Goal: Task Accomplishment & Management: Manage account settings

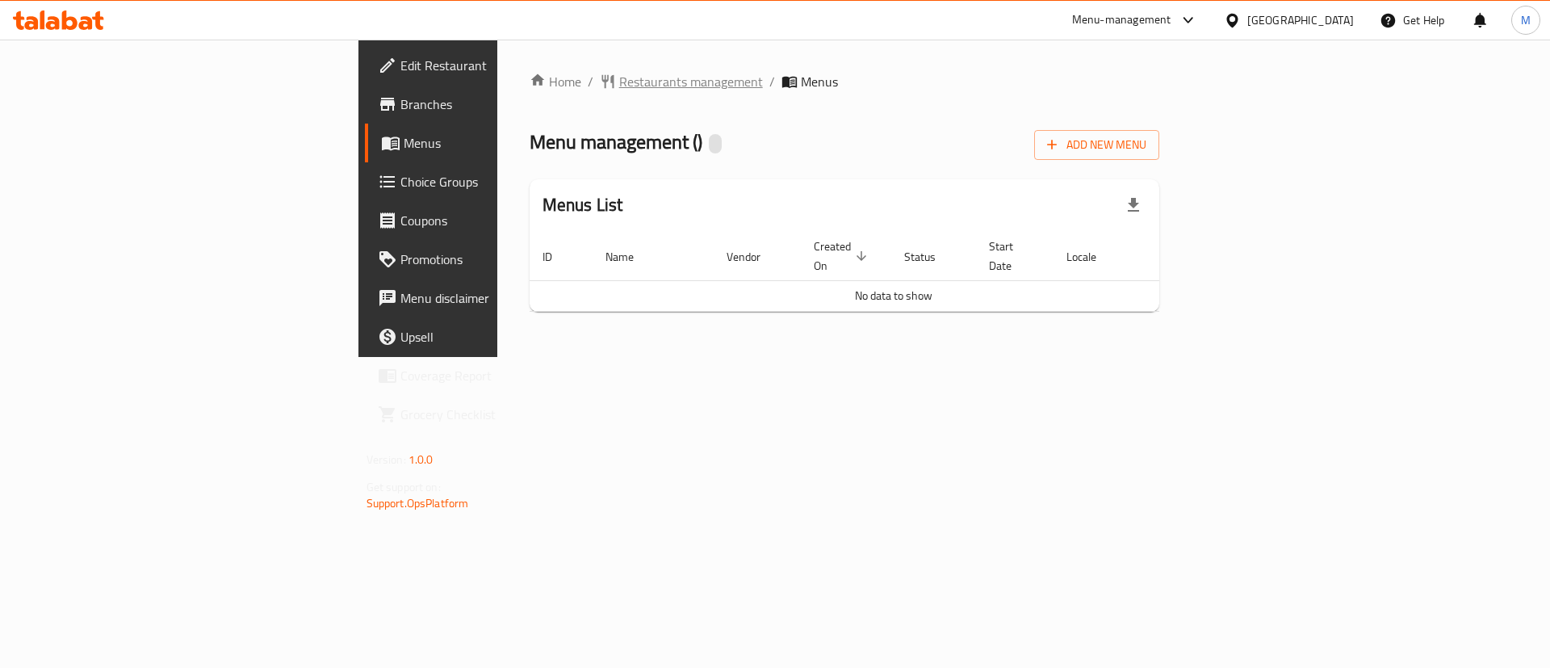
click at [619, 82] on span "Restaurants management" at bounding box center [691, 81] width 144 height 19
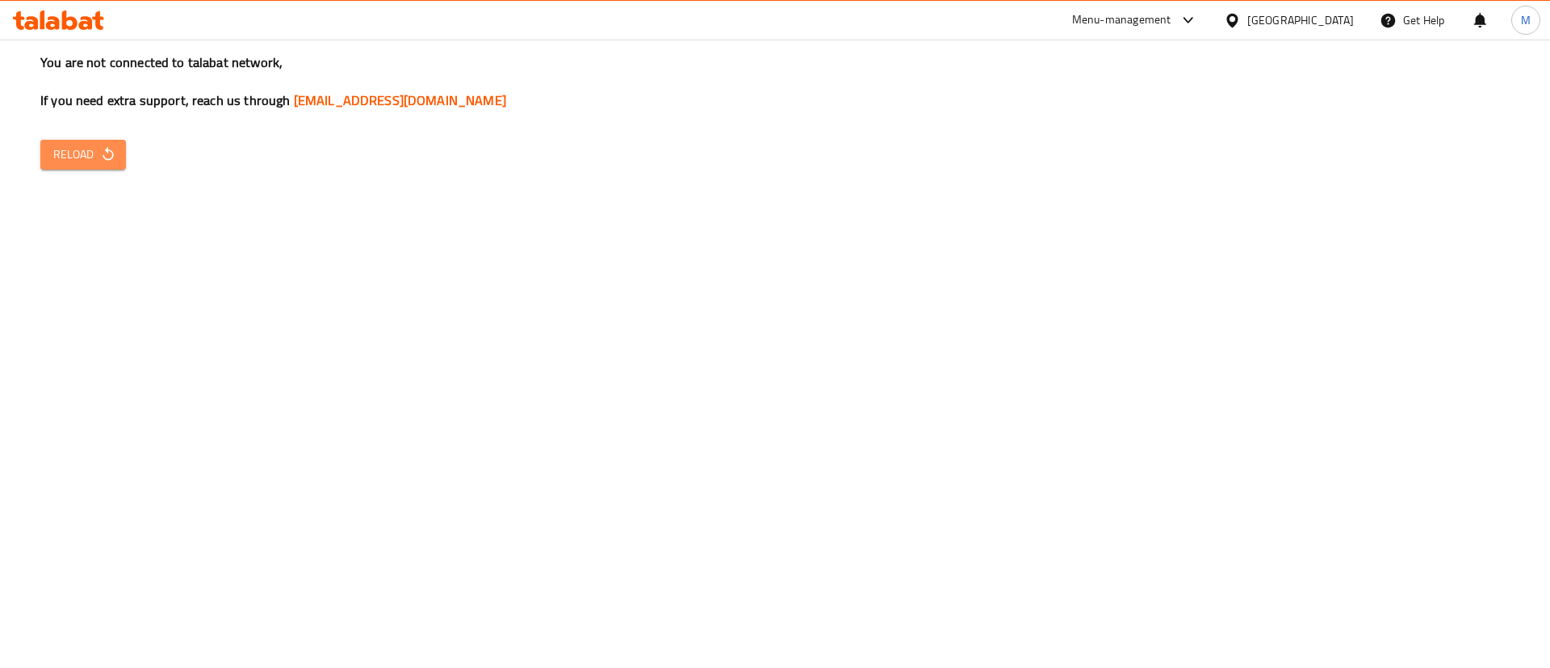
click at [104, 151] on icon "button" at bounding box center [108, 154] width 16 height 16
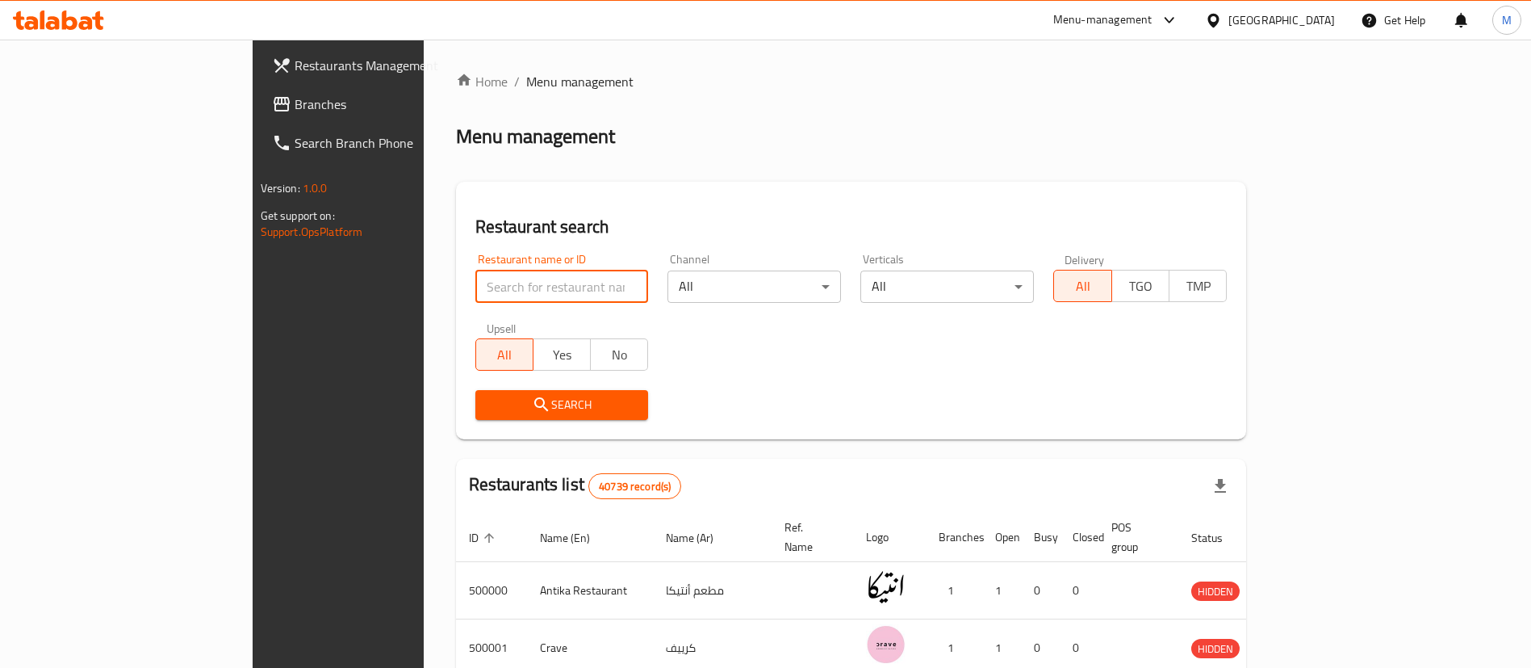
click at [475, 287] on input "search" at bounding box center [562, 286] width 174 height 32
click button "Search" at bounding box center [562, 405] width 174 height 30
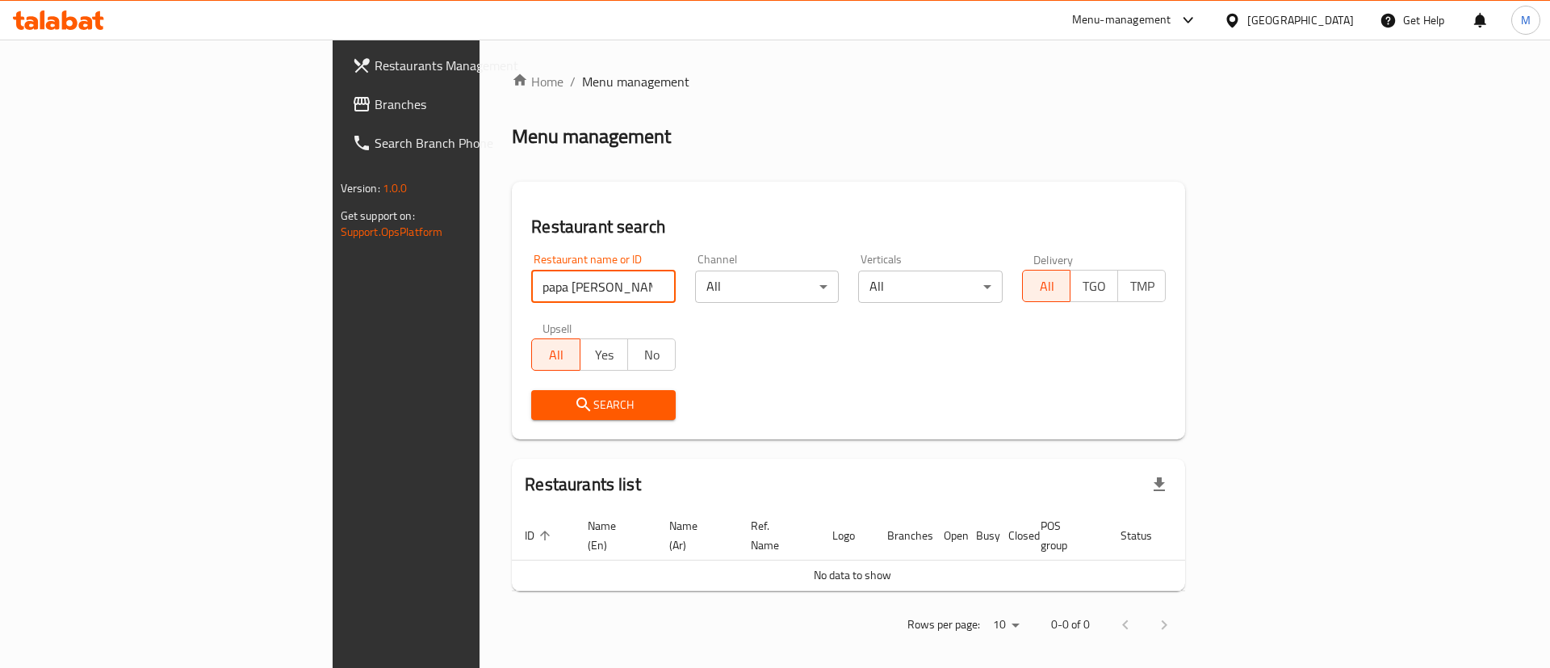
type input "papa [PERSON_NAME]'s"
click button "Search" at bounding box center [603, 405] width 144 height 30
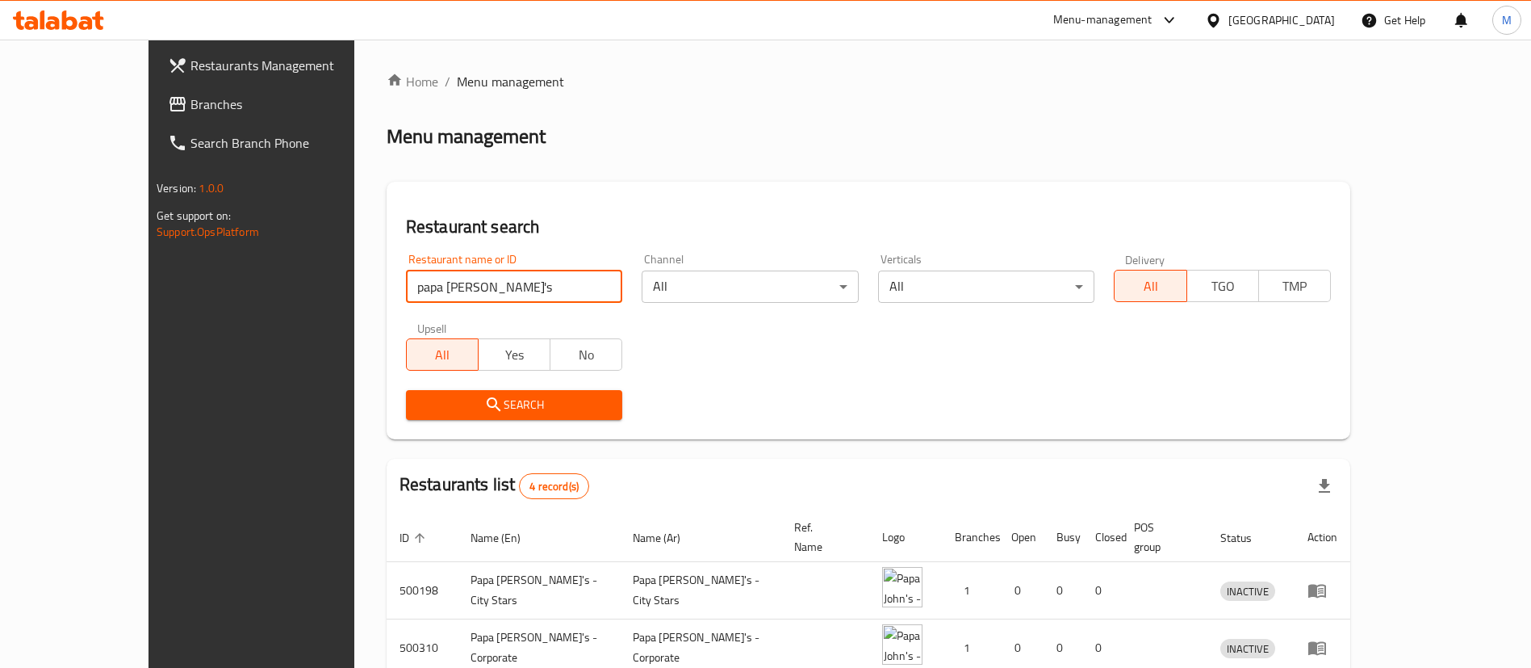
scroll to position [193, 0]
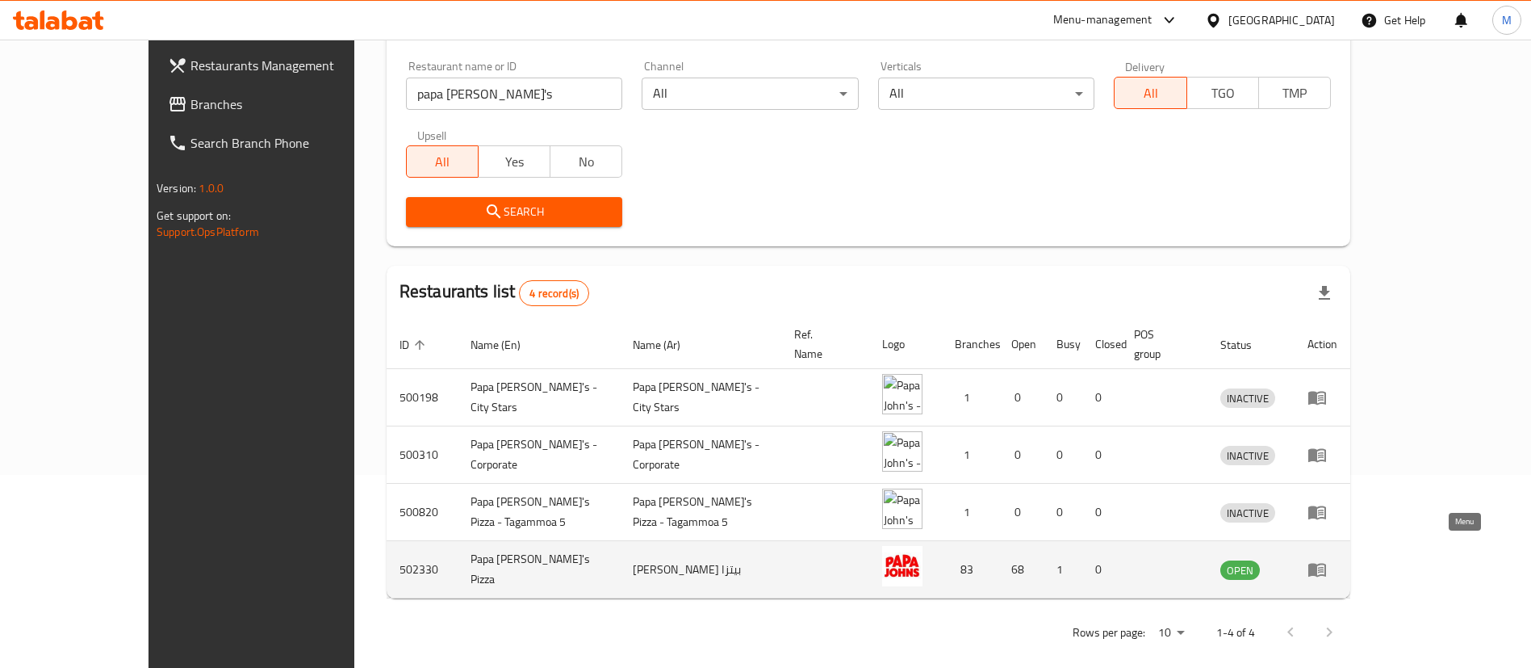
click at [1327, 559] on icon "enhanced table" at bounding box center [1317, 568] width 19 height 19
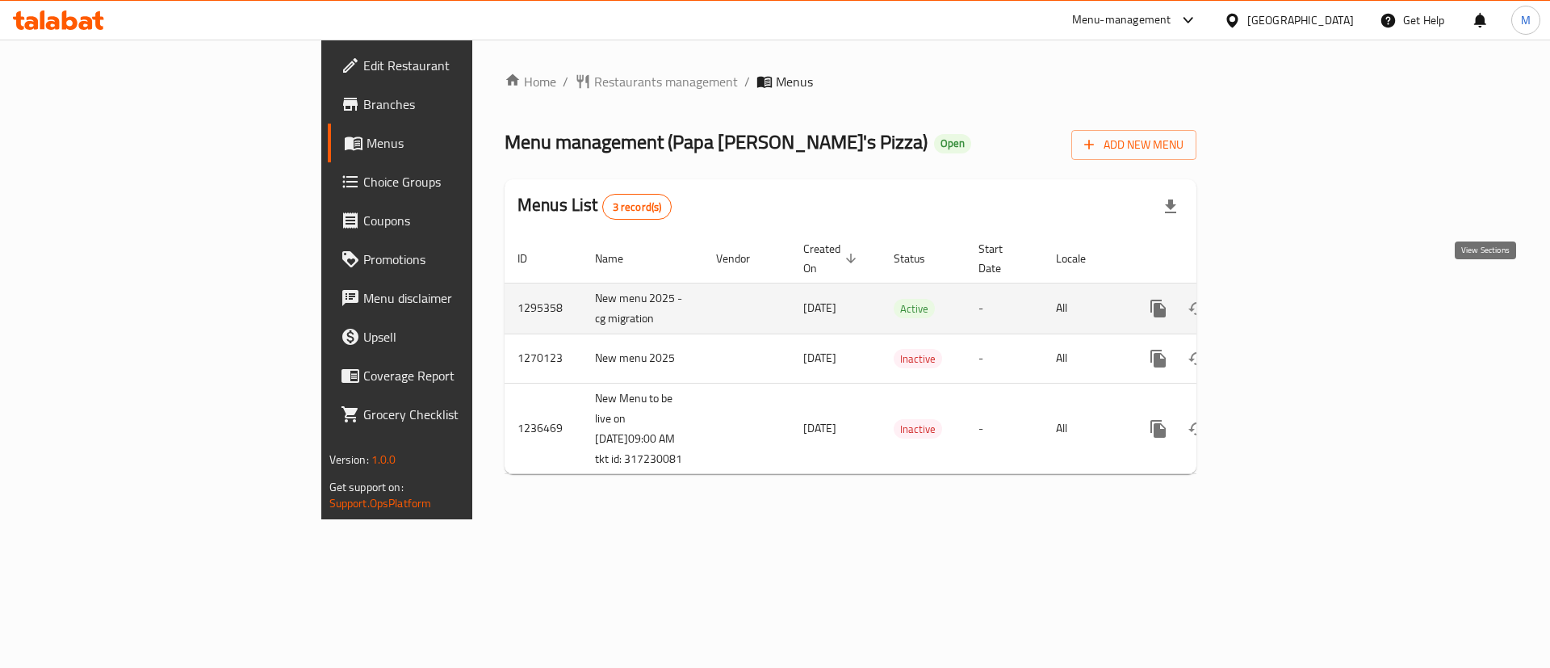
click at [1284, 299] on icon "enhanced table" at bounding box center [1274, 308] width 19 height 19
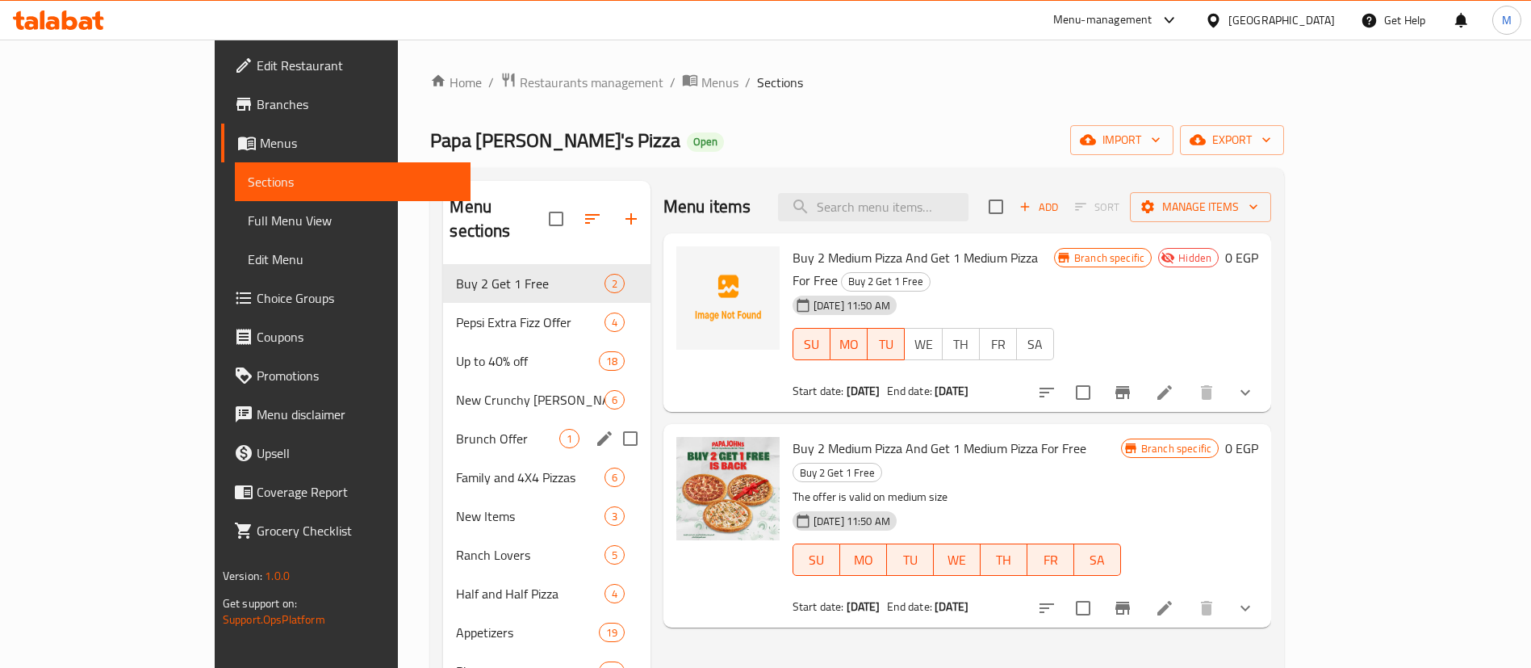
click at [443, 419] on div "Brunch Offer 1" at bounding box center [546, 438] width 207 height 39
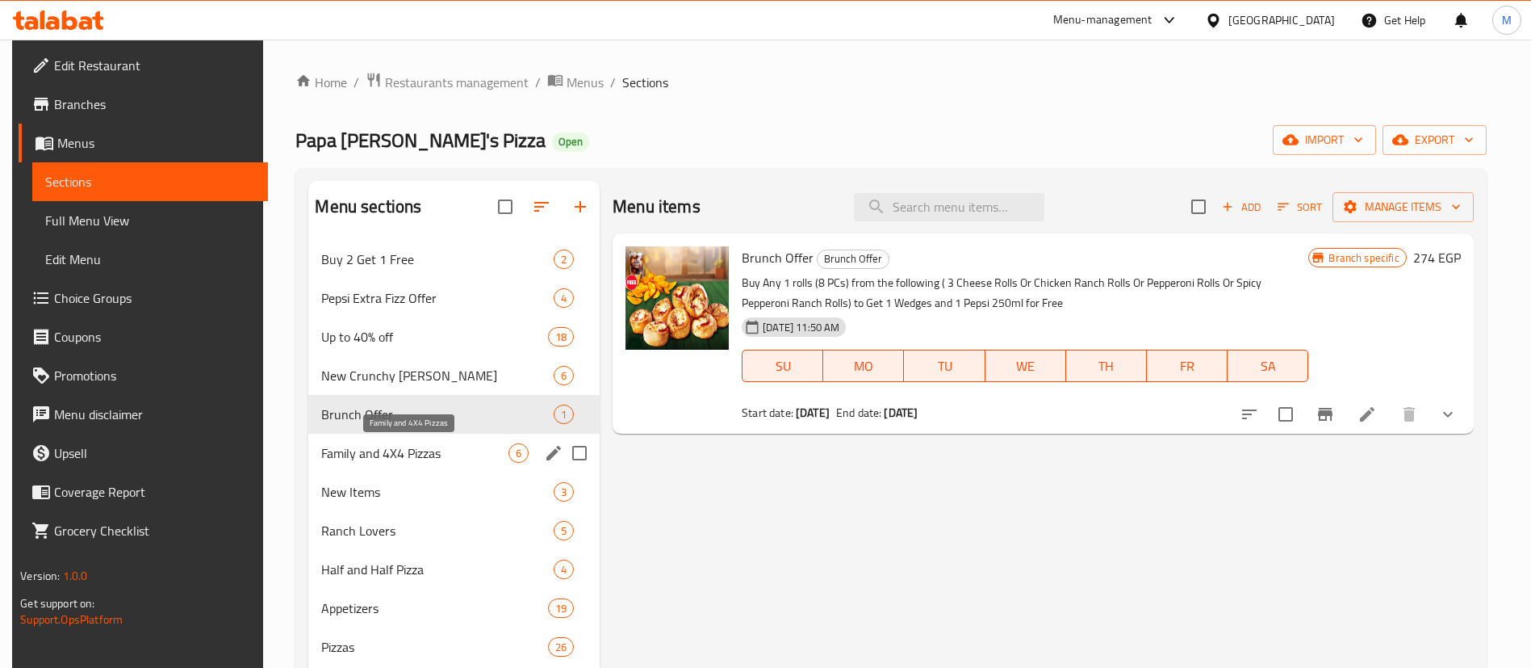
click at [444, 458] on span "Family and 4X4 Pizzas" at bounding box center [414, 452] width 187 height 19
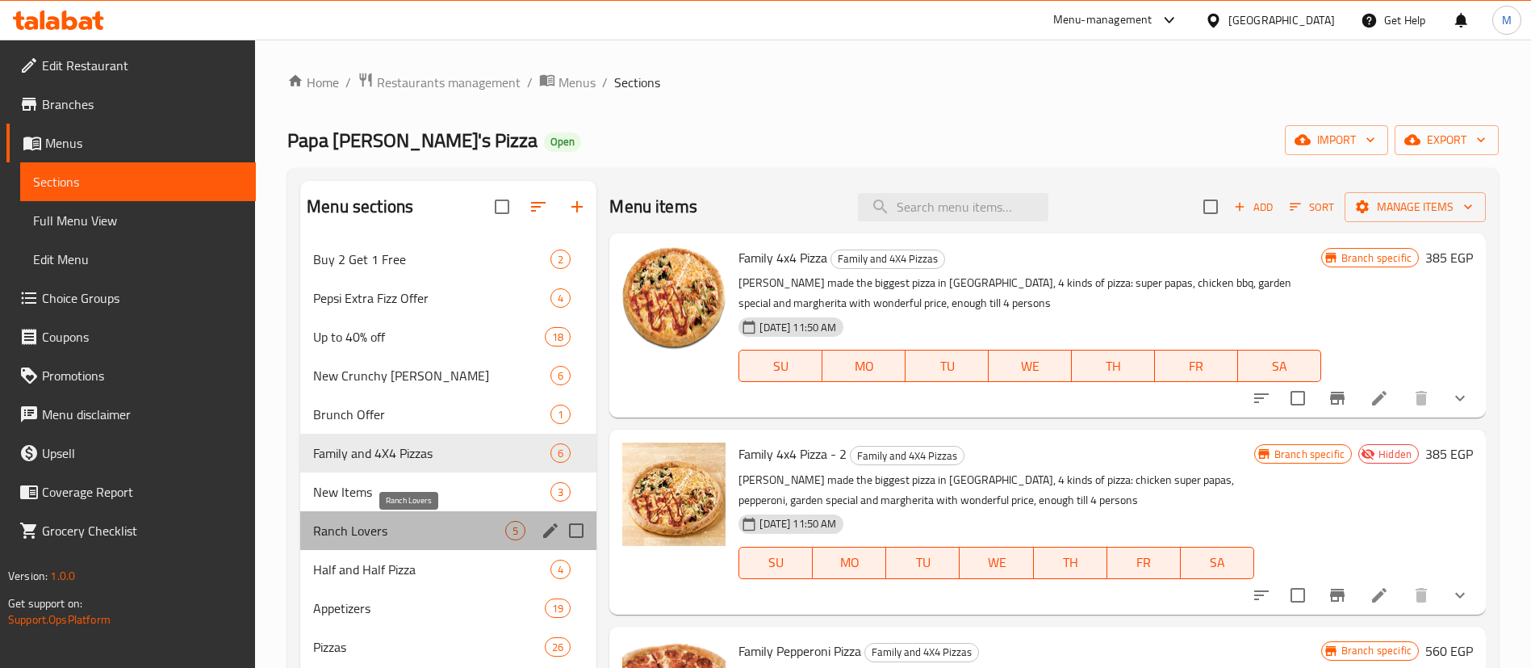
click at [400, 528] on span "Ranch Lovers" at bounding box center [409, 530] width 192 height 19
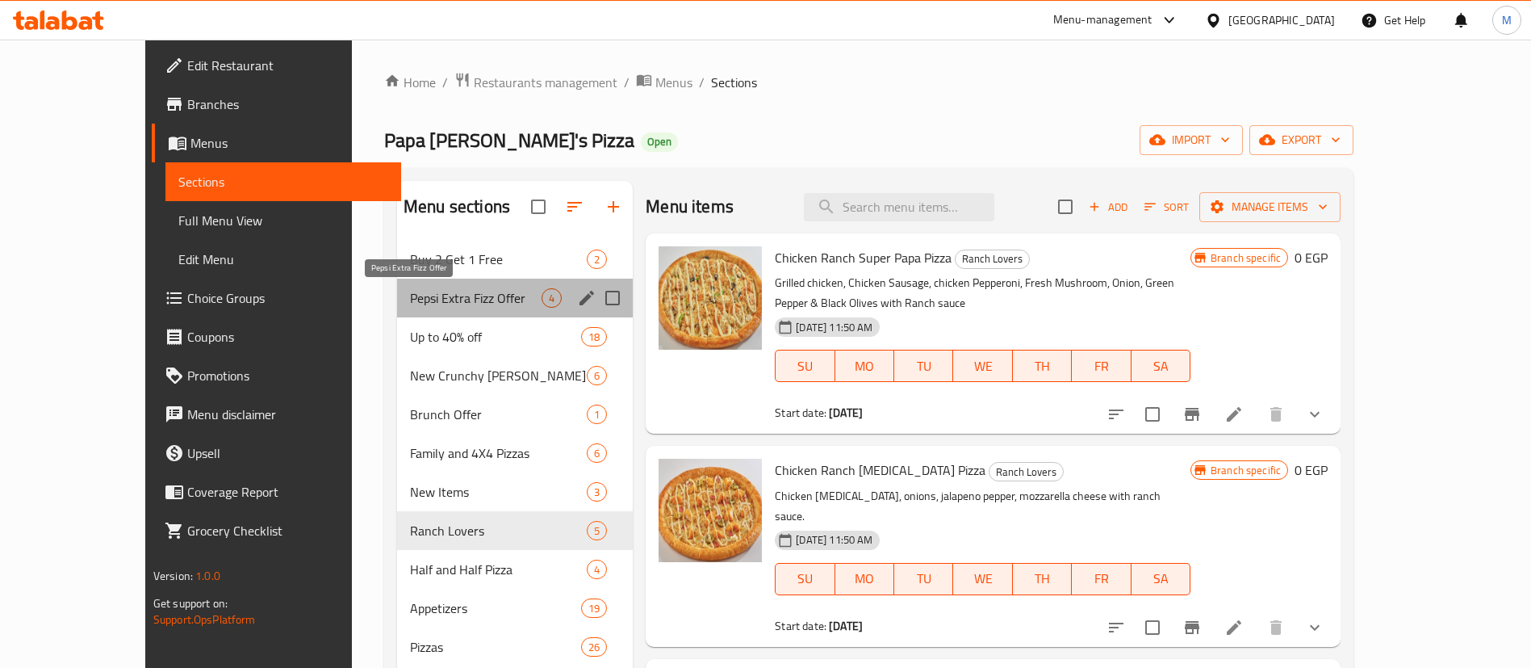
click at [463, 293] on span "Pepsi Extra Fizz Offer" at bounding box center [476, 297] width 132 height 19
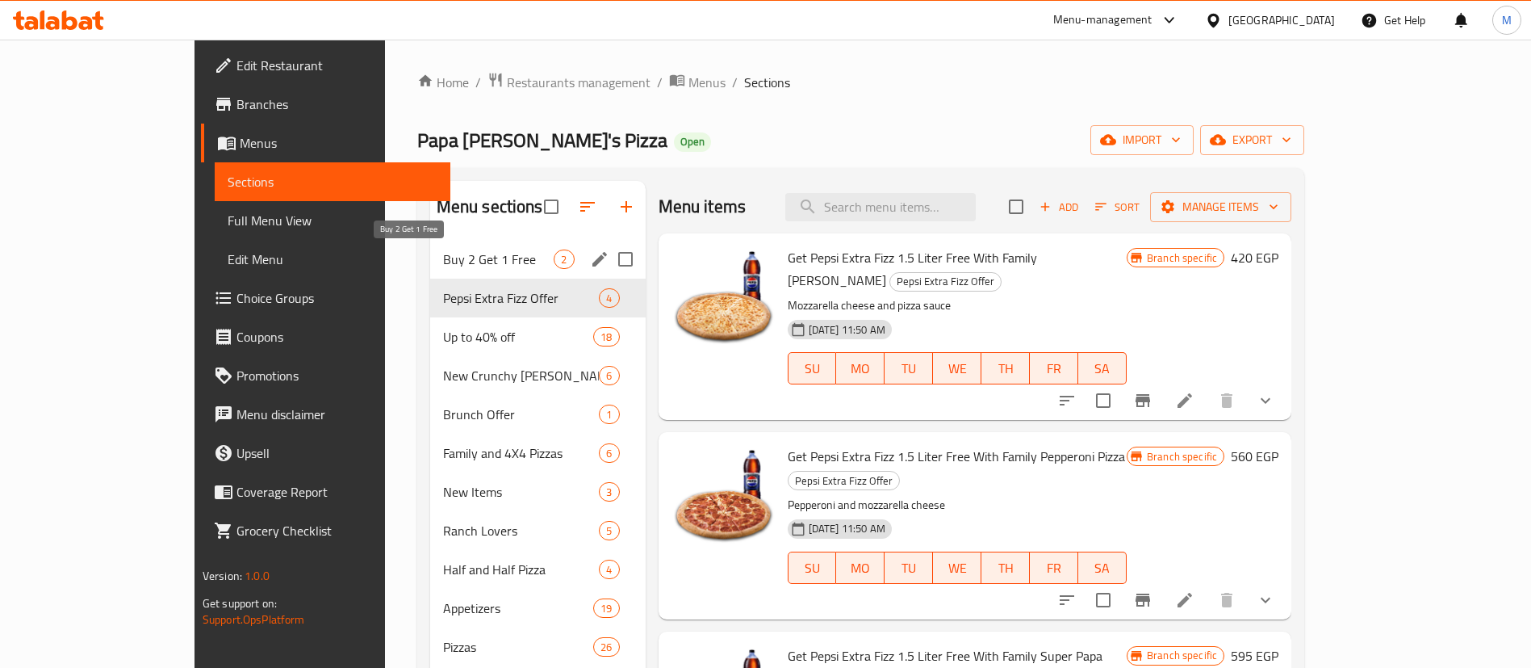
click at [443, 252] on span "Buy 2 Get 1 Free" at bounding box center [498, 258] width 111 height 19
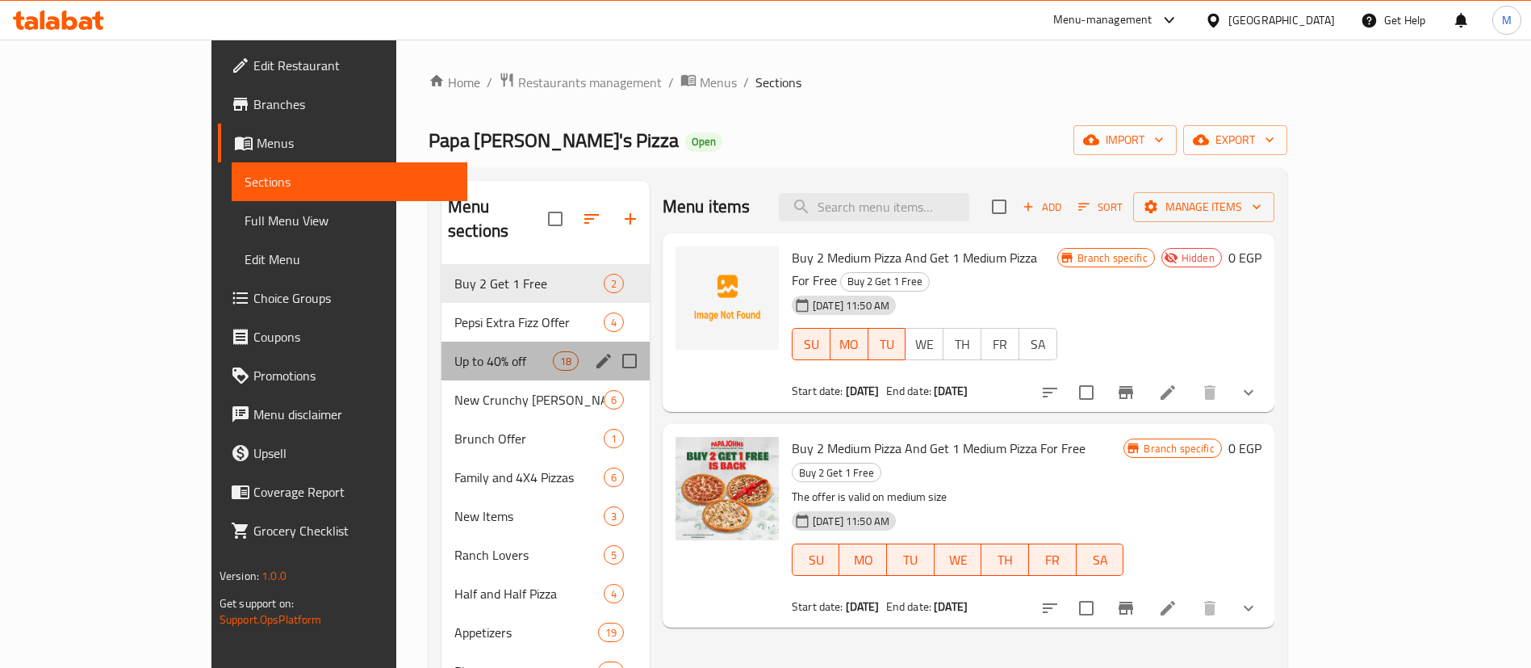
click at [442, 341] on div "Up to 40% off 18" at bounding box center [546, 360] width 208 height 39
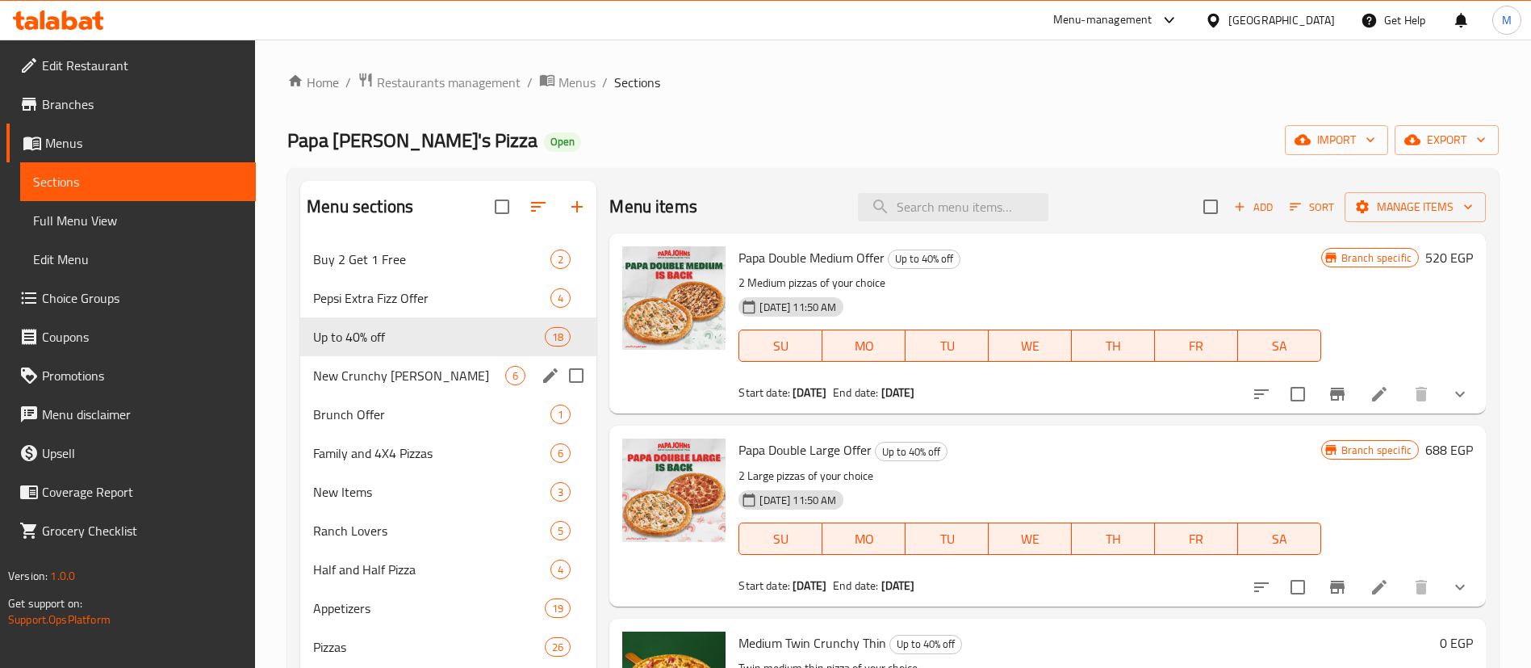
click at [483, 385] on div "New Crunchy Papadias 6" at bounding box center [448, 375] width 296 height 39
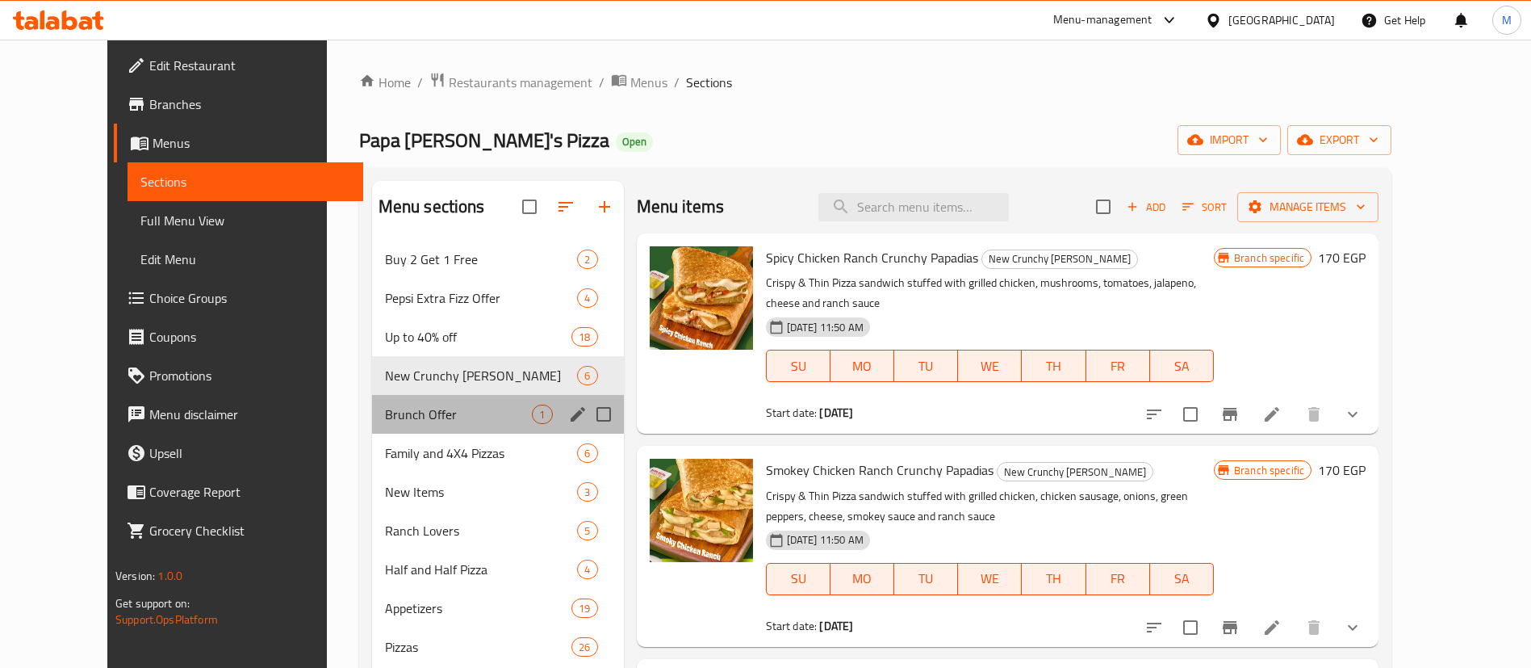
click at [467, 429] on div "Brunch Offer 1" at bounding box center [498, 414] width 252 height 39
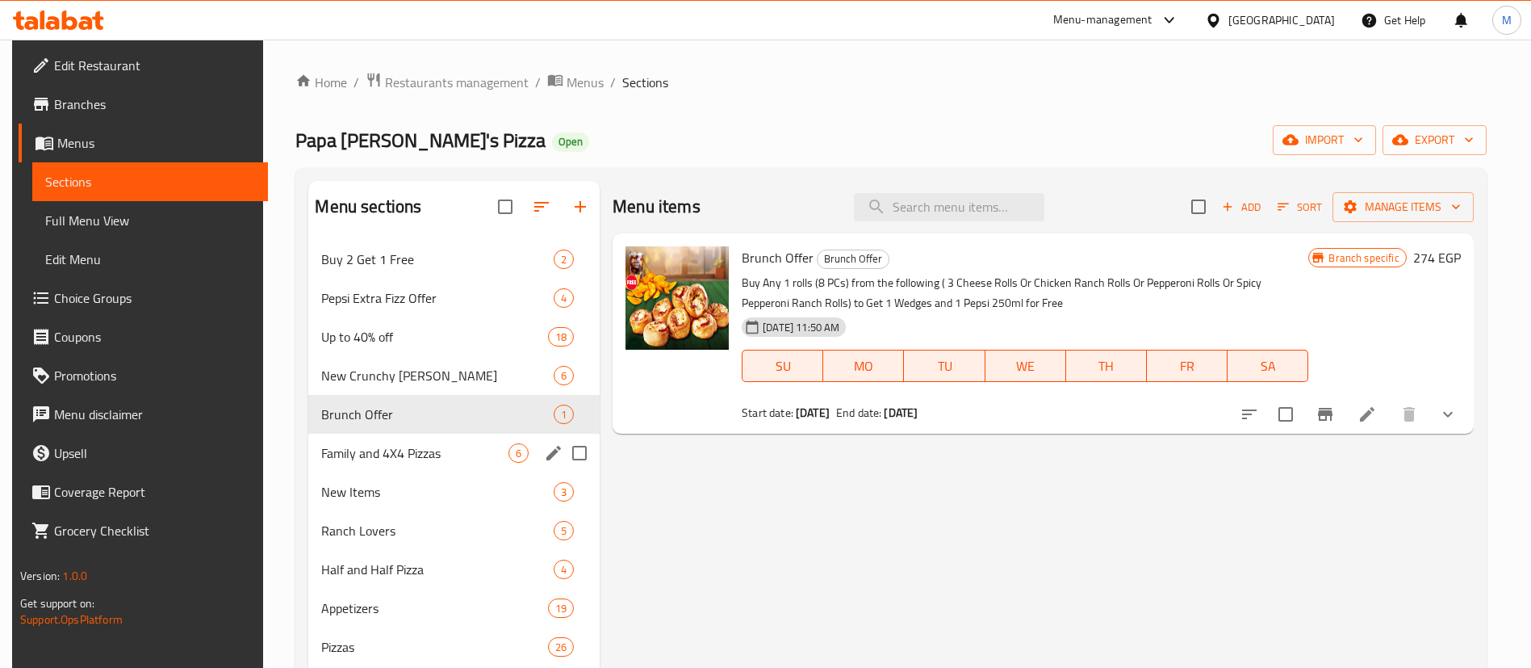
click at [458, 464] on div "Family and 4X4 Pizzas 6" at bounding box center [453, 452] width 291 height 39
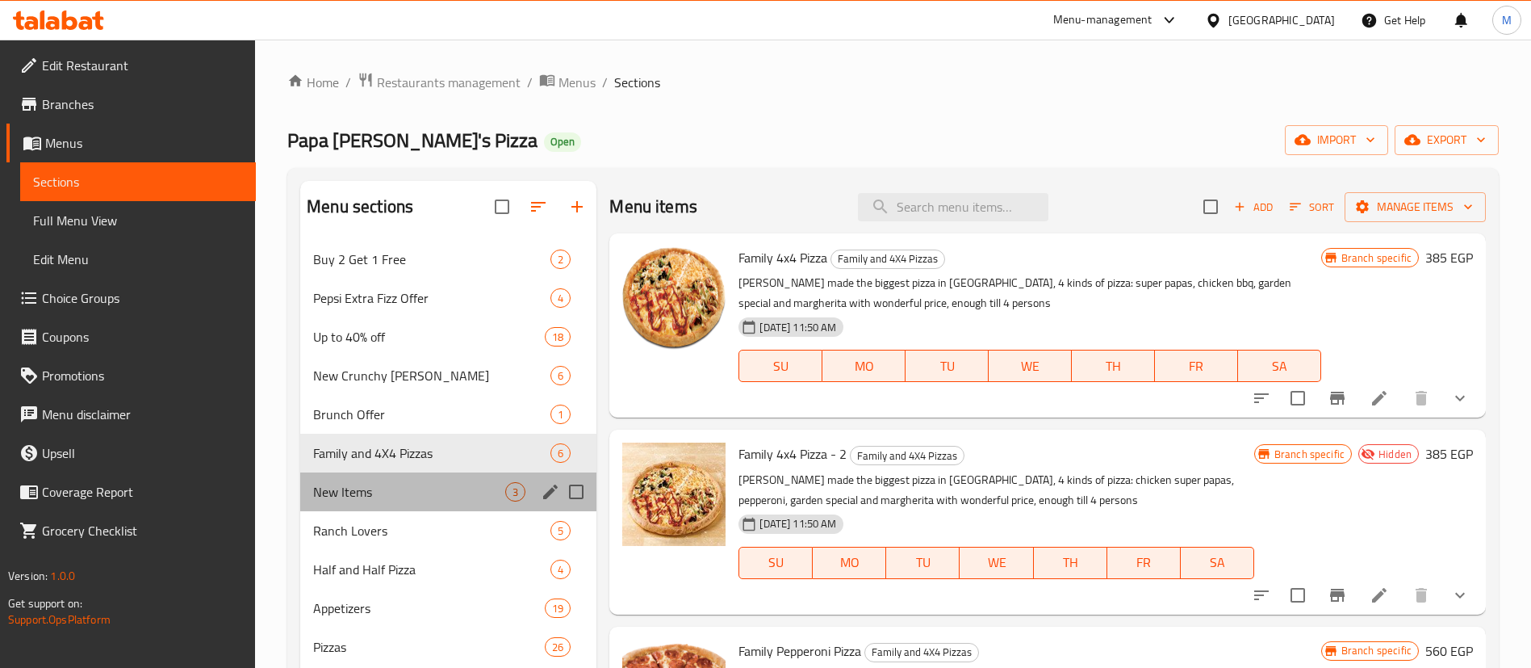
click at [439, 509] on div "New Items 3" at bounding box center [448, 491] width 296 height 39
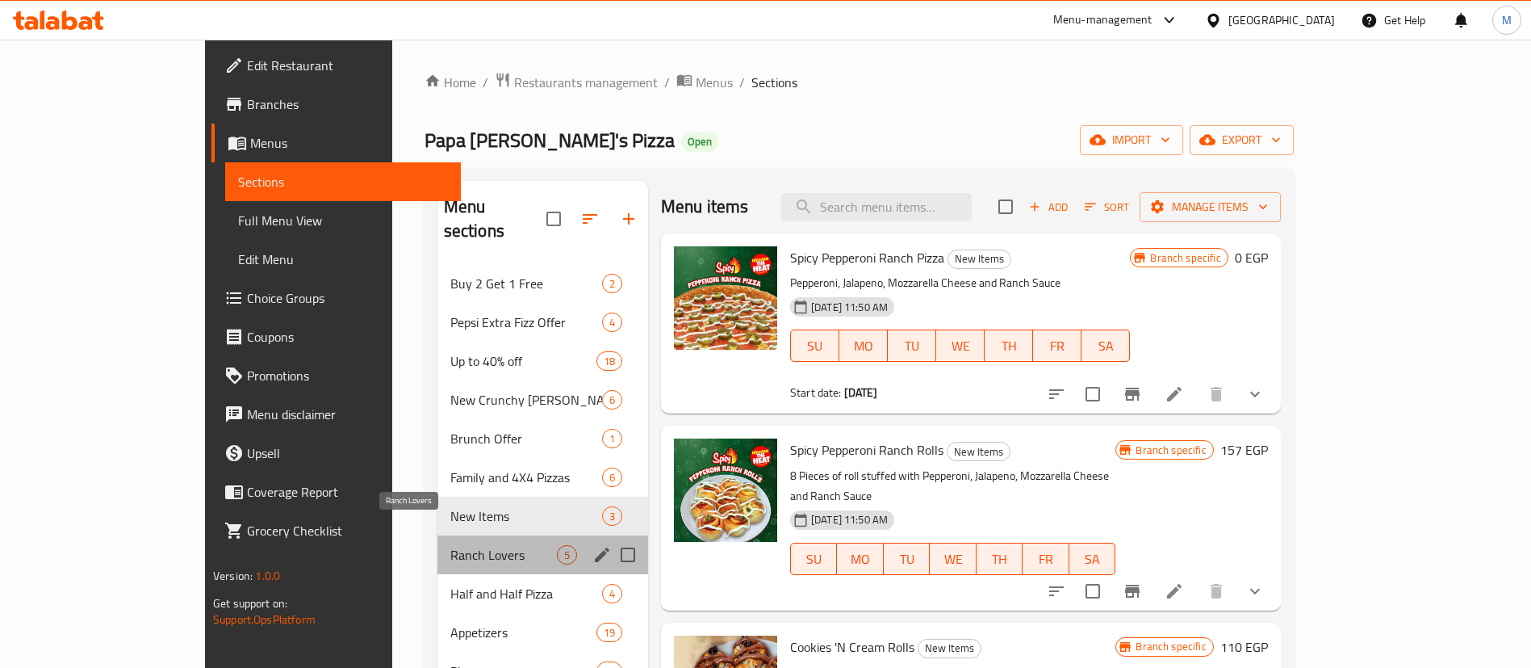
click at [450, 545] on span "Ranch Lovers" at bounding box center [503, 554] width 107 height 19
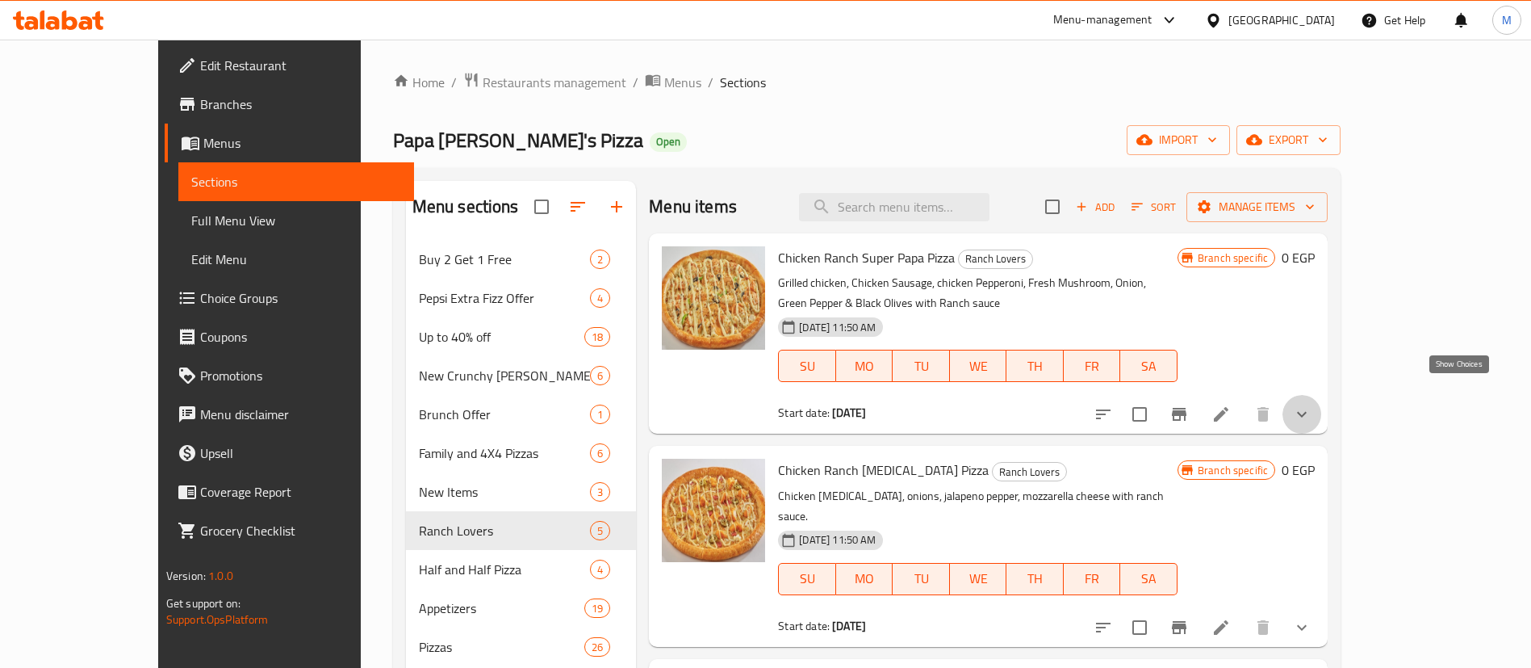
click at [1312, 404] on icon "show more" at bounding box center [1301, 413] width 19 height 19
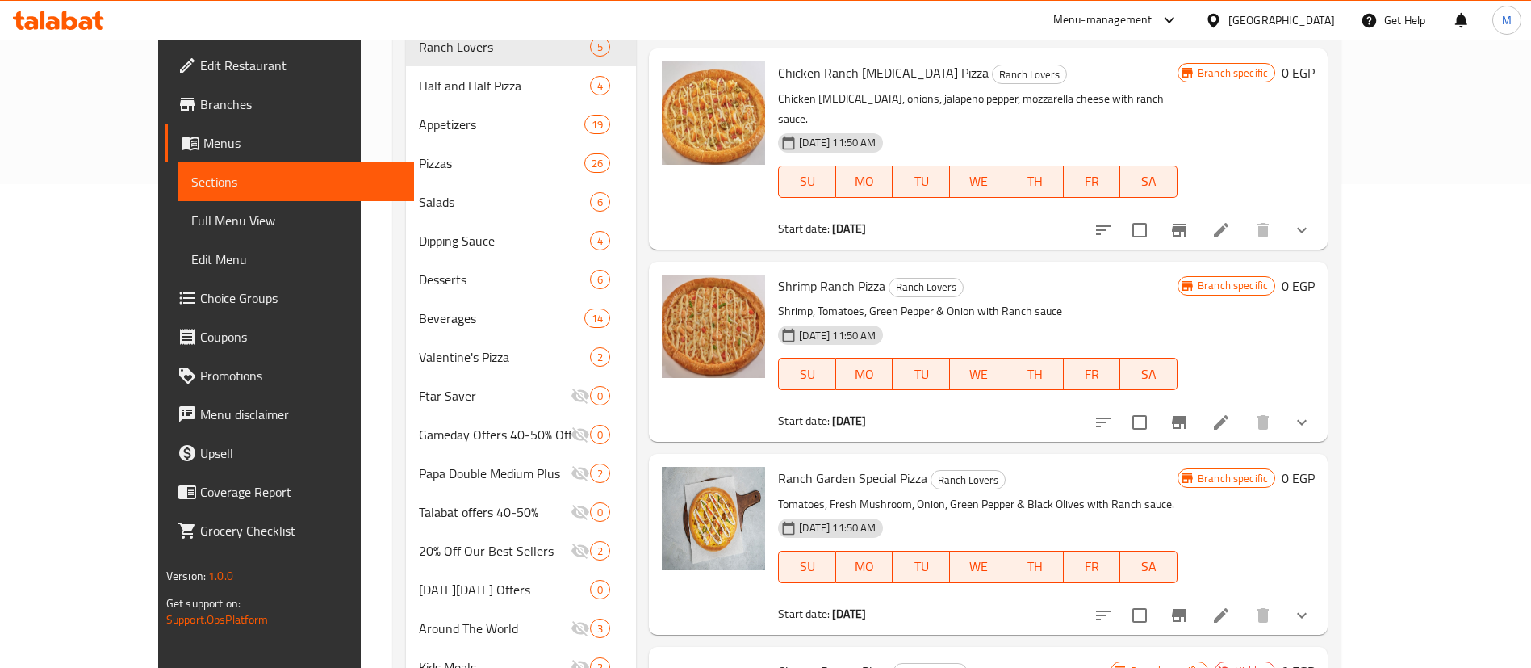
scroll to position [498, 0]
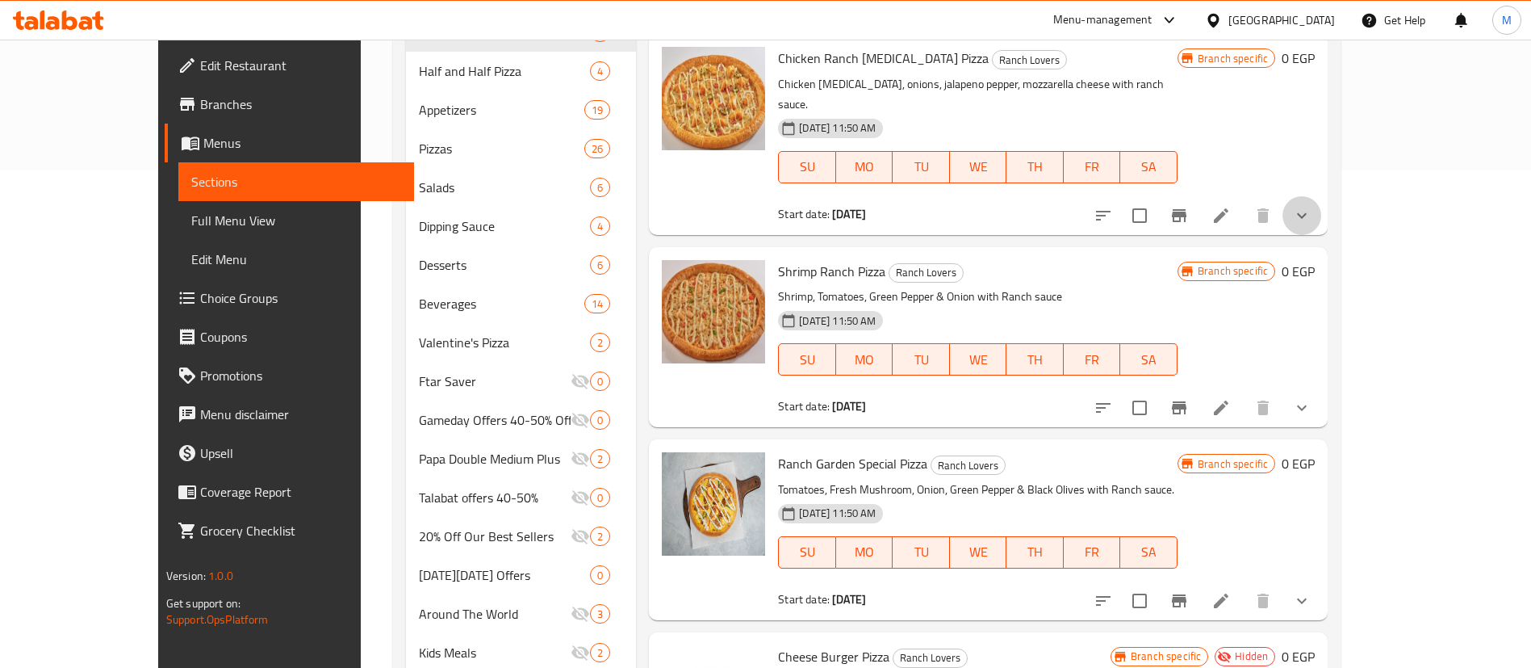
click at [1321, 224] on button "show more" at bounding box center [1302, 215] width 39 height 39
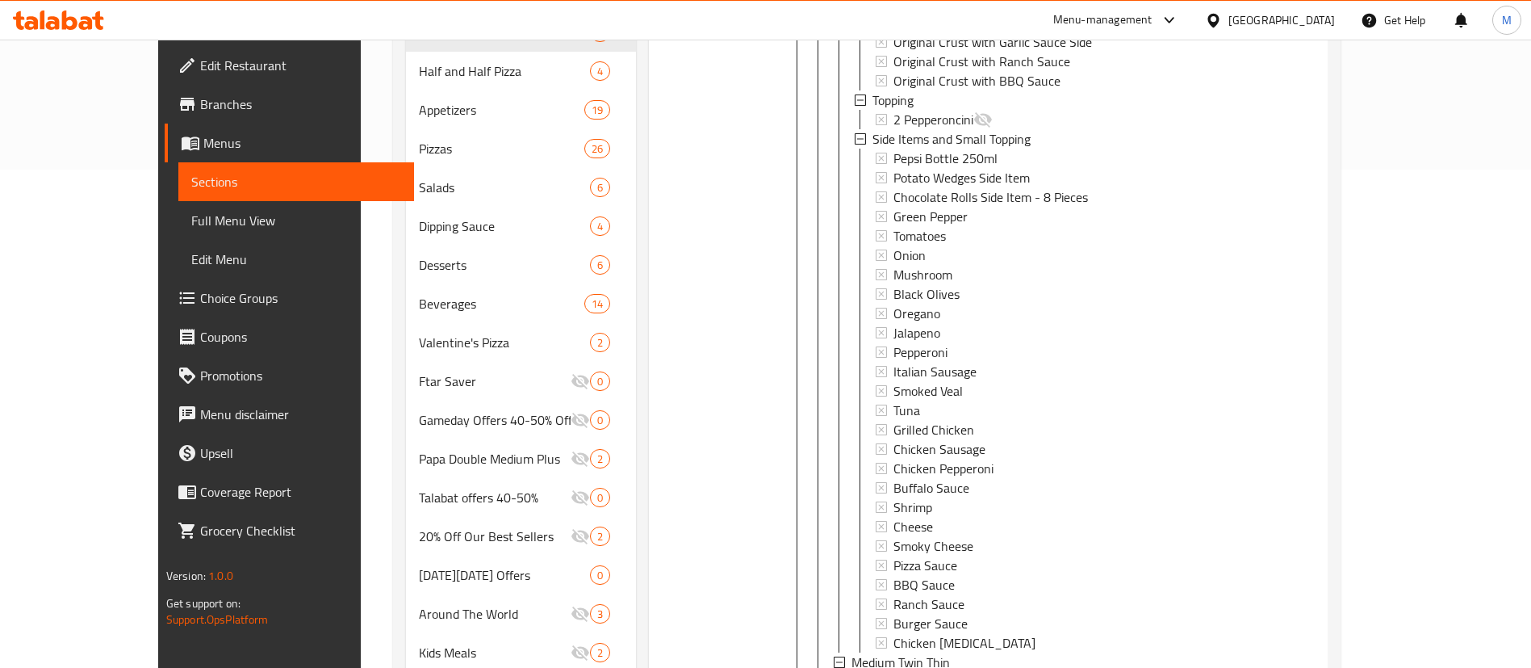
scroll to position [0, 0]
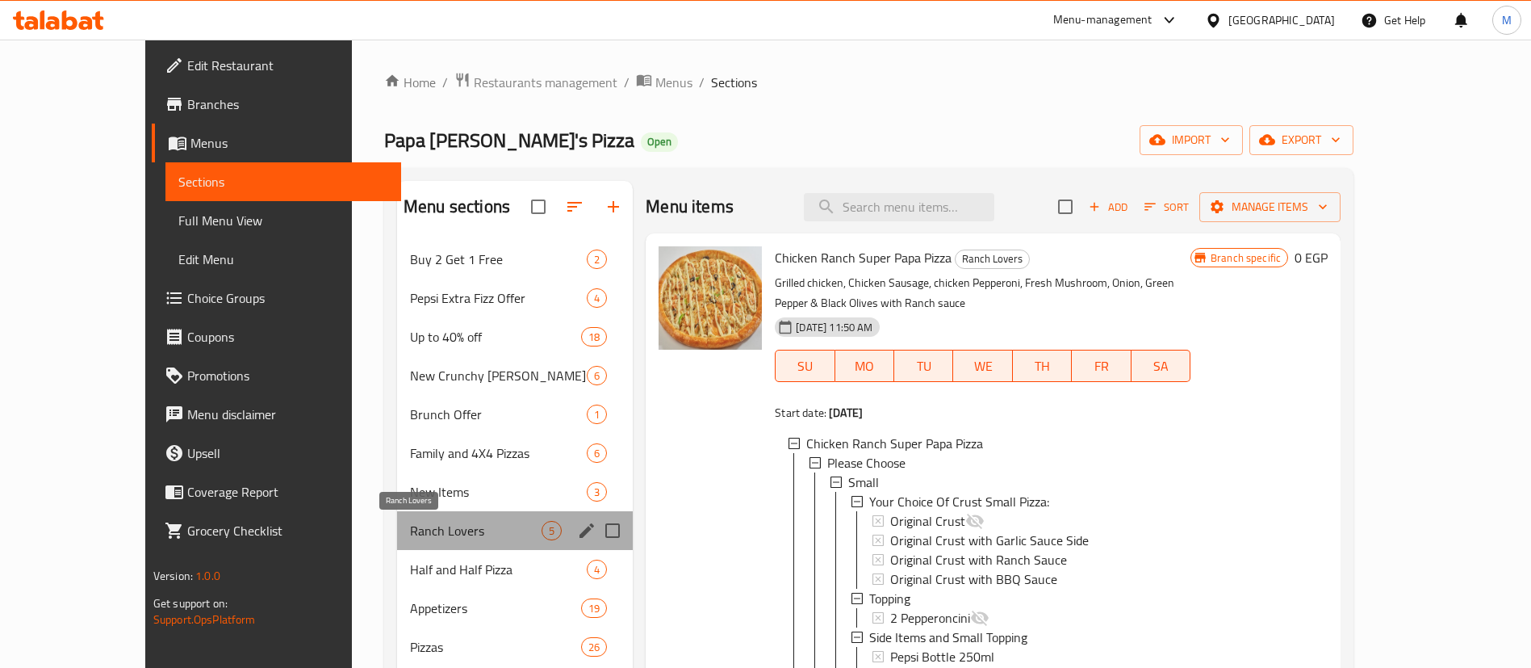
click at [436, 532] on span "Ranch Lovers" at bounding box center [476, 530] width 132 height 19
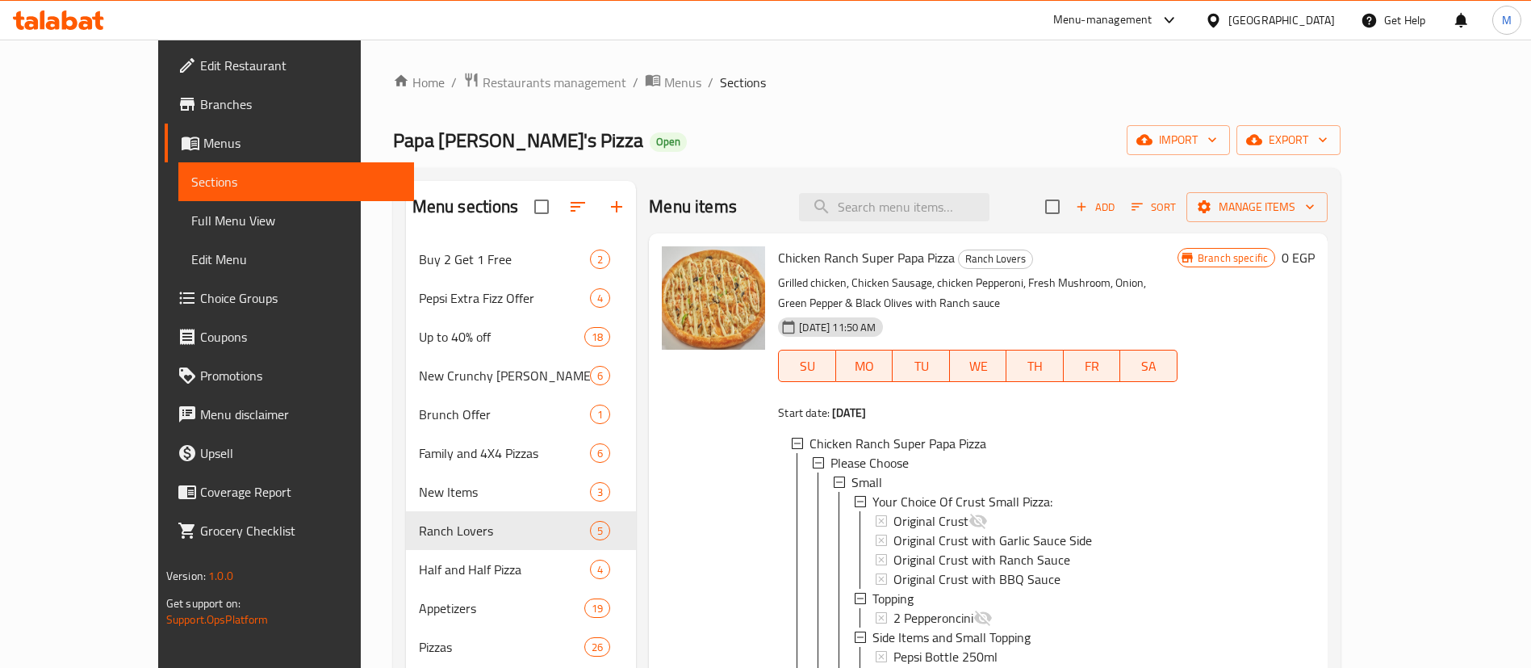
click at [665, 210] on h2 "Menu items" at bounding box center [693, 207] width 88 height 24
click at [715, 217] on div "Menu items Add Sort Manage items" at bounding box center [988, 207] width 679 height 52
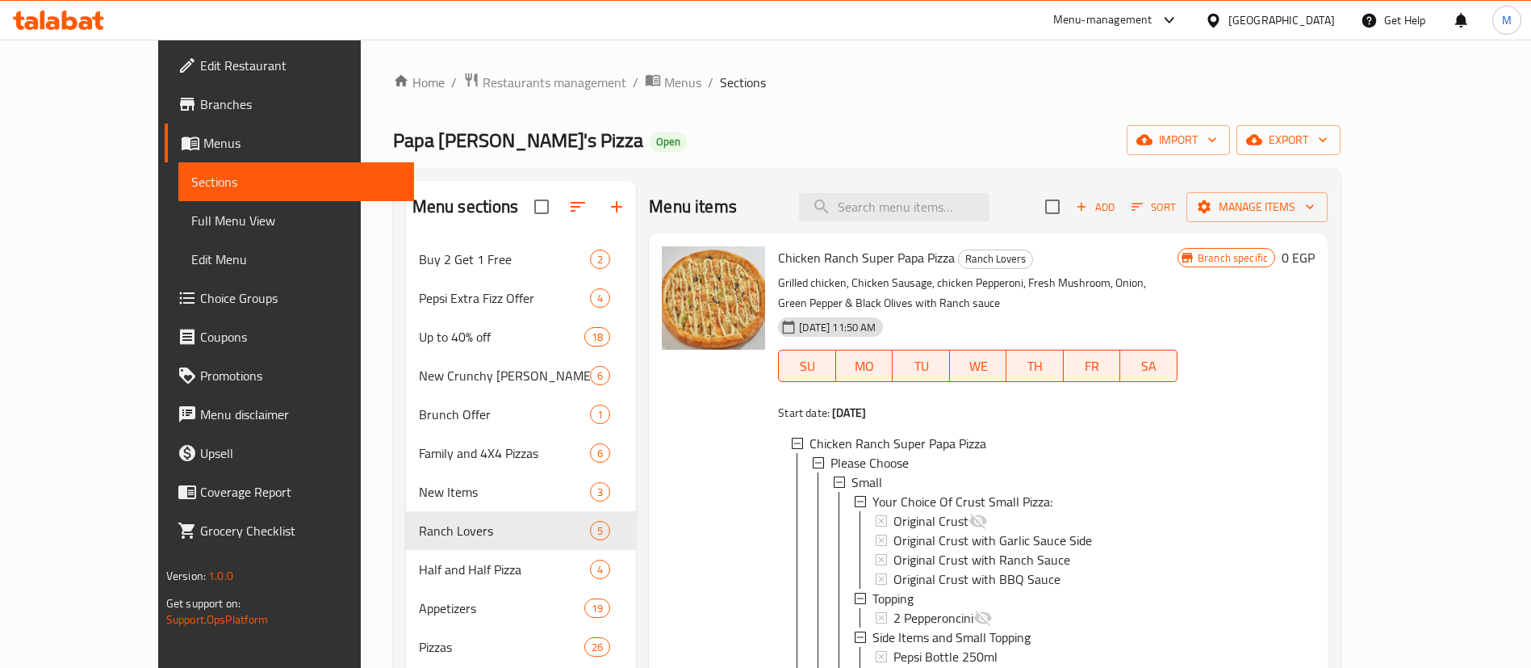
click at [715, 217] on div "Menu items Add Sort Manage items" at bounding box center [988, 207] width 679 height 52
click at [778, 273] on p "Grilled chicken, Chicken Sausage, chicken Pepperoni, Fresh Mushroom, Onion, Gre…" at bounding box center [978, 293] width 400 height 40
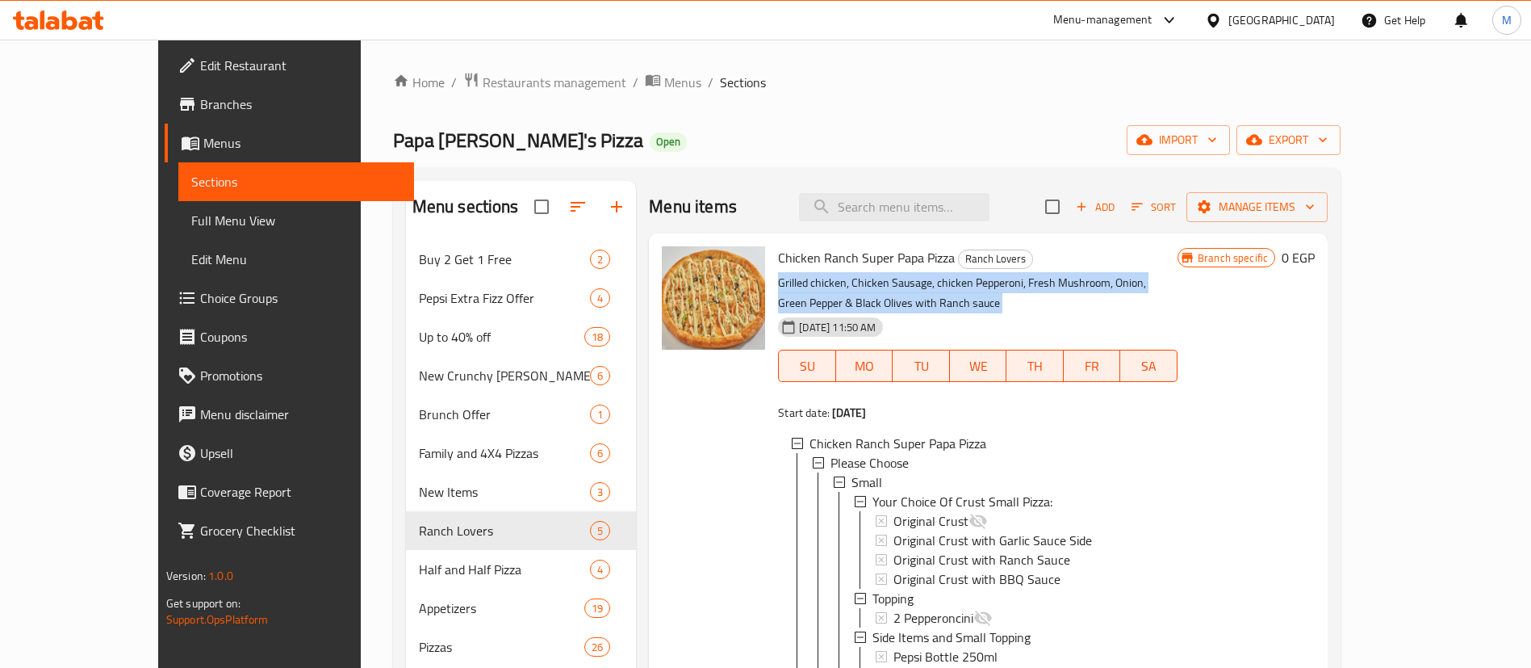
click at [778, 273] on p "Grilled chicken, Chicken Sausage, chicken Pepperoni, Fresh Mushroom, Onion, Gre…" at bounding box center [978, 293] width 400 height 40
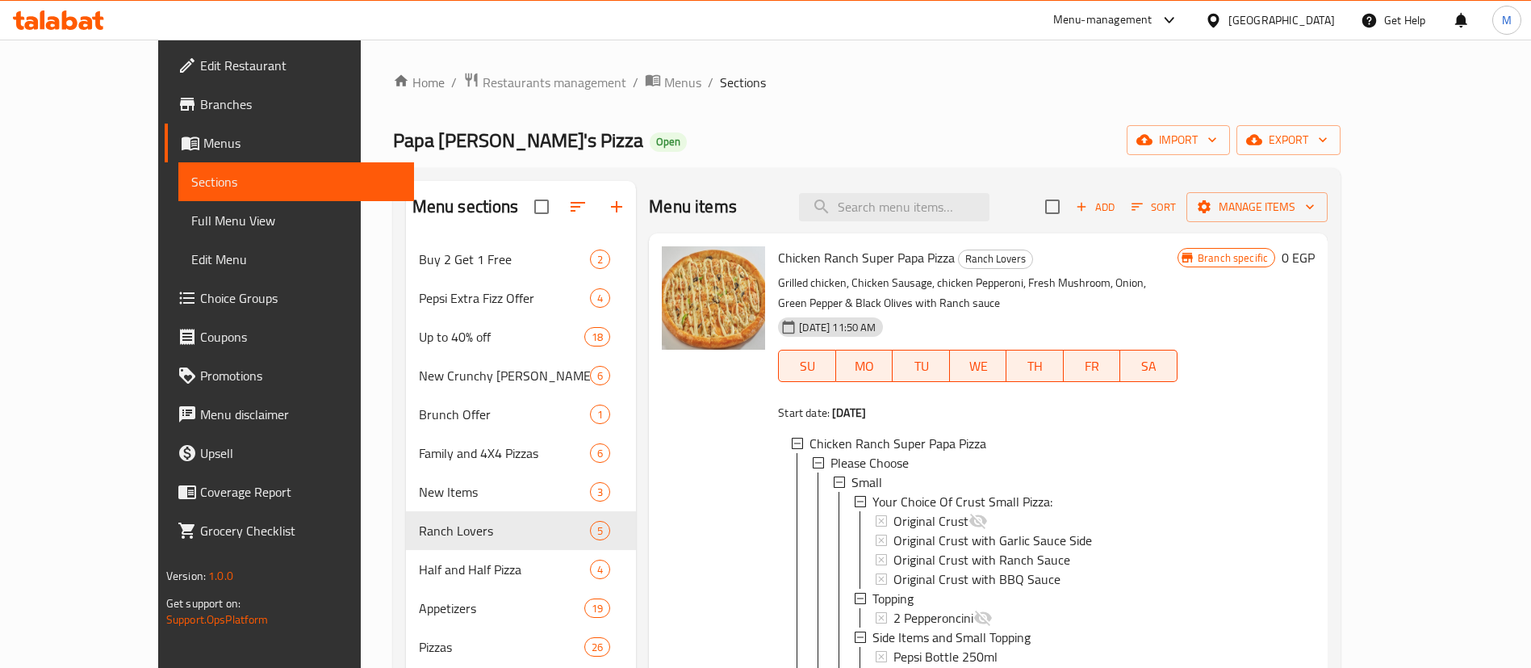
click at [804, 259] on span "Chicken Ranch Super Papa Pizza" at bounding box center [866, 257] width 177 height 24
click at [959, 262] on span "Ranch Lovers" at bounding box center [995, 258] width 73 height 19
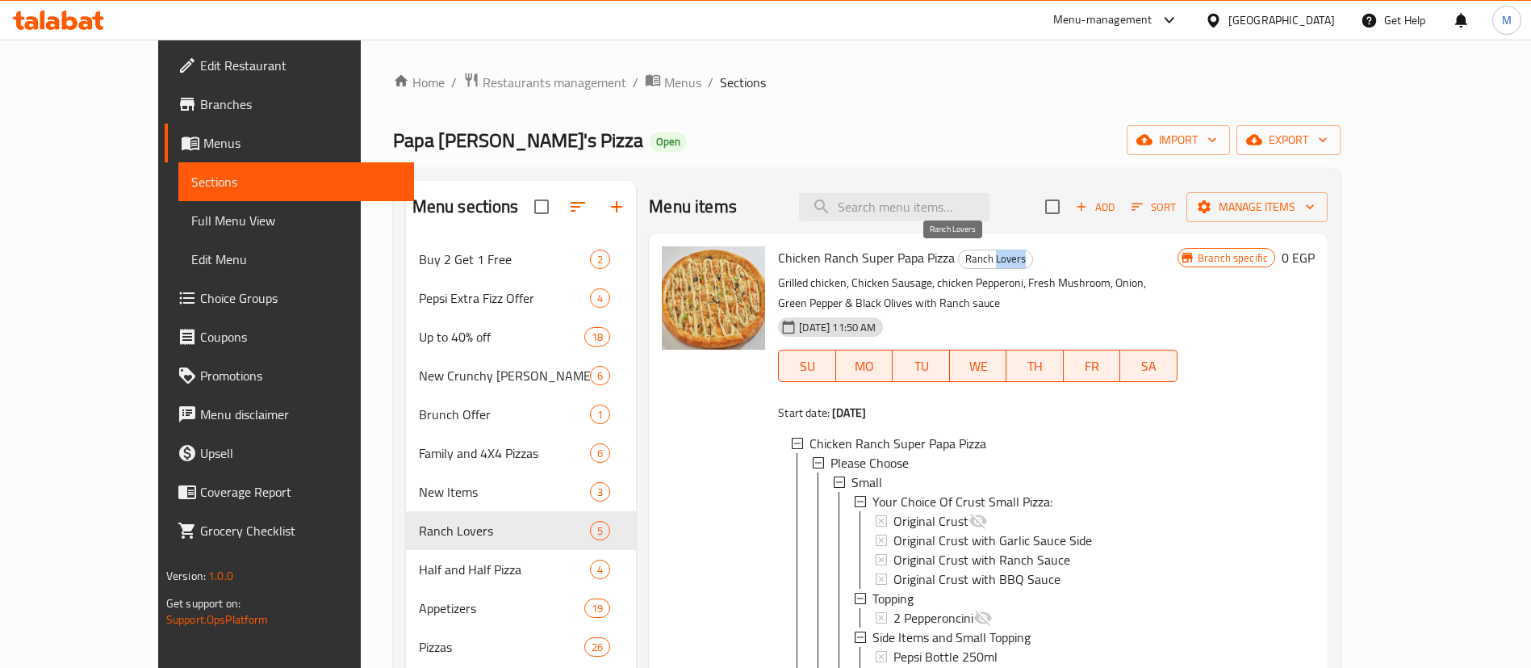
click at [959, 262] on span "Ranch Lovers" at bounding box center [995, 258] width 73 height 19
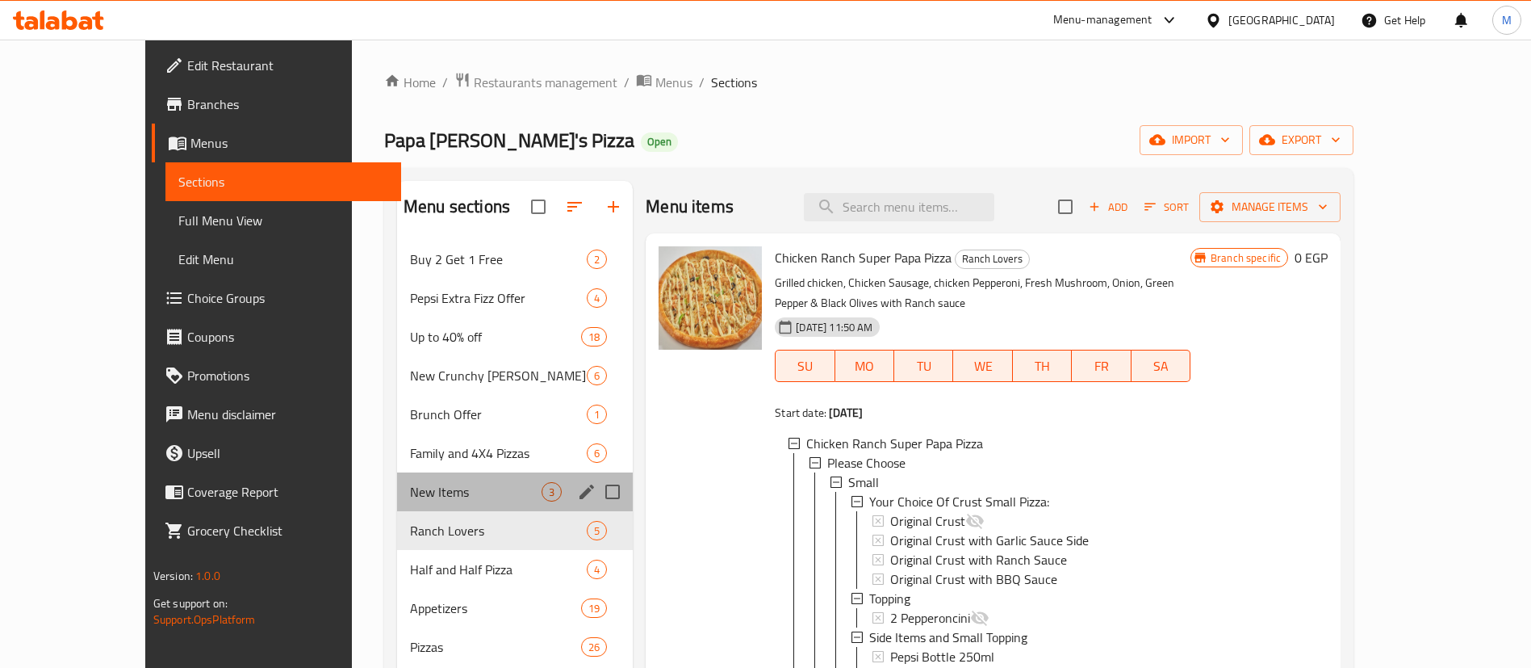
click at [418, 478] on div "New Items 3" at bounding box center [515, 491] width 236 height 39
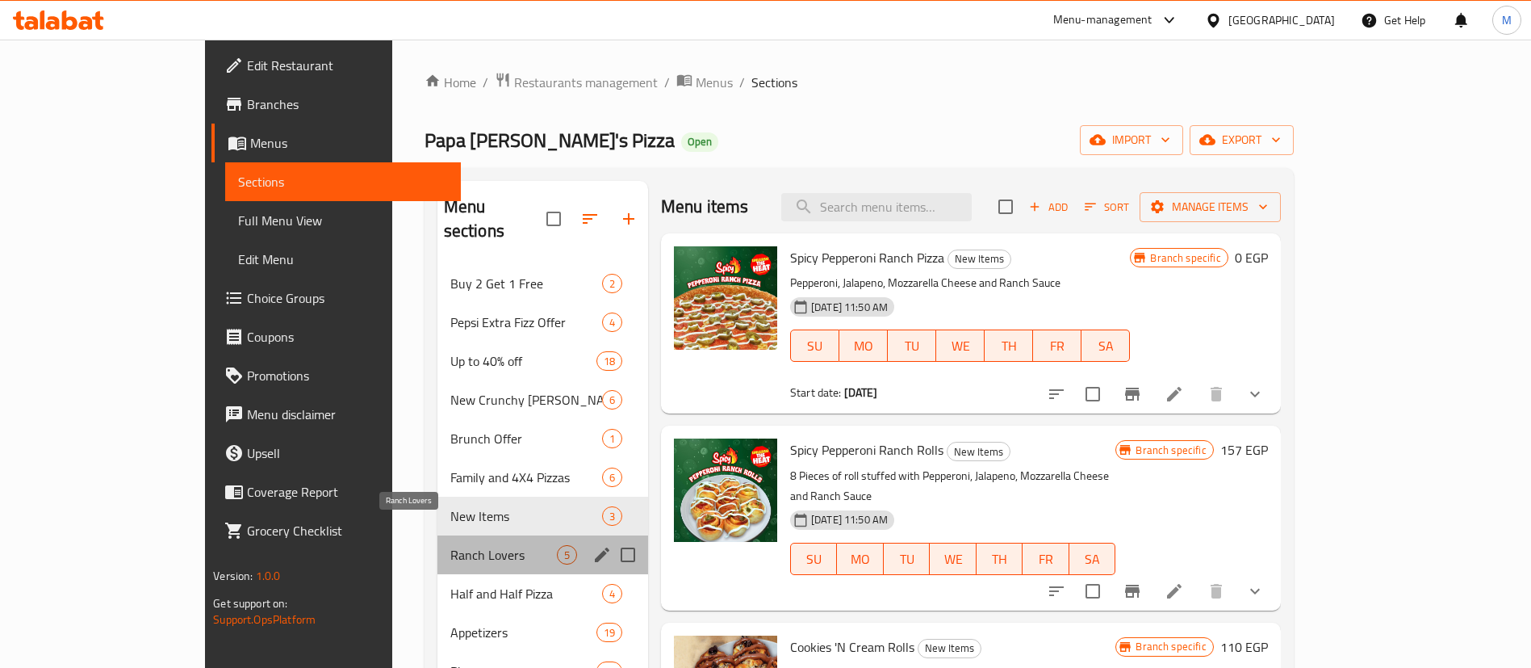
click at [450, 545] on span "Ranch Lovers" at bounding box center [503, 554] width 107 height 19
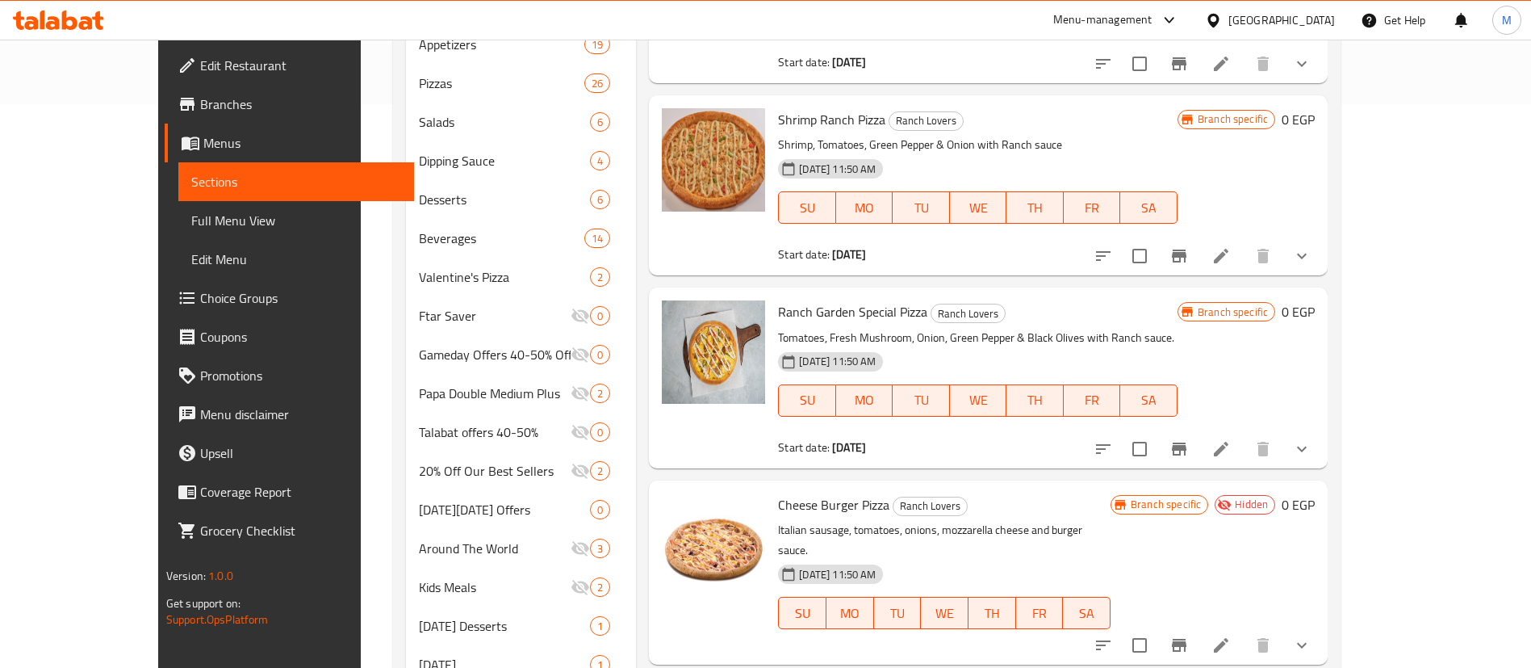
scroll to position [670, 0]
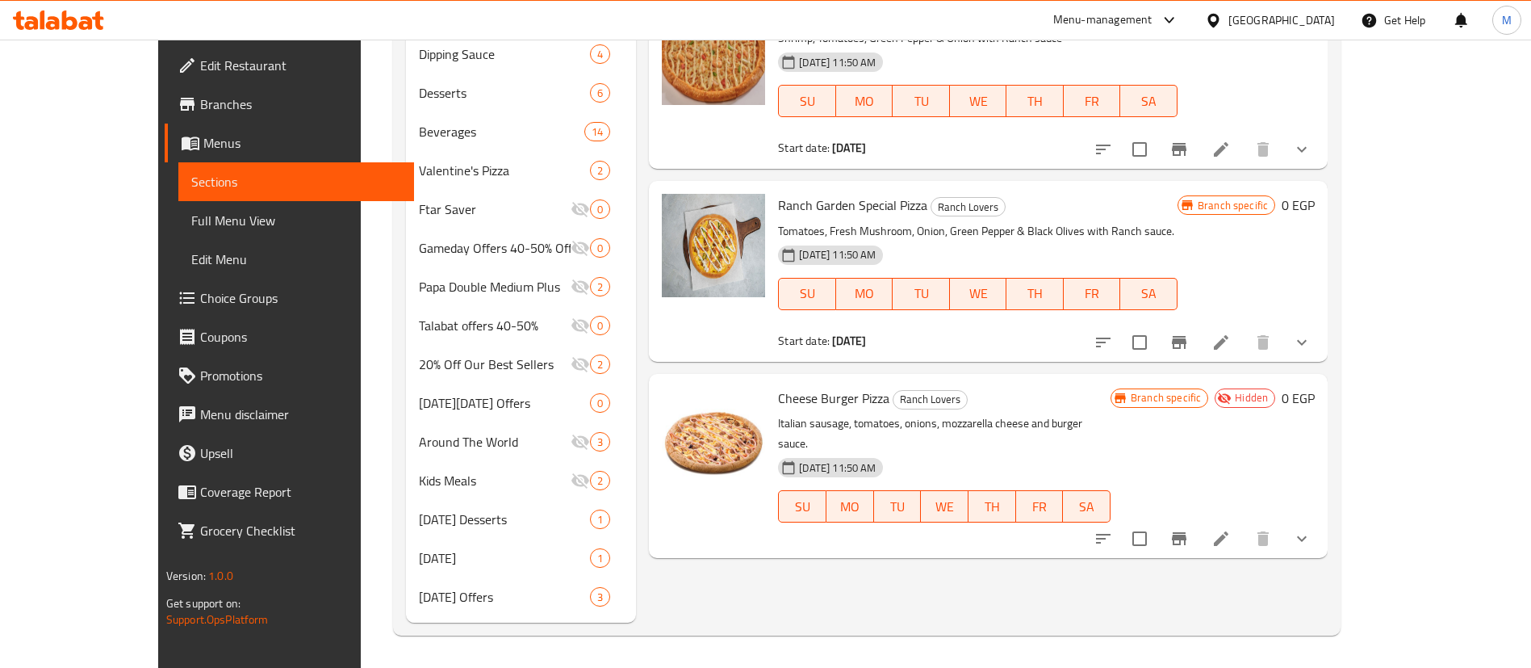
click at [852, 330] on b "[DATE]" at bounding box center [849, 340] width 34 height 21
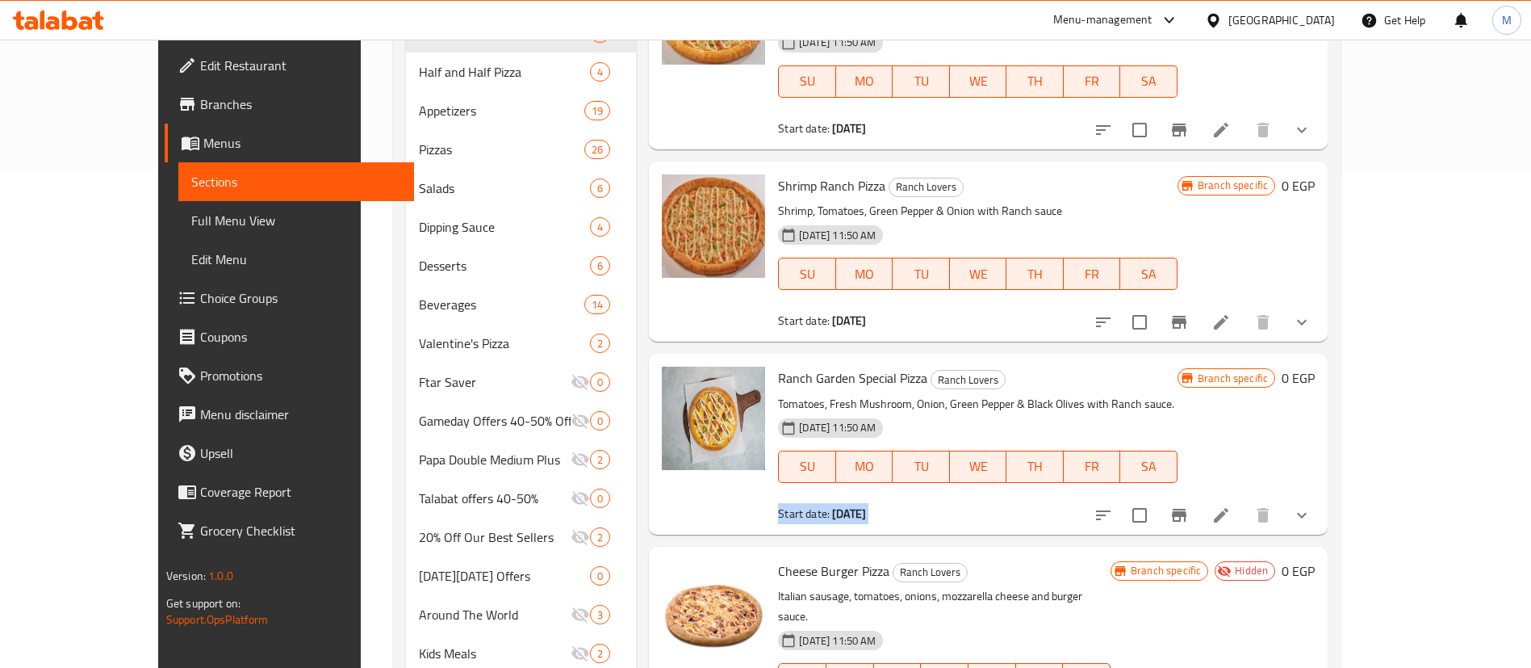
scroll to position [485, 0]
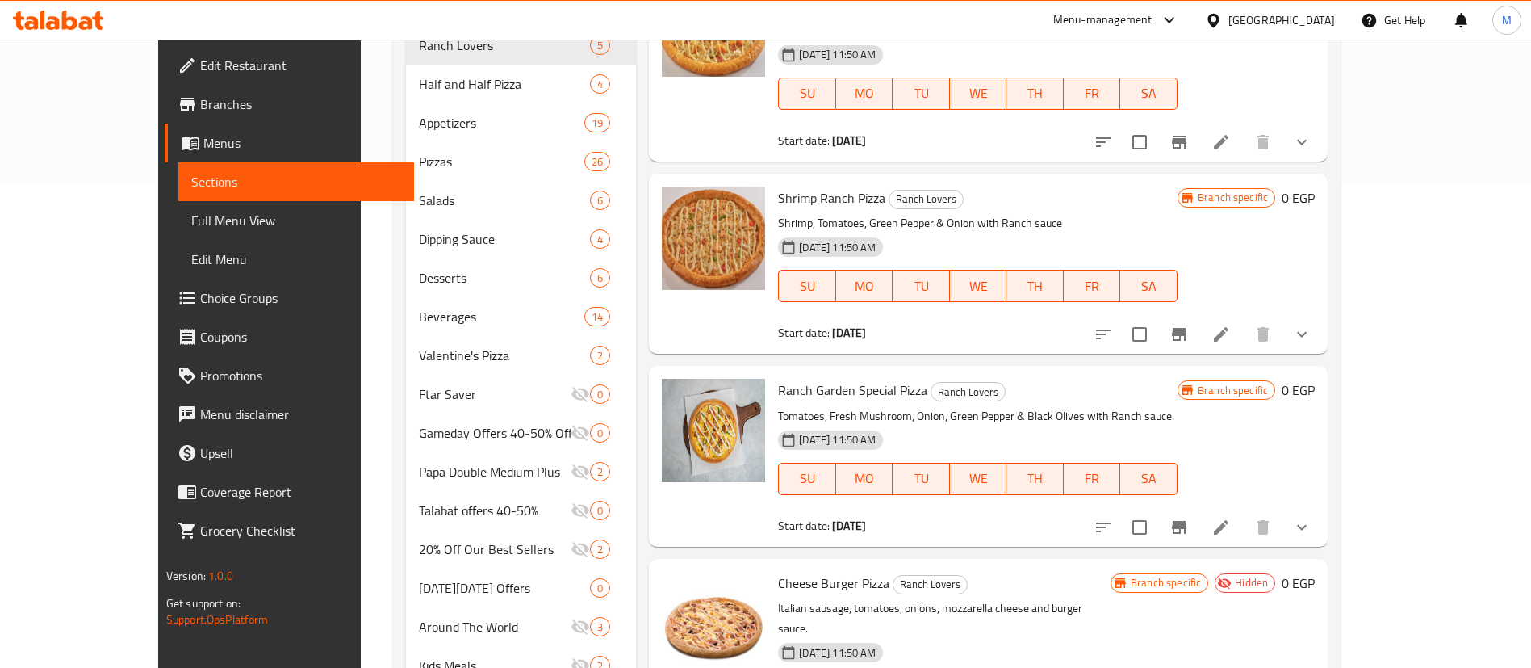
click at [852, 309] on div "Shrimp Ranch Pizza Ranch Lovers Shrimp, Tomatoes, Green Pepper & Onion with Ran…" at bounding box center [988, 264] width 679 height 180
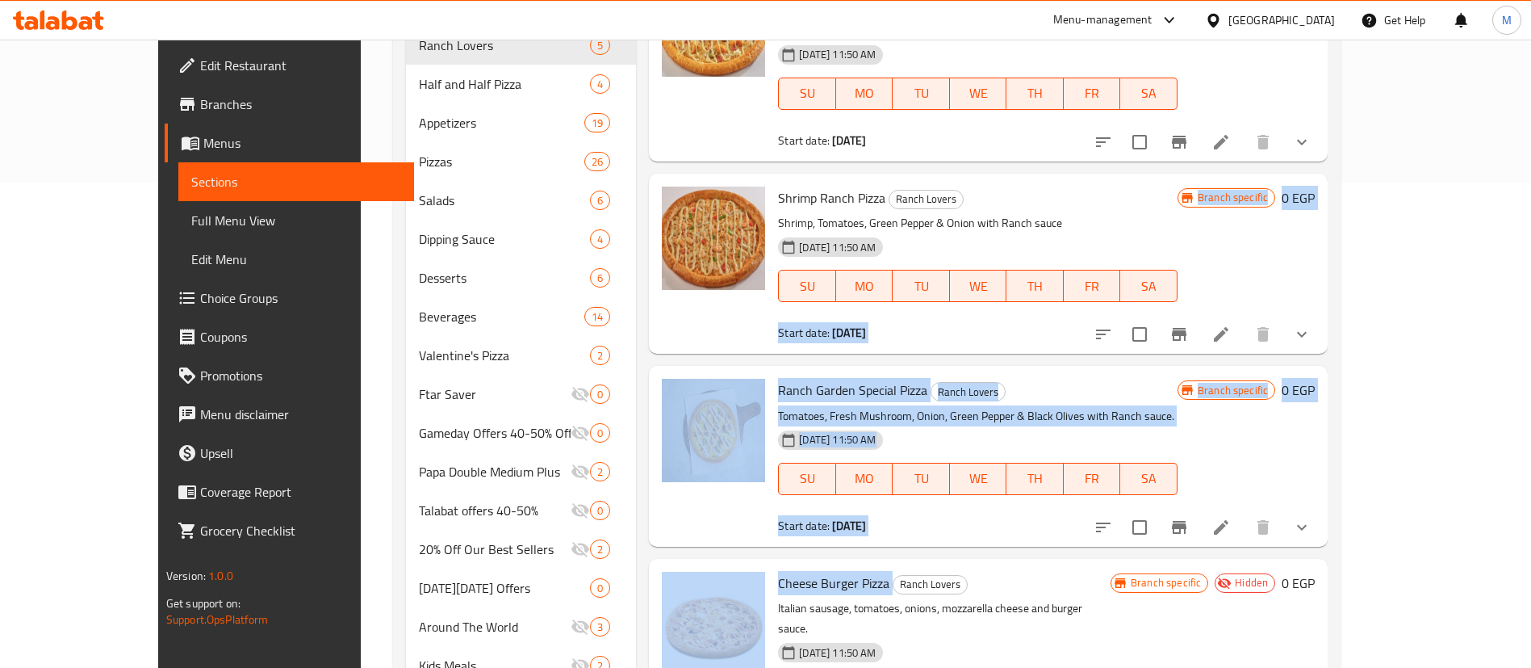
drag, startPoint x: 853, startPoint y: 309, endPoint x: 832, endPoint y: 536, distance: 227.8
click at [918, 406] on p "Tomatoes, Fresh Mushroom, Onion, Green Pepper & Black Olives with Ranch sauce." at bounding box center [978, 416] width 400 height 20
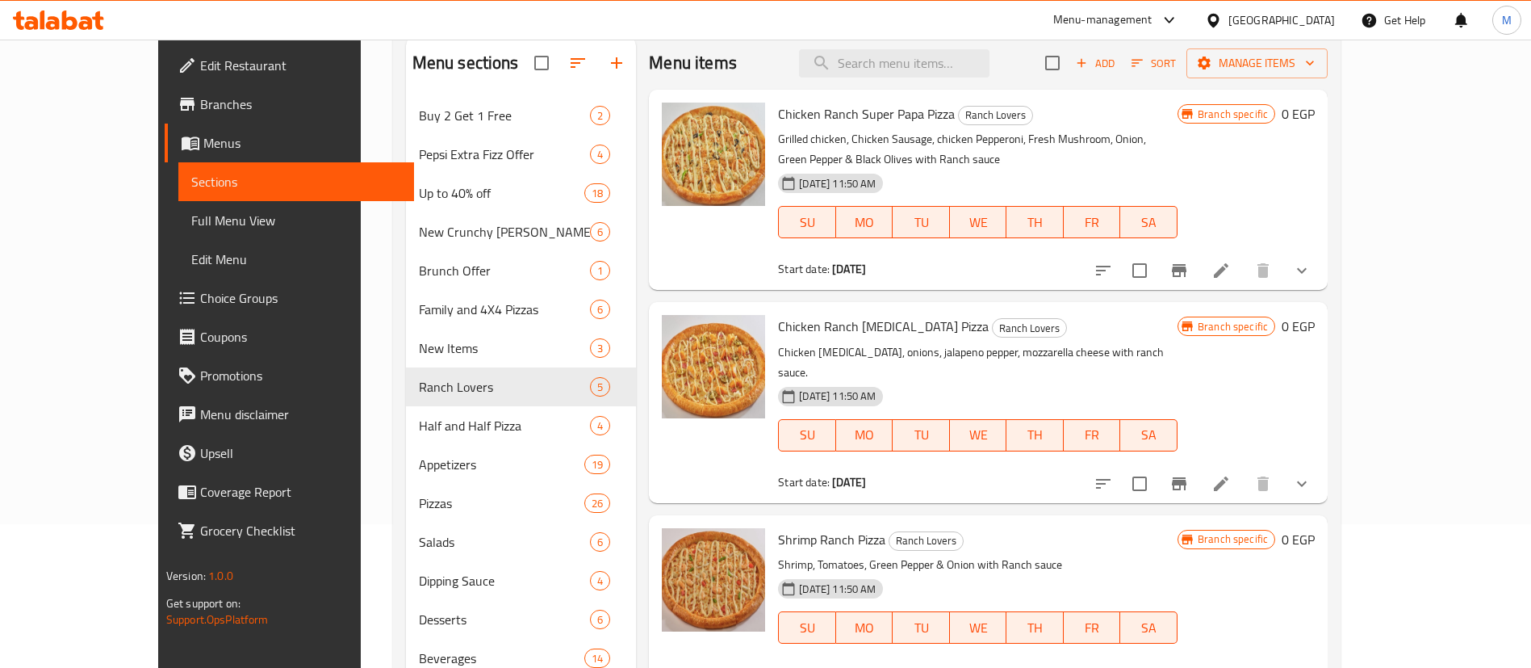
scroll to position [142, 0]
click at [923, 344] on p "Chicken [MEDICAL_DATA], onions, jalapeno pepper, mozzarella cheese with ranch s…" at bounding box center [978, 364] width 400 height 40
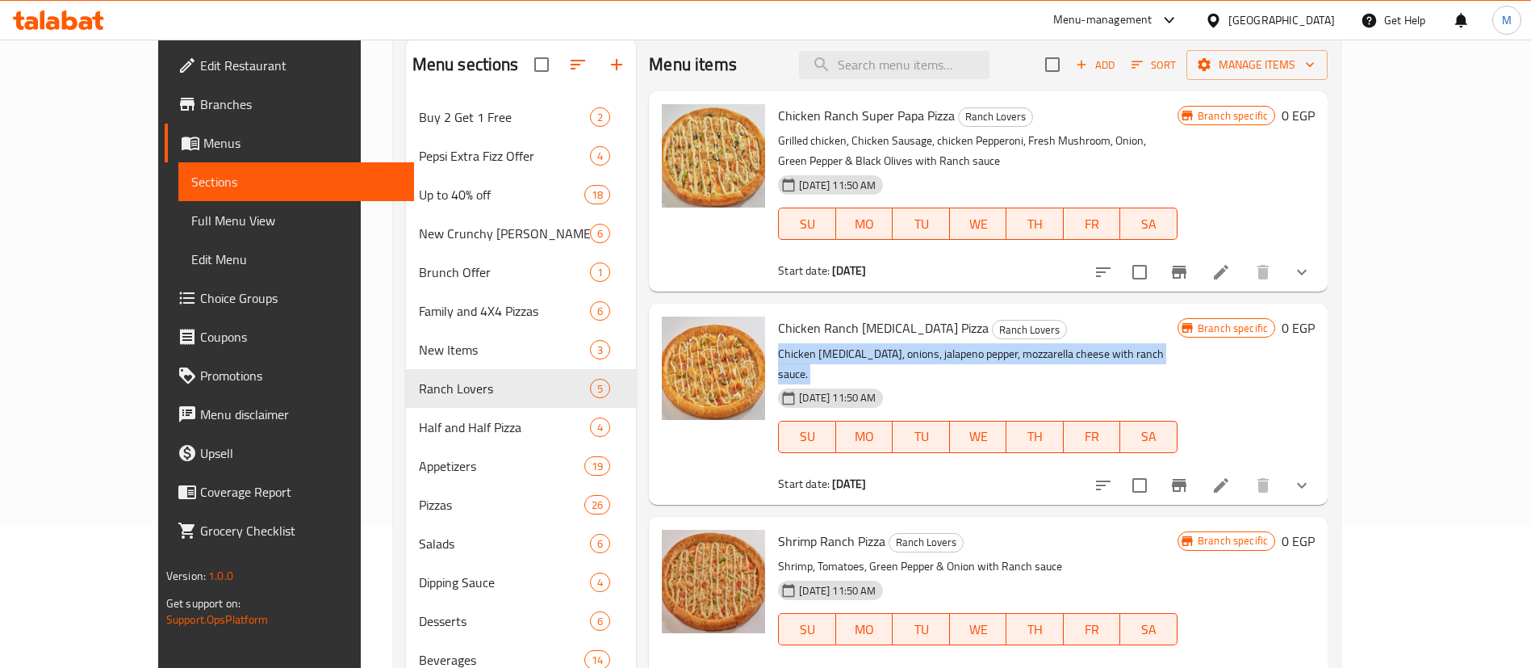
click at [923, 344] on p "Chicken [MEDICAL_DATA], onions, jalapeno pepper, mozzarella cheese with ranch s…" at bounding box center [978, 364] width 400 height 40
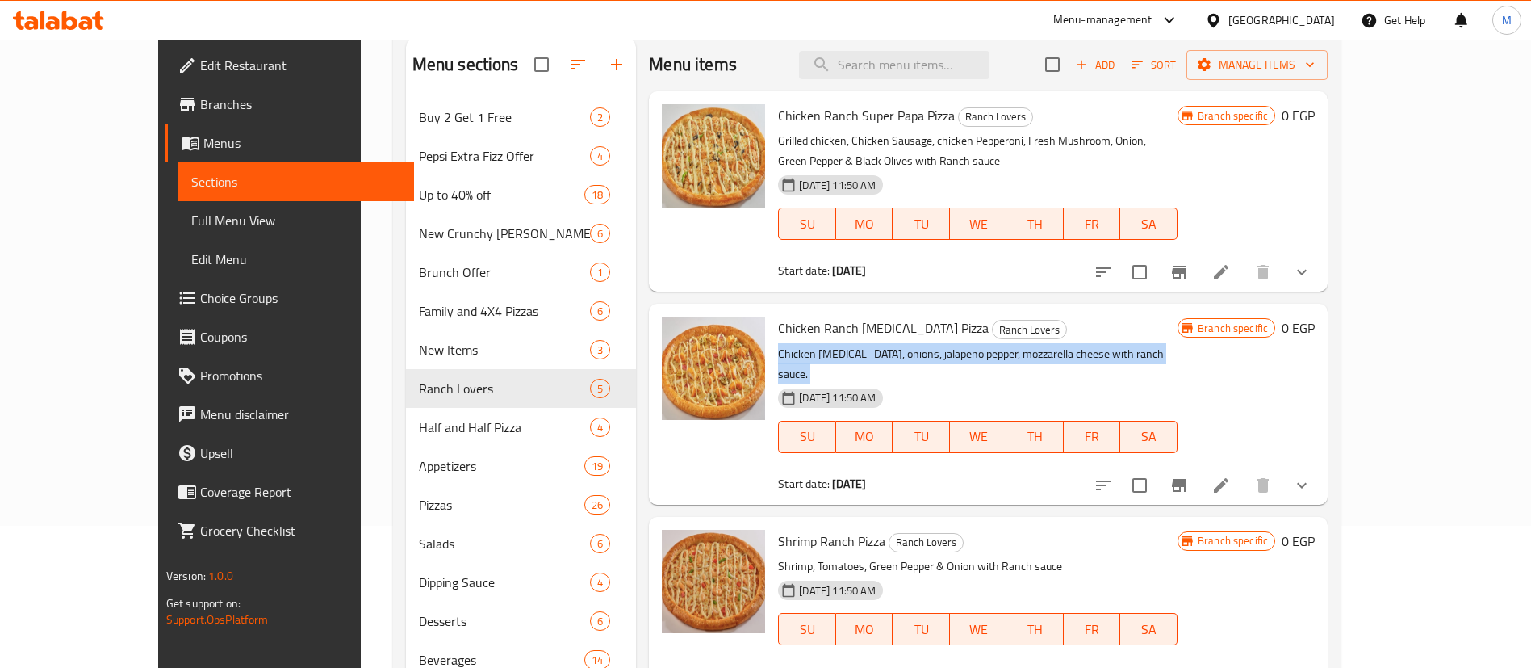
click at [923, 344] on p "Chicken [MEDICAL_DATA], onions, jalapeno pepper, mozzarella cheese with ranch s…" at bounding box center [978, 364] width 400 height 40
click at [889, 382] on div "[DATE] 11:50 AM SU MO TU WE TH FR SA" at bounding box center [978, 425] width 412 height 87
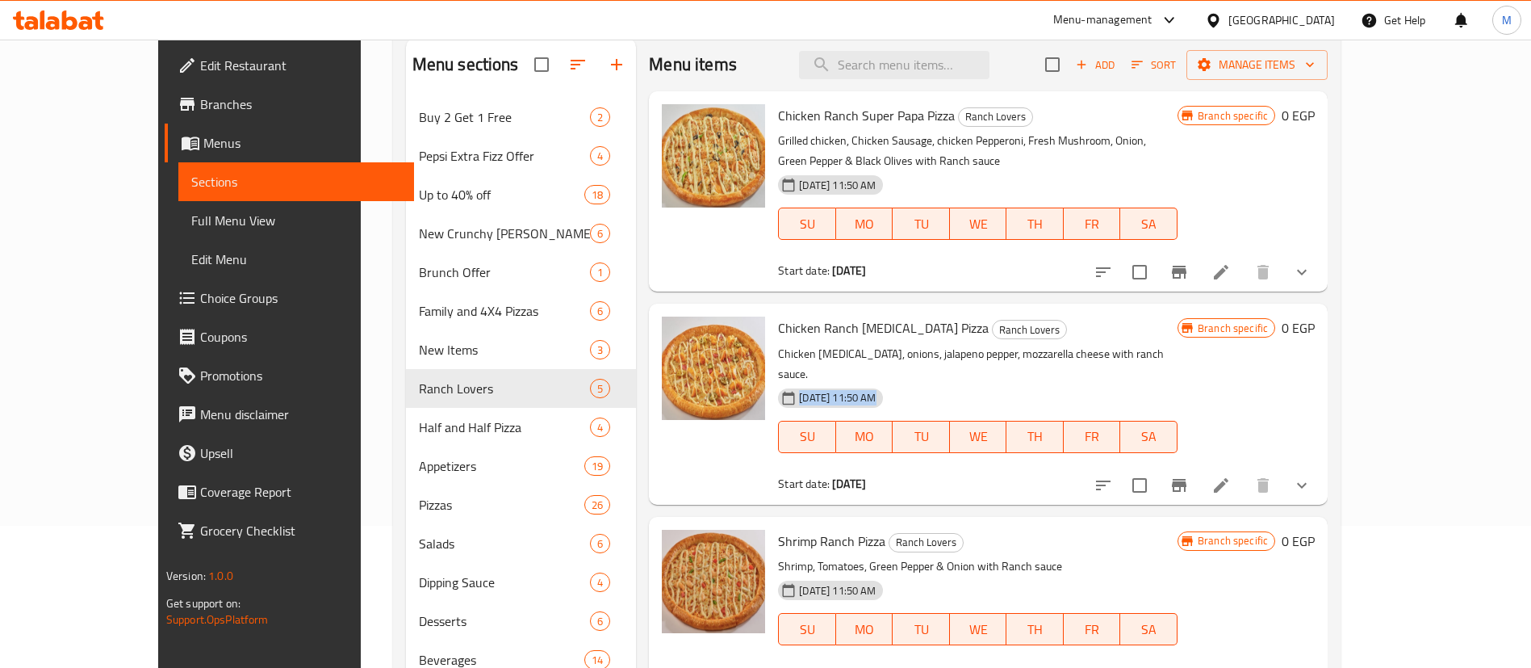
click at [889, 382] on div "[DATE] 11:50 AM SU MO TU WE TH FR SA" at bounding box center [978, 425] width 412 height 87
click at [898, 344] on p "Chicken [MEDICAL_DATA], onions, jalapeno pepper, mozzarella cheese with ranch s…" at bounding box center [978, 364] width 400 height 40
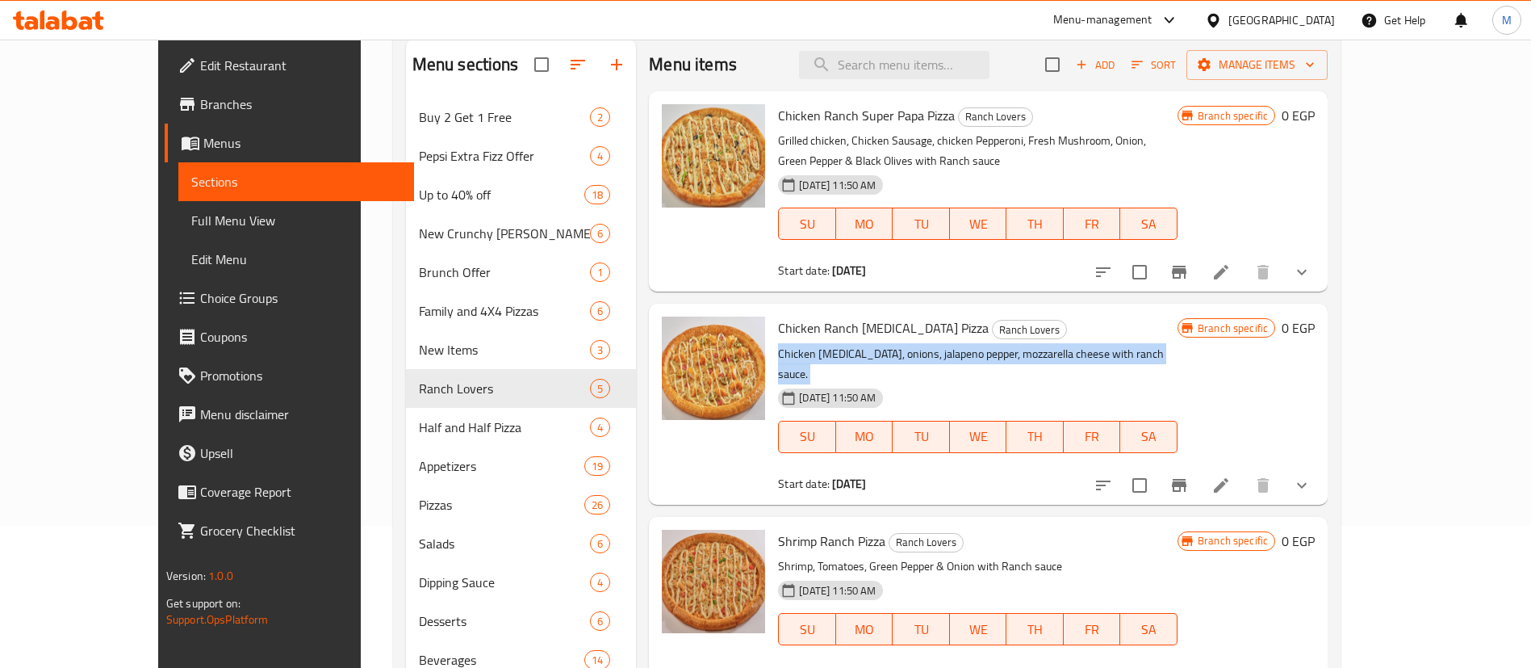
click at [898, 344] on p "Chicken [MEDICAL_DATA], onions, jalapeno pepper, mozzarella cheese with ranch s…" at bounding box center [978, 364] width 400 height 40
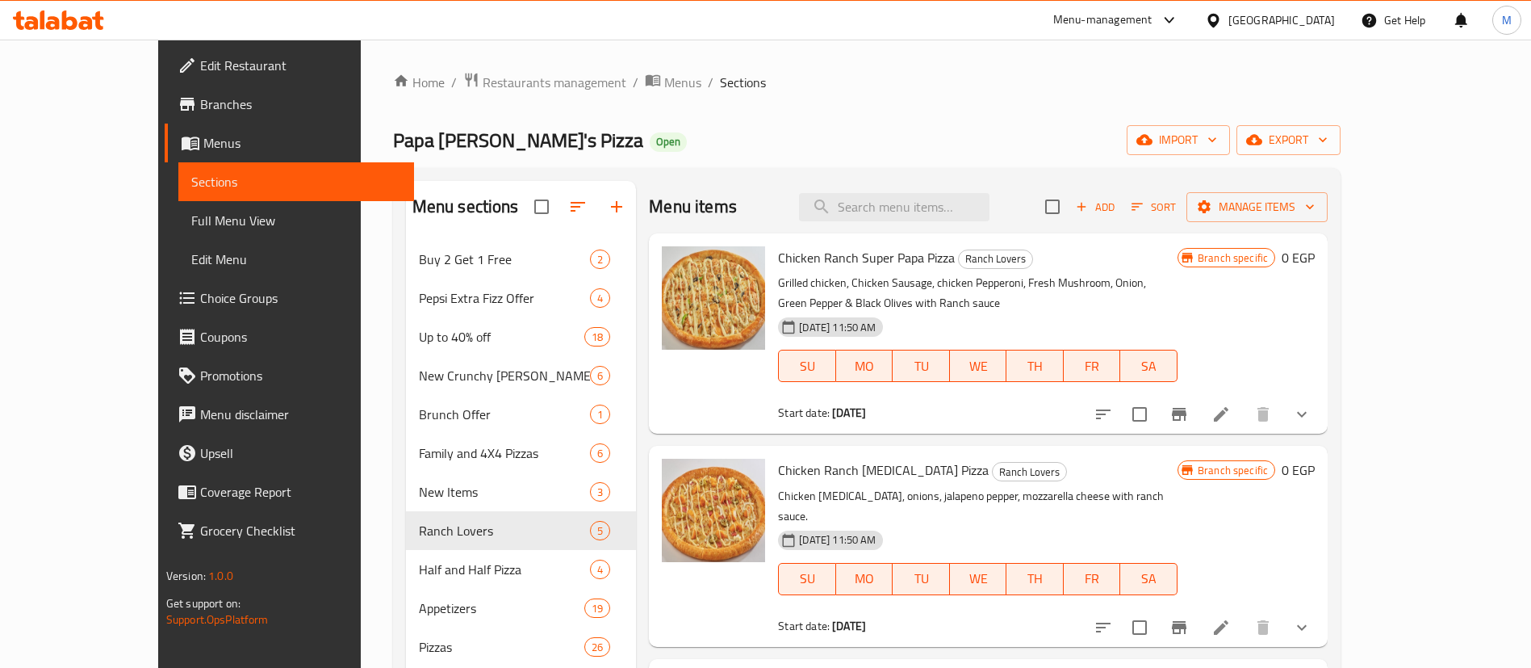
click at [914, 277] on p "Grilled chicken, Chicken Sausage, chicken Pepperoni, Fresh Mushroom, Onion, Gre…" at bounding box center [978, 293] width 400 height 40
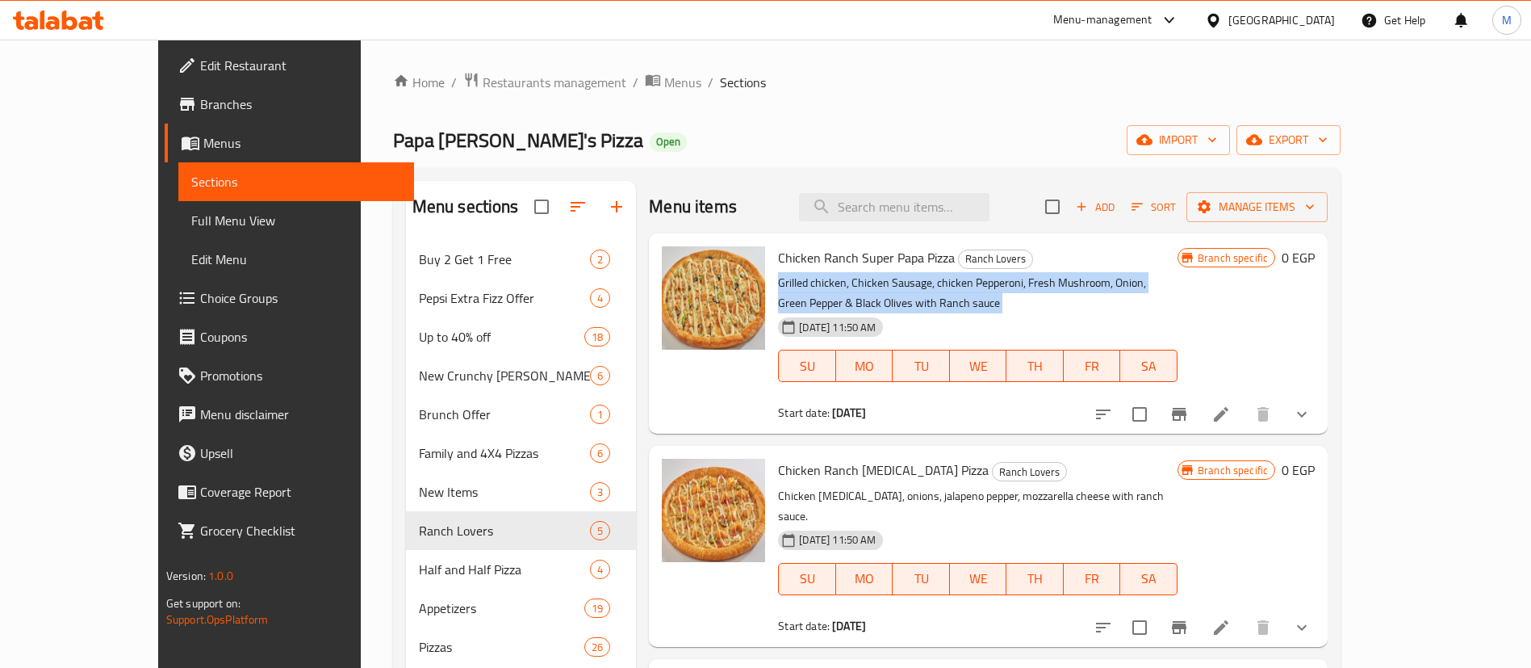
click at [914, 277] on p "Grilled chicken, Chicken Sausage, chicken Pepperoni, Fresh Mushroom, Onion, Gre…" at bounding box center [978, 293] width 400 height 40
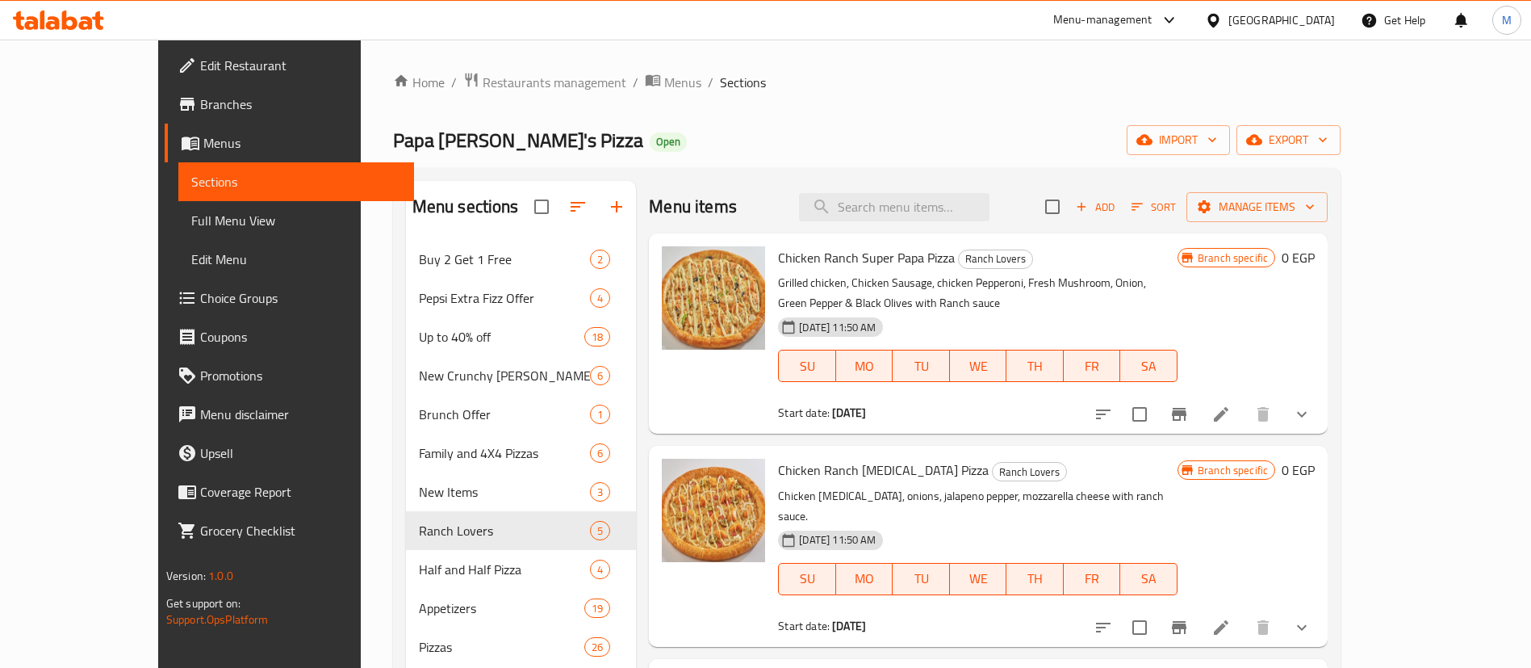
click at [829, 266] on span "Chicken Ranch Super Papa Pizza" at bounding box center [866, 257] width 177 height 24
click at [649, 408] on div "Chicken Ranch Super Papa Pizza Ranch Lovers Grilled chicken, Chicken Sausage, c…" at bounding box center [988, 333] width 679 height 200
click at [857, 404] on div "Start date: [DATE]" at bounding box center [978, 412] width 400 height 16
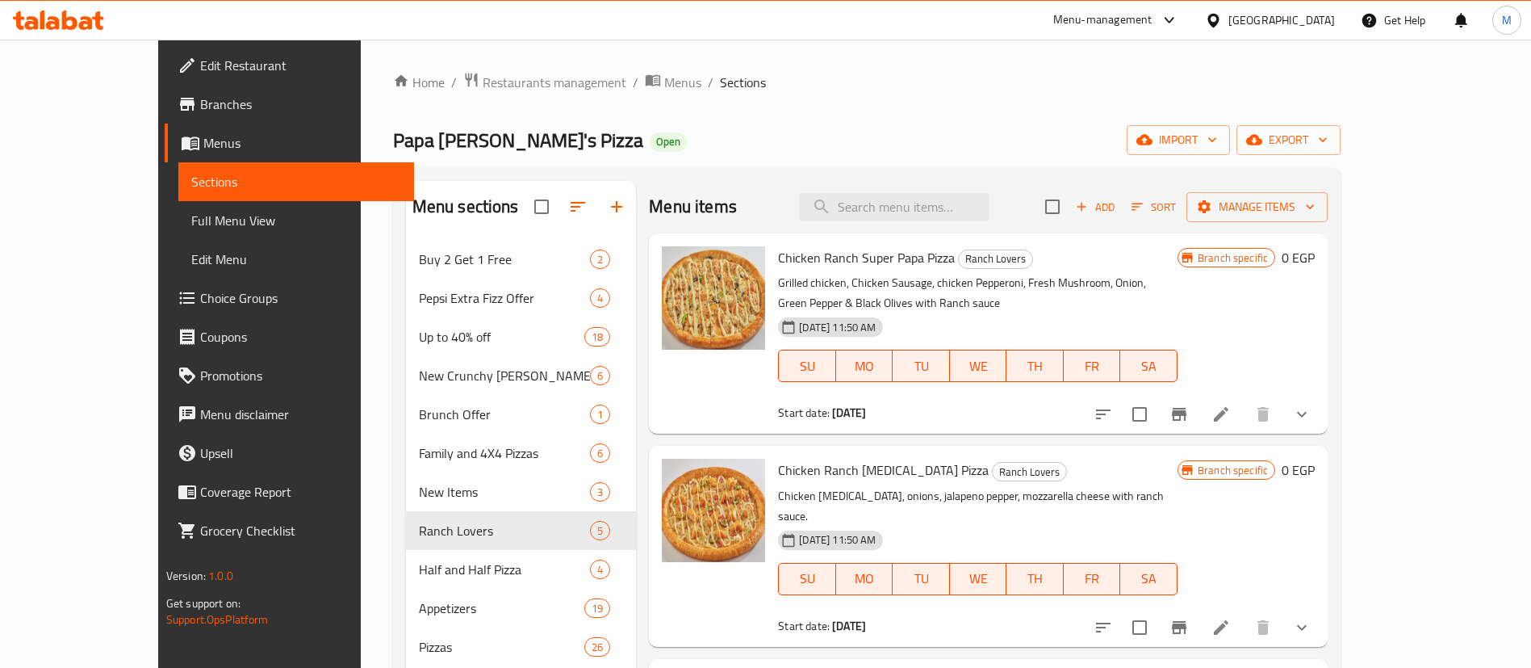
click at [857, 404] on div "Start date: [DATE]" at bounding box center [978, 412] width 400 height 16
click at [1028, 524] on div "[DATE] 11:50 AM SU MO TU WE TH FR SA" at bounding box center [978, 567] width 412 height 87
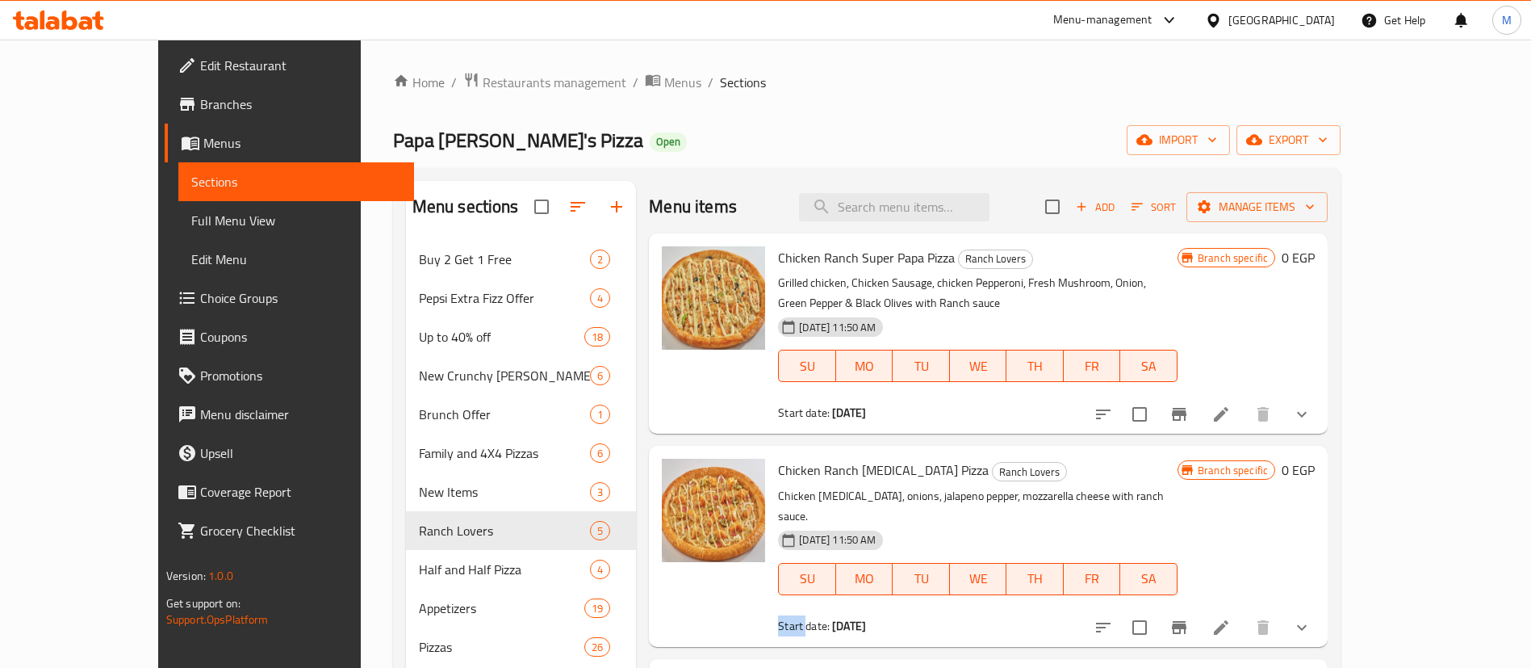
click at [1028, 524] on div "[DATE] 11:50 AM SU MO TU WE TH FR SA" at bounding box center [978, 567] width 412 height 87
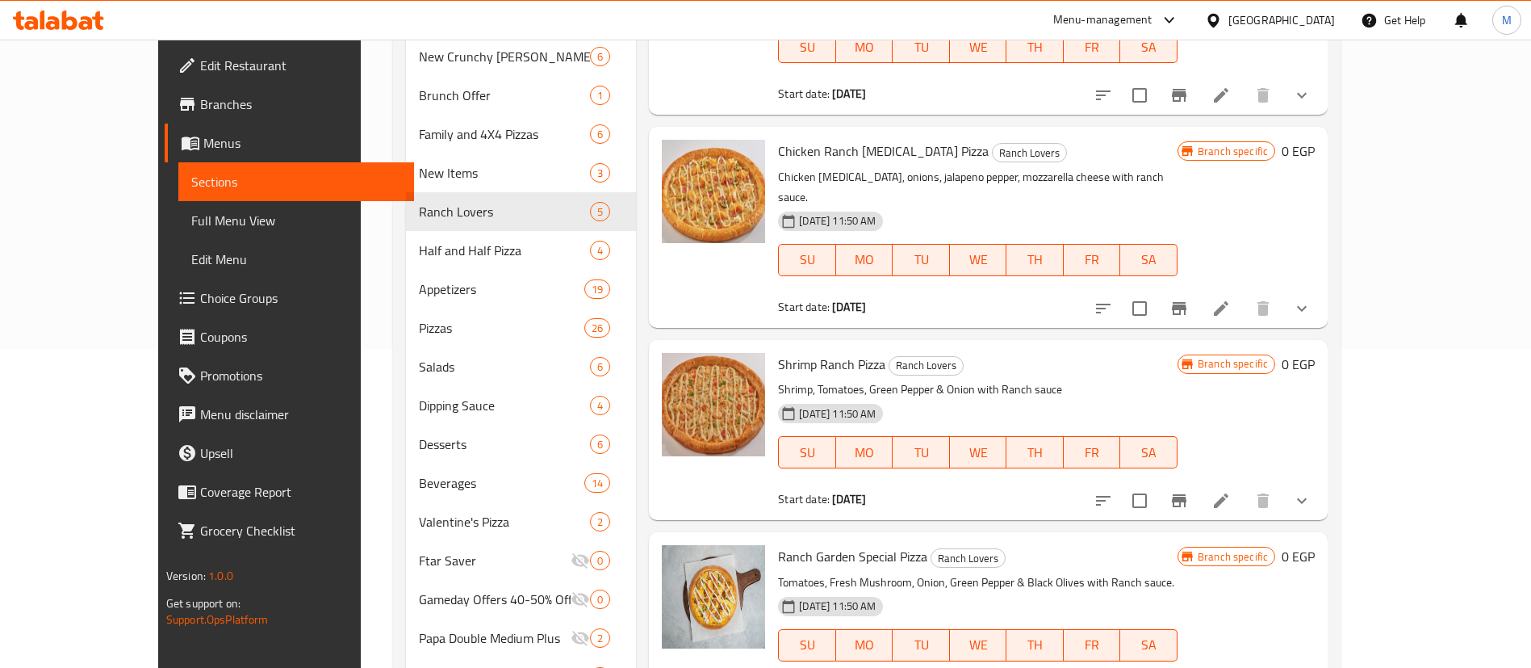
click at [898, 468] on div "Shrimp Ranch Pizza Ranch Lovers Shrimp, Tomatoes, Green Pepper & Onion with Ran…" at bounding box center [978, 429] width 412 height 167
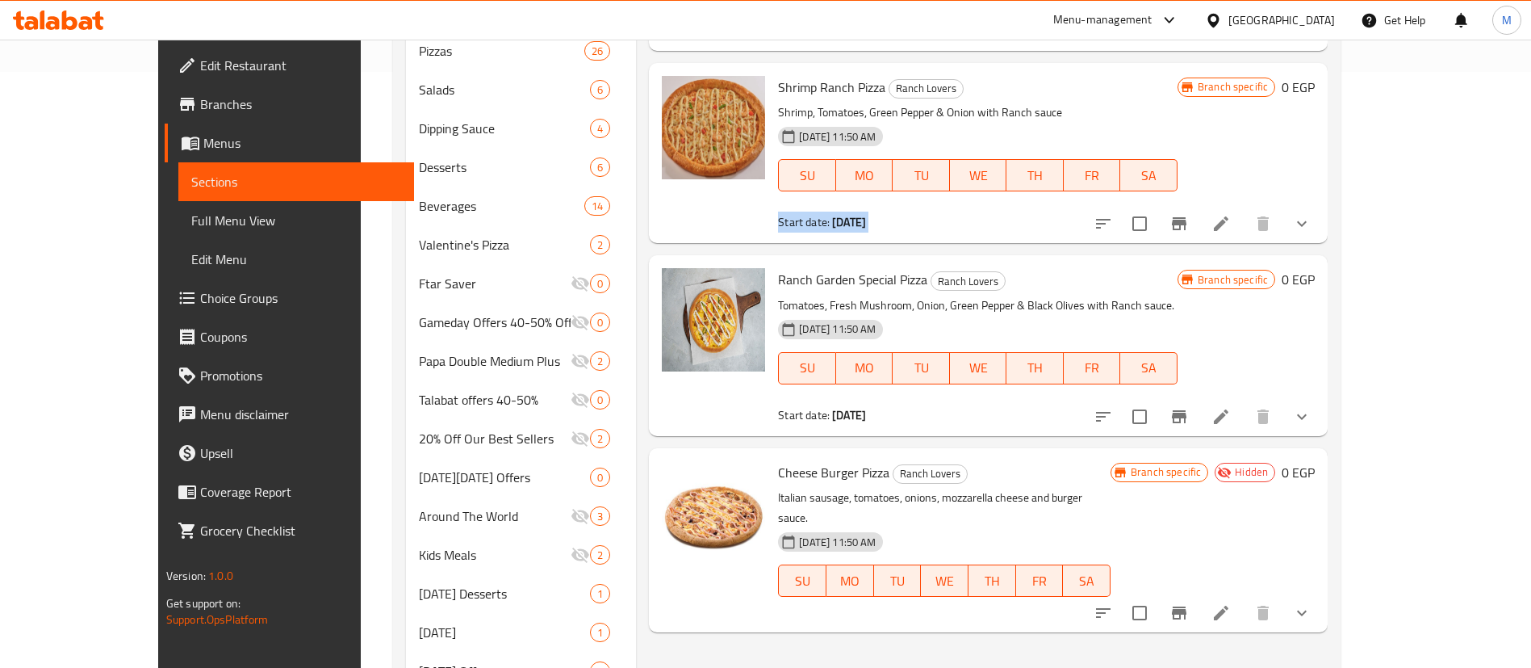
scroll to position [597, 0]
click at [878, 405] on div "Start date: [DATE]" at bounding box center [978, 413] width 400 height 16
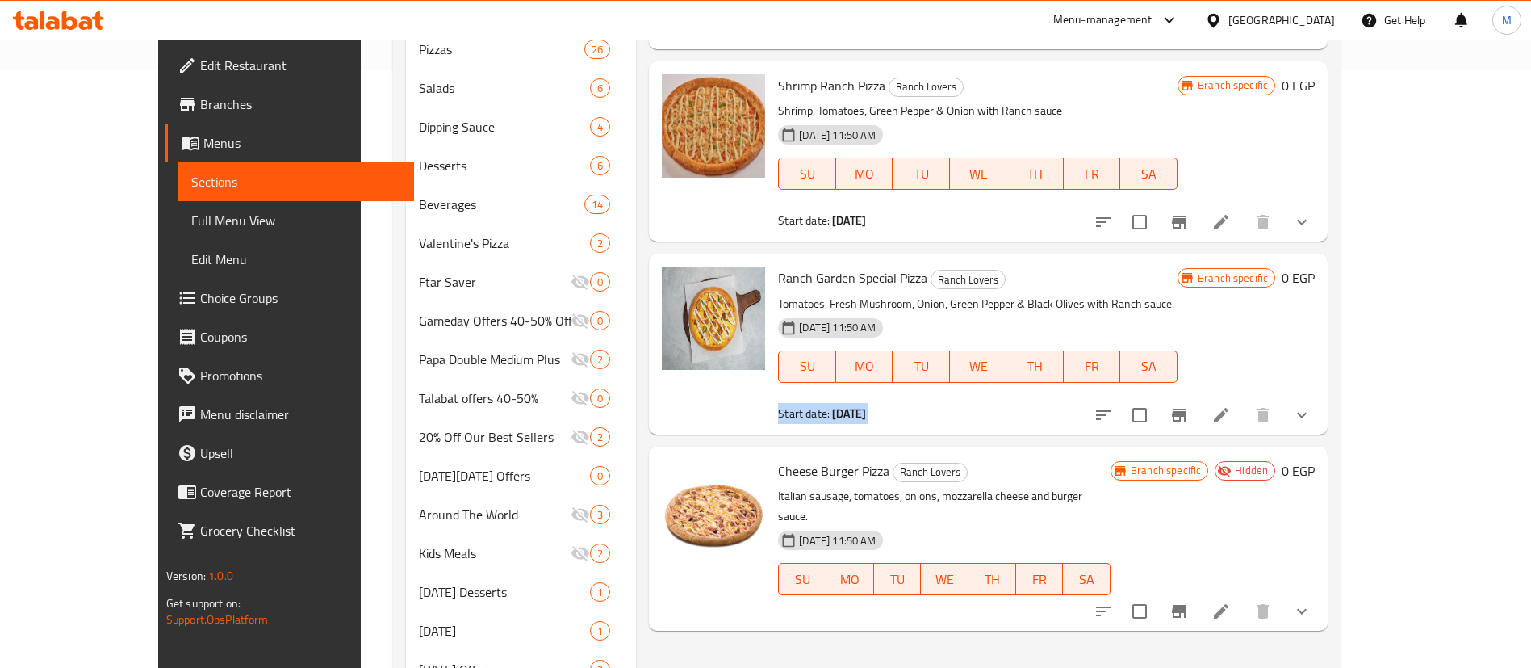
scroll to position [0, 0]
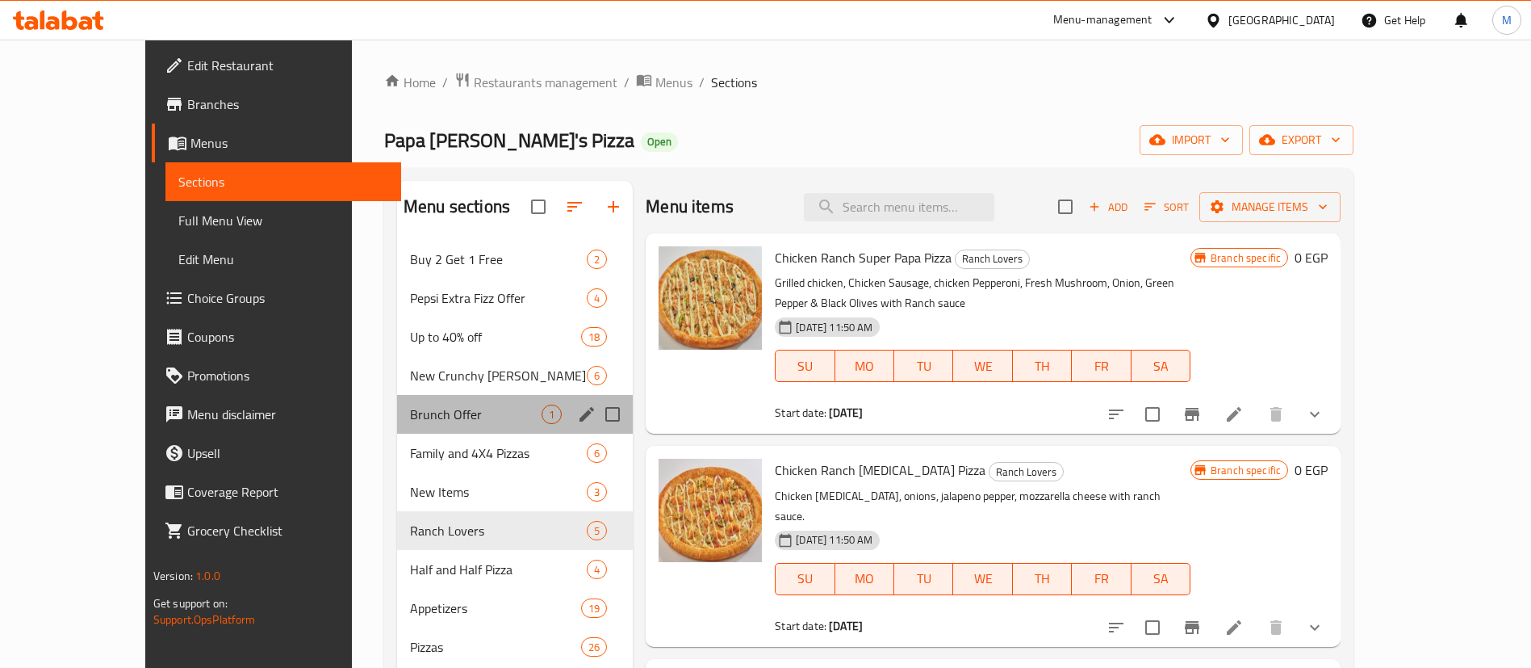
click at [475, 396] on div "Brunch Offer 1" at bounding box center [515, 414] width 236 height 39
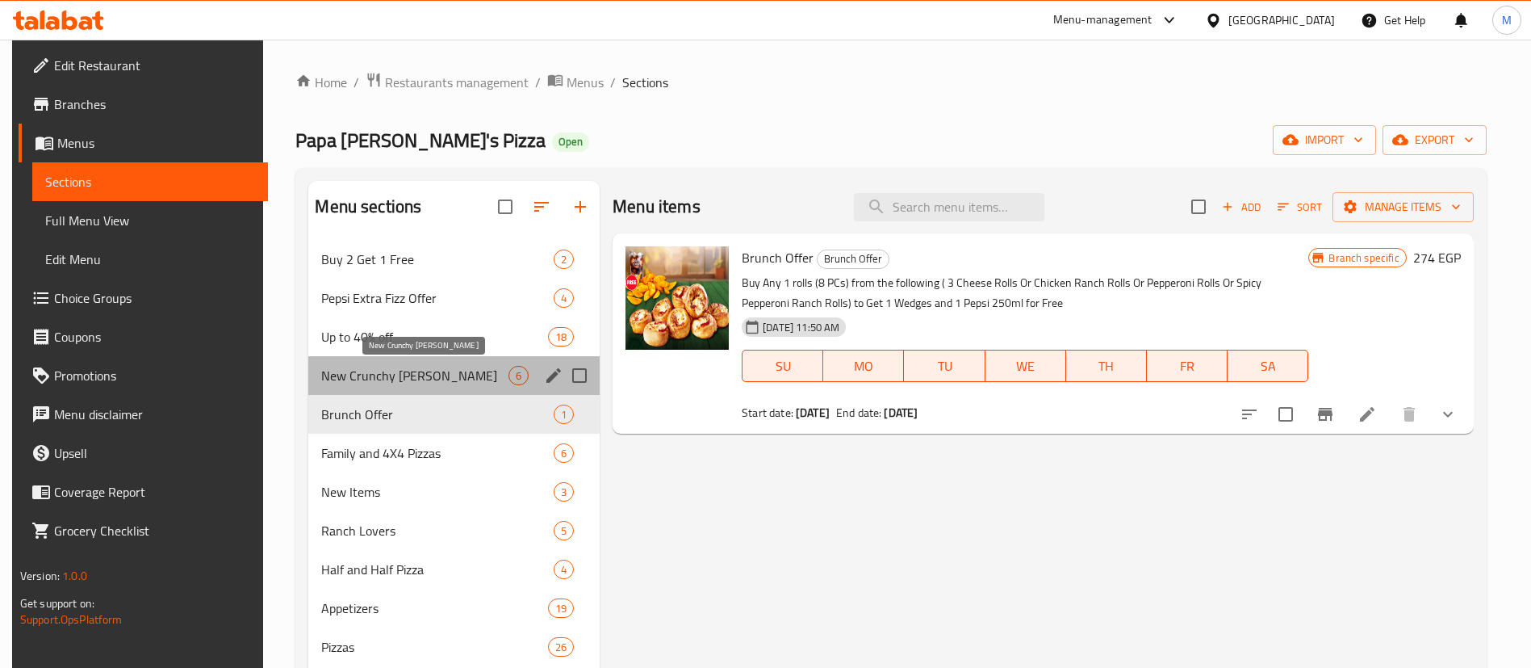
click at [470, 373] on span "New Crunchy [PERSON_NAME]" at bounding box center [414, 375] width 187 height 19
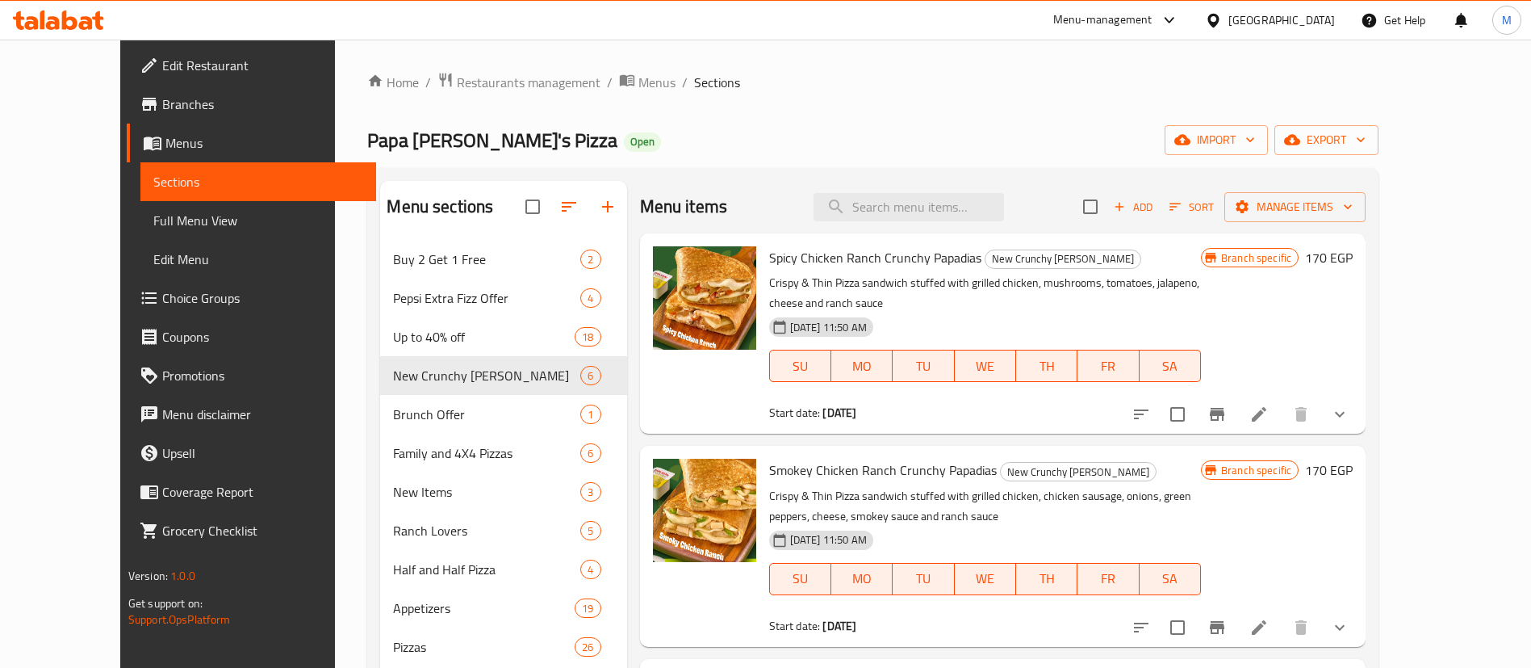
click at [780, 402] on span "Start date:" at bounding box center [795, 412] width 52 height 21
click at [982, 404] on div "Start date: [DATE]" at bounding box center [985, 412] width 432 height 16
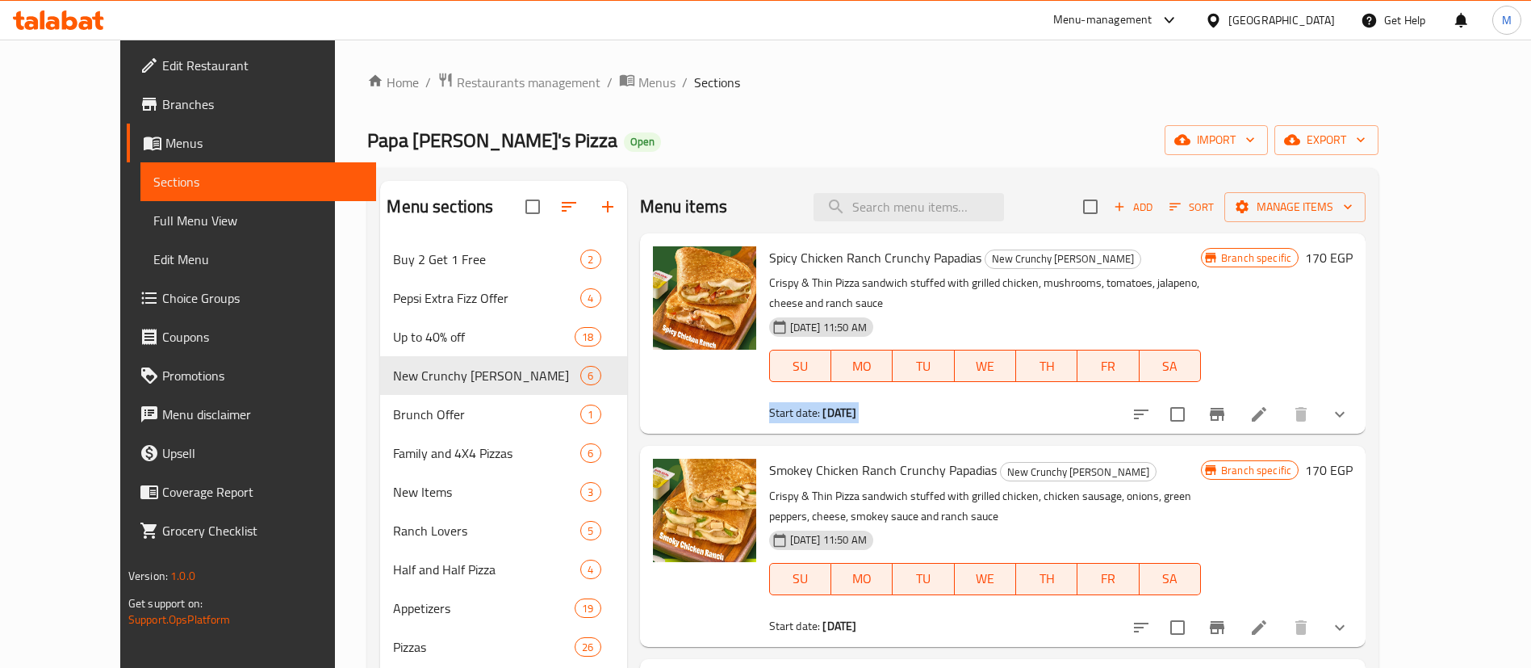
click at [982, 404] on div "Start date: [DATE]" at bounding box center [985, 412] width 432 height 16
click at [917, 262] on span "Spicy Chicken Ranch Crunchy Papadias" at bounding box center [875, 257] width 212 height 24
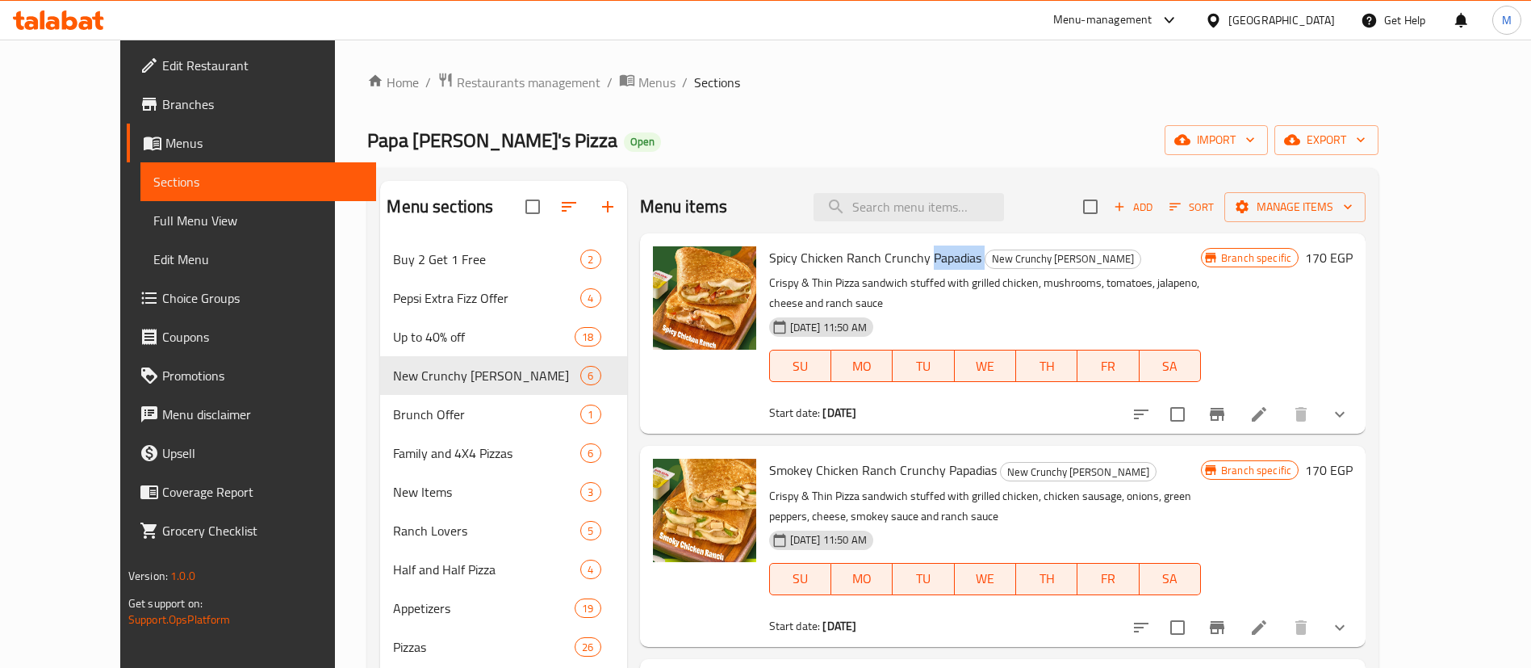
click at [917, 262] on span "Spicy Chicken Ranch Crunchy Papadias" at bounding box center [875, 257] width 212 height 24
click at [978, 287] on p "Crispy & Thin Pizza sandwich stuffed with grilled chicken, mushrooms, tomatoes,…" at bounding box center [985, 293] width 432 height 40
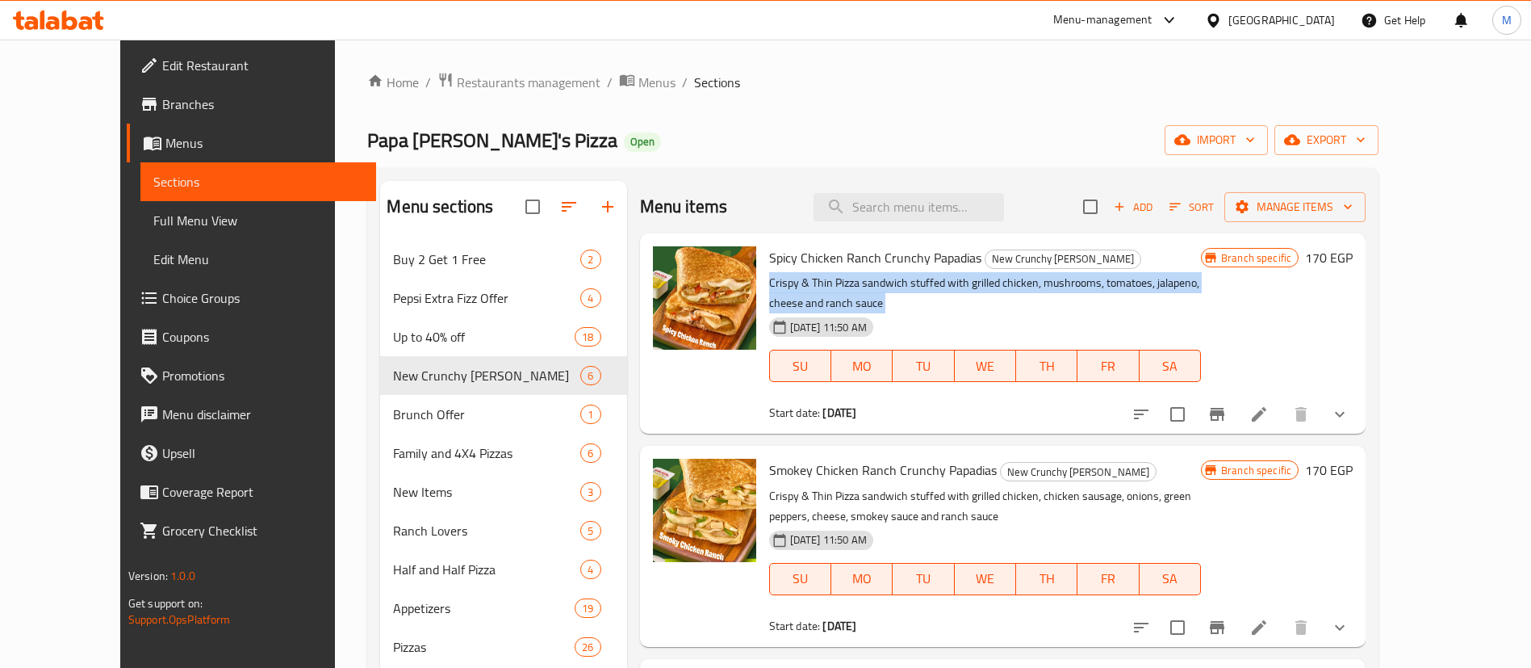
click at [978, 287] on p "Crispy & Thin Pizza sandwich stuffed with grilled chicken, mushrooms, tomatoes,…" at bounding box center [985, 293] width 432 height 40
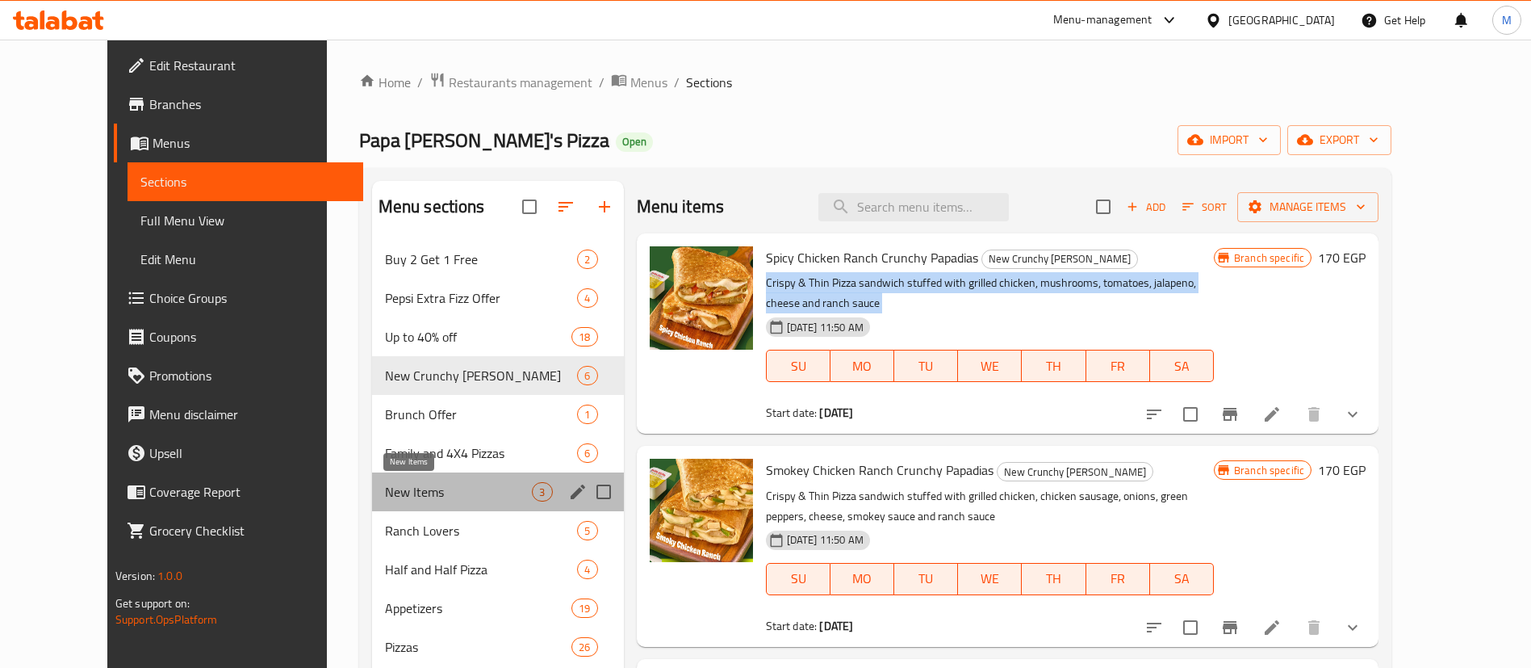
click at [396, 489] on span "New Items" at bounding box center [459, 491] width 148 height 19
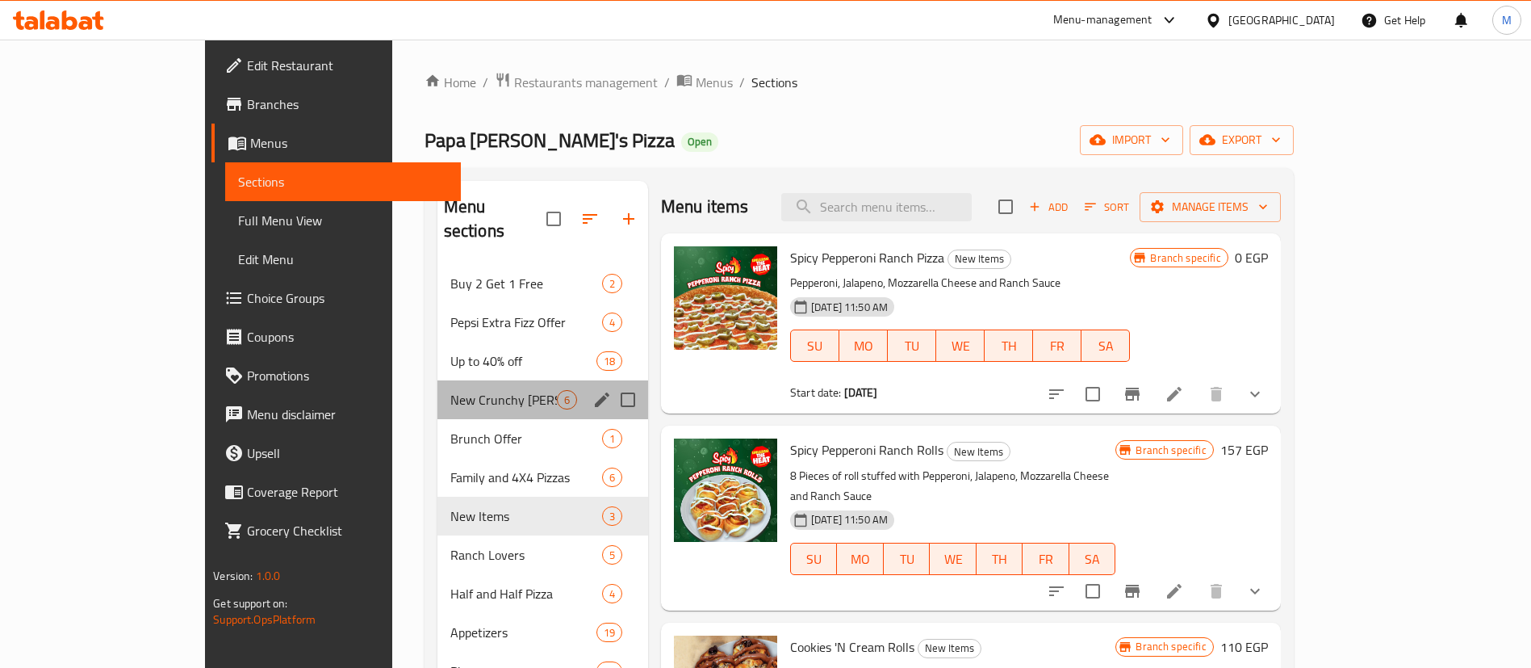
click at [437, 380] on div "New Crunchy Papadias 6" at bounding box center [542, 399] width 211 height 39
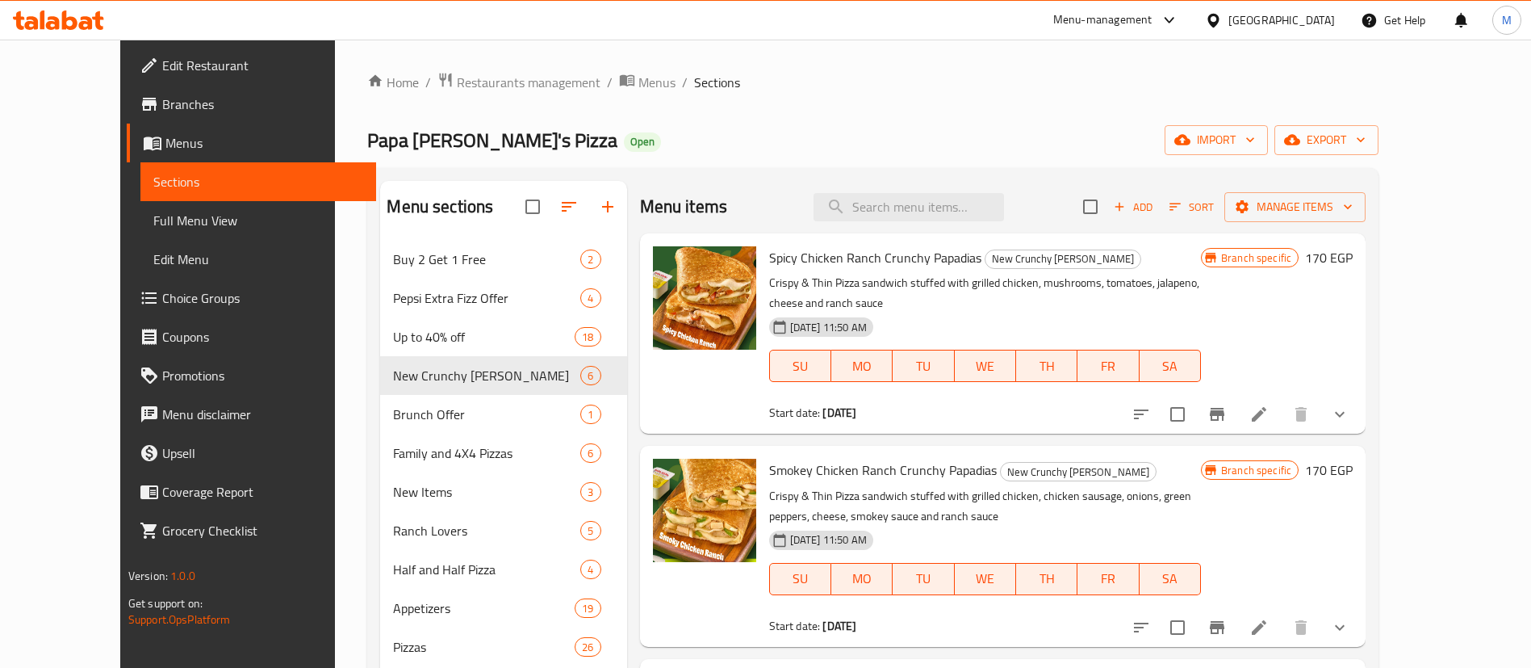
scroll to position [108, 0]
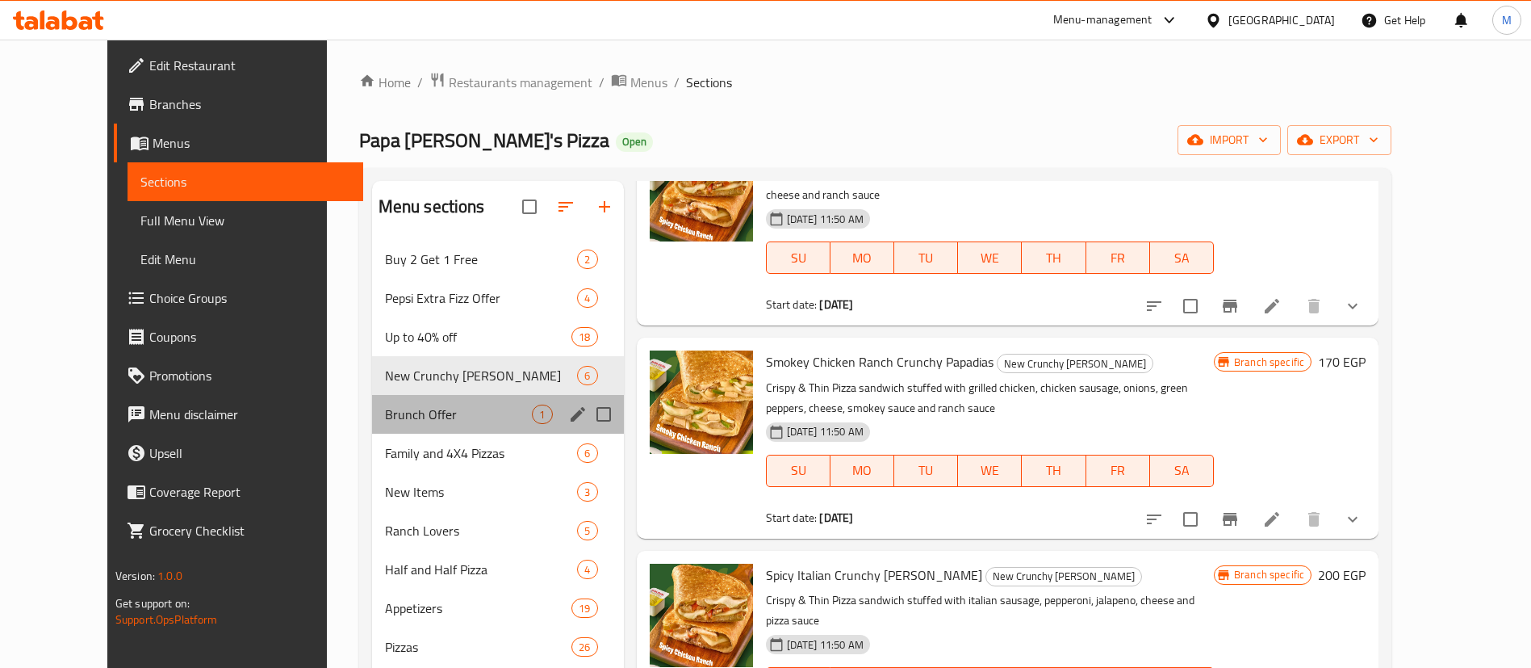
click at [436, 401] on div "Brunch Offer 1" at bounding box center [498, 414] width 252 height 39
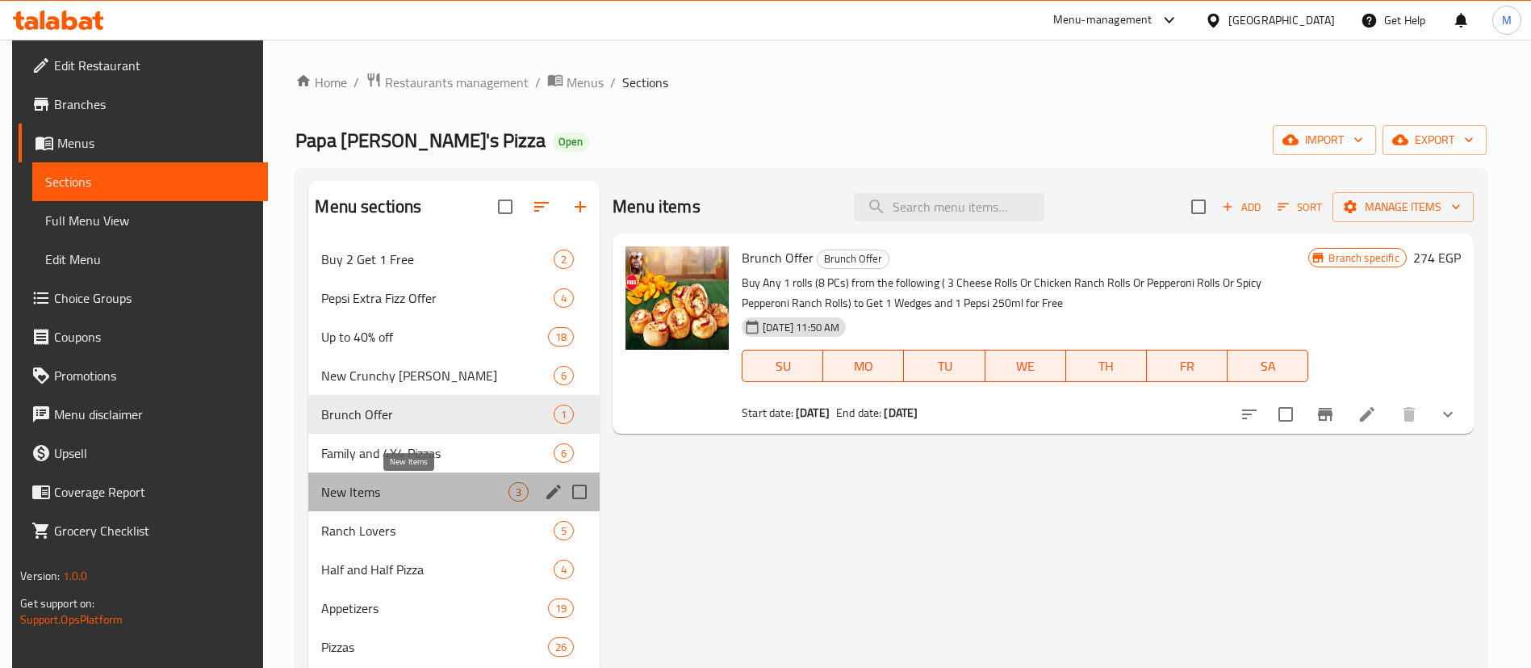
click at [451, 488] on span "New Items" at bounding box center [414, 491] width 187 height 19
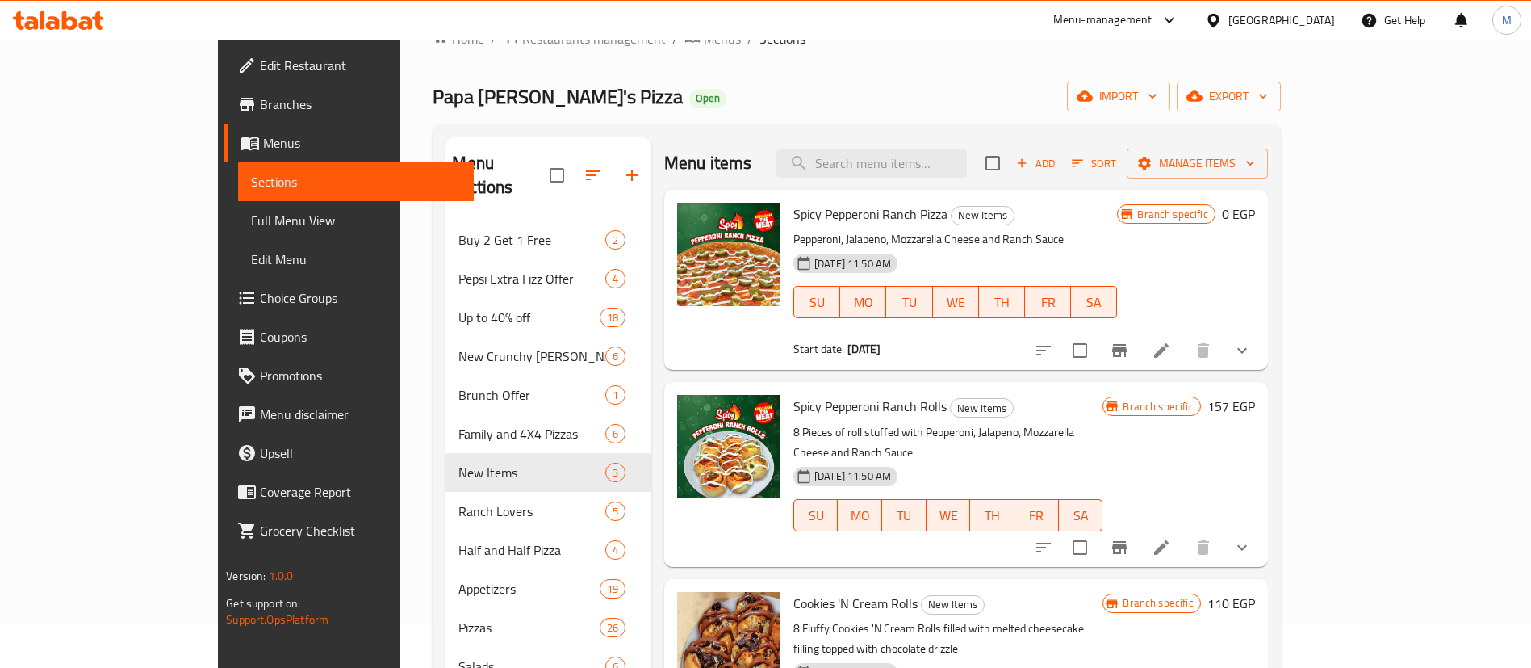
scroll to position [31, 0]
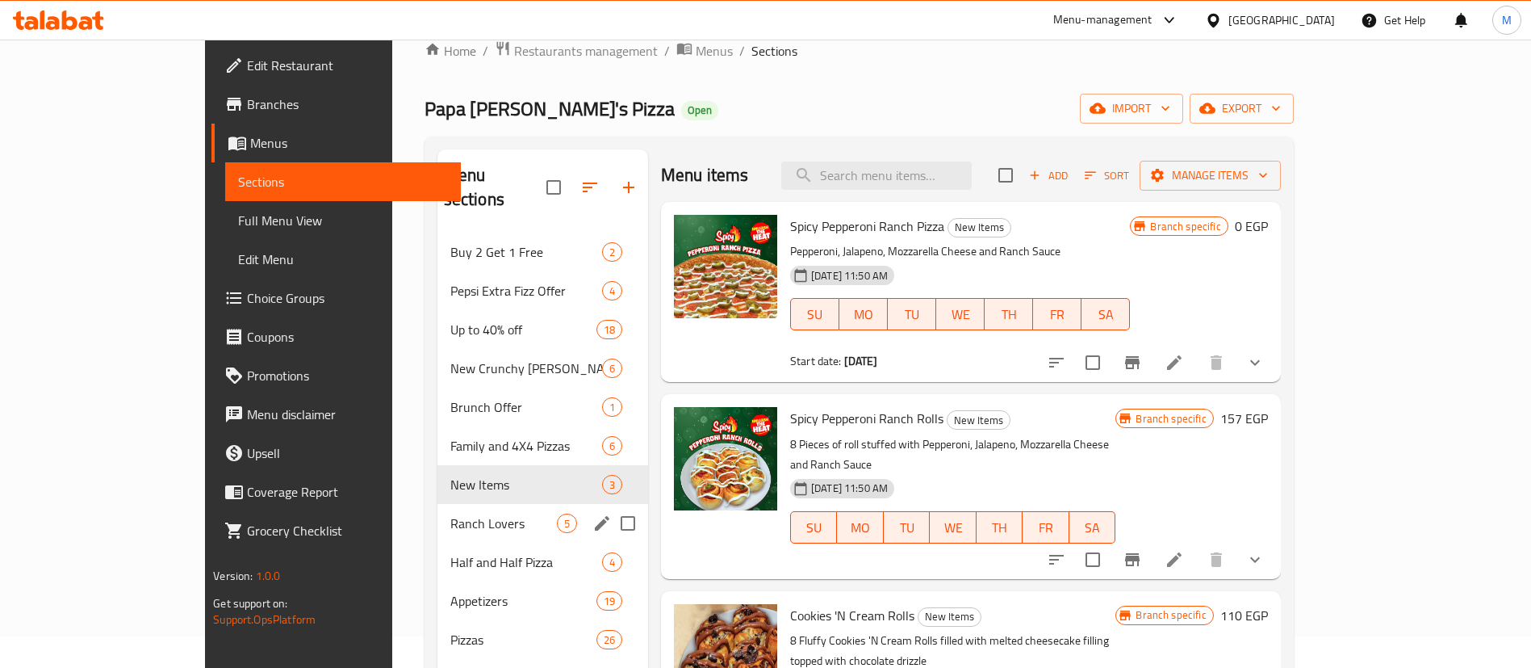
click at [437, 512] on div "Ranch Lovers 5" at bounding box center [542, 523] width 211 height 39
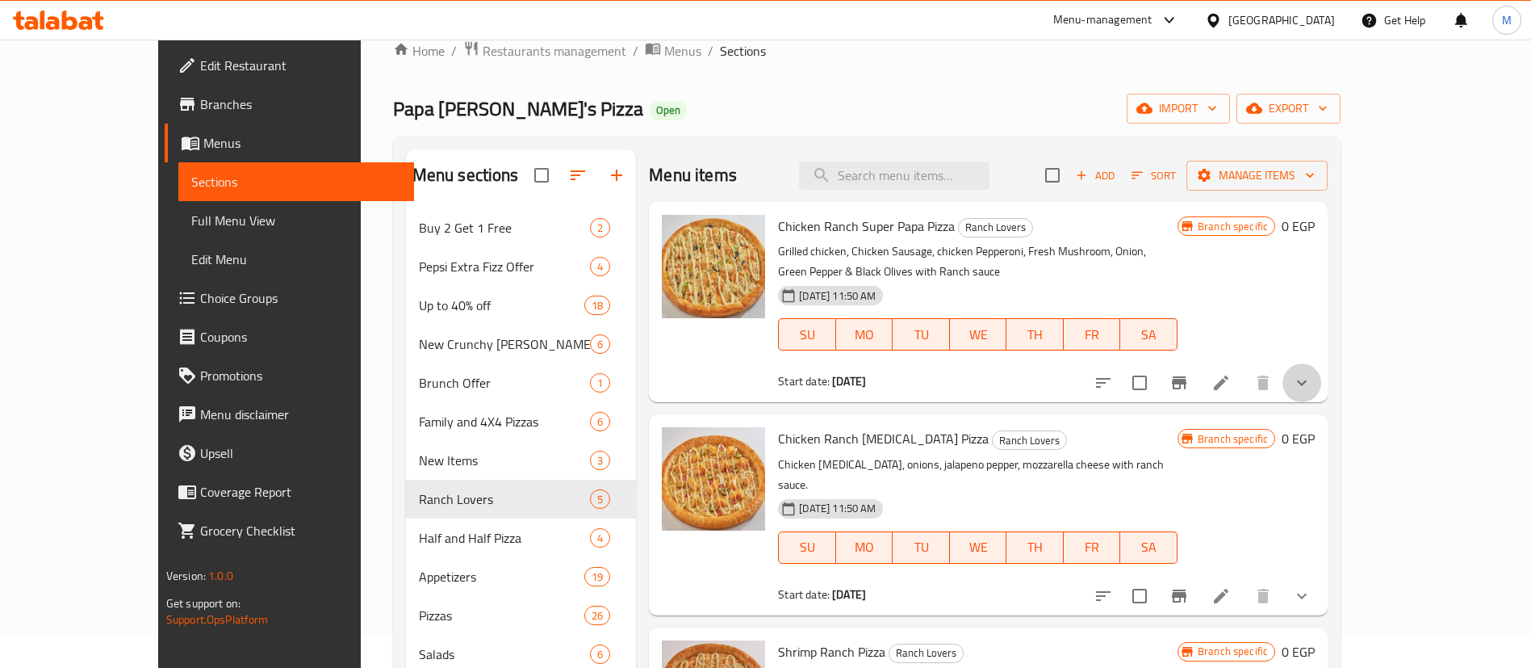
click at [1321, 369] on button "show more" at bounding box center [1302, 382] width 39 height 39
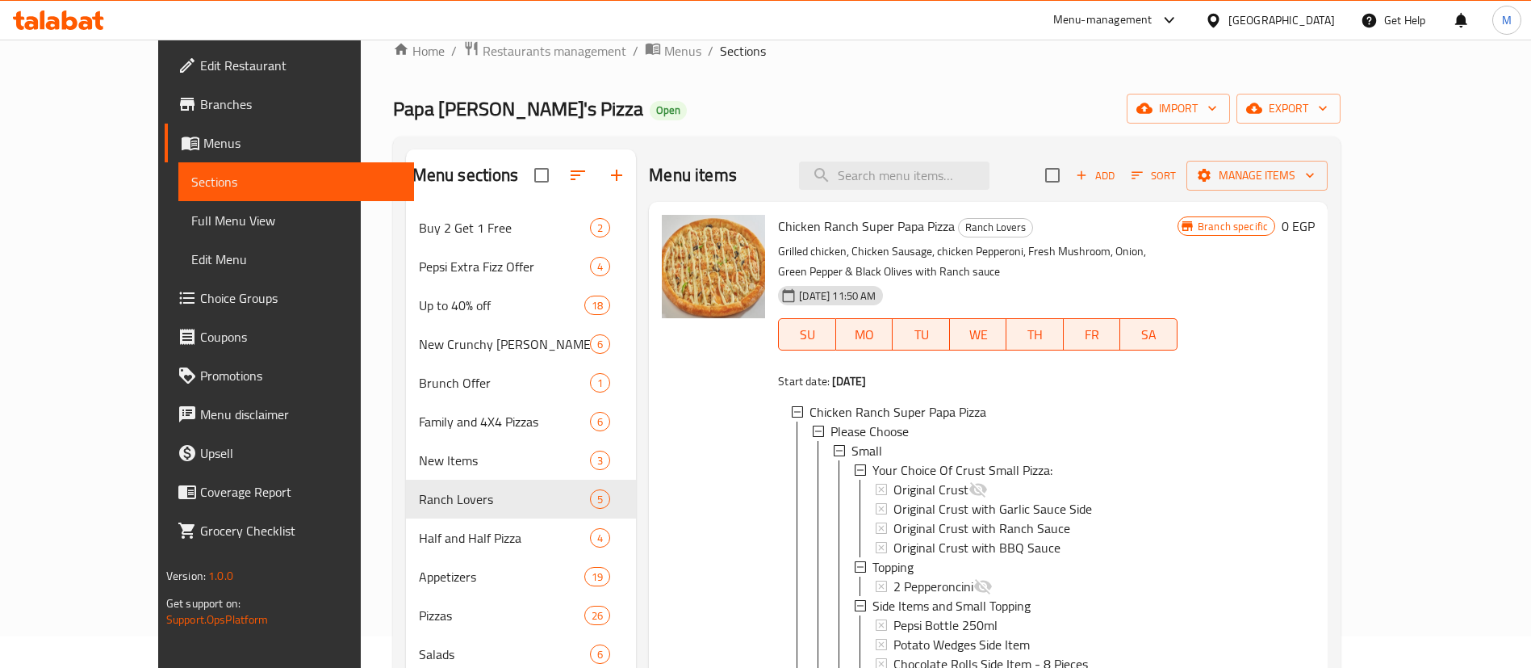
click at [1074, 249] on p "Grilled chicken, Chicken Sausage, chicken Pepperoni, Fresh Mushroom, Onion, Gre…" at bounding box center [978, 261] width 400 height 40
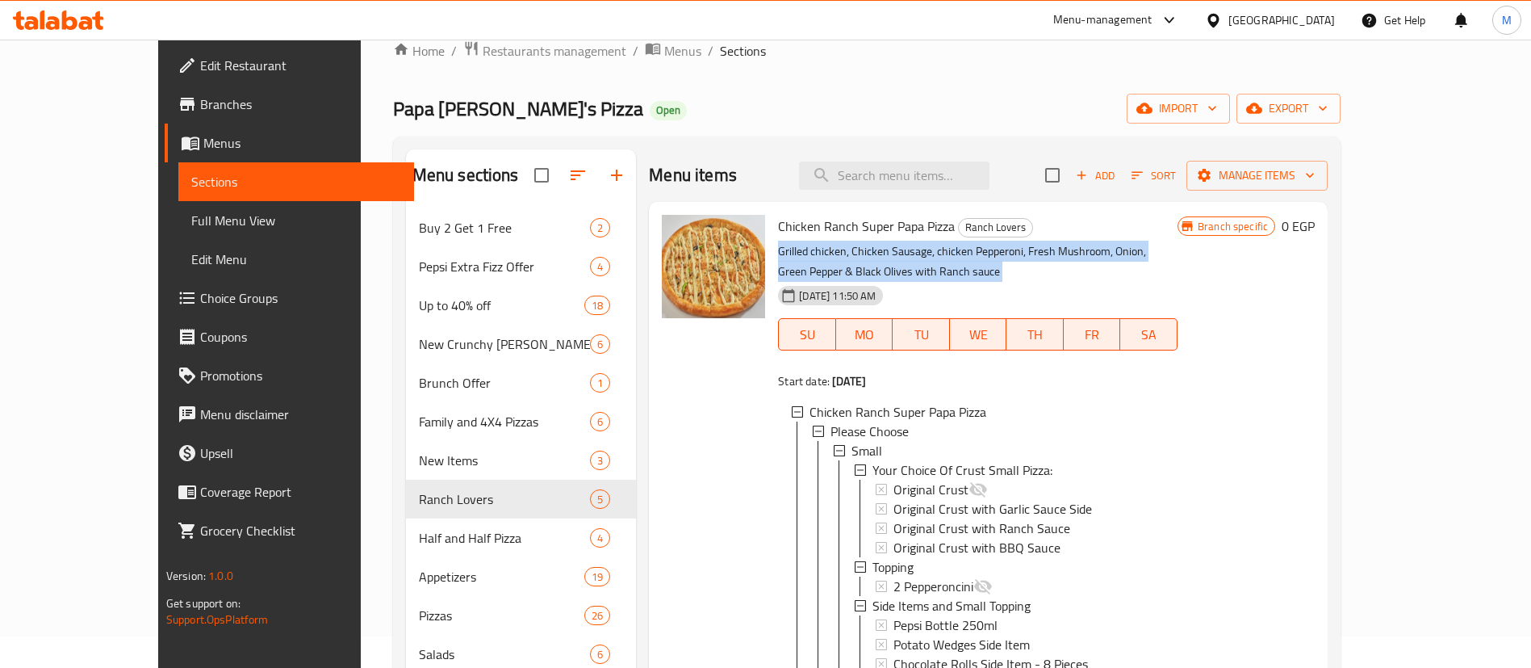
click at [1074, 249] on p "Grilled chicken, Chicken Sausage, chicken Pepperoni, Fresh Mushroom, Onion, Gre…" at bounding box center [978, 261] width 400 height 40
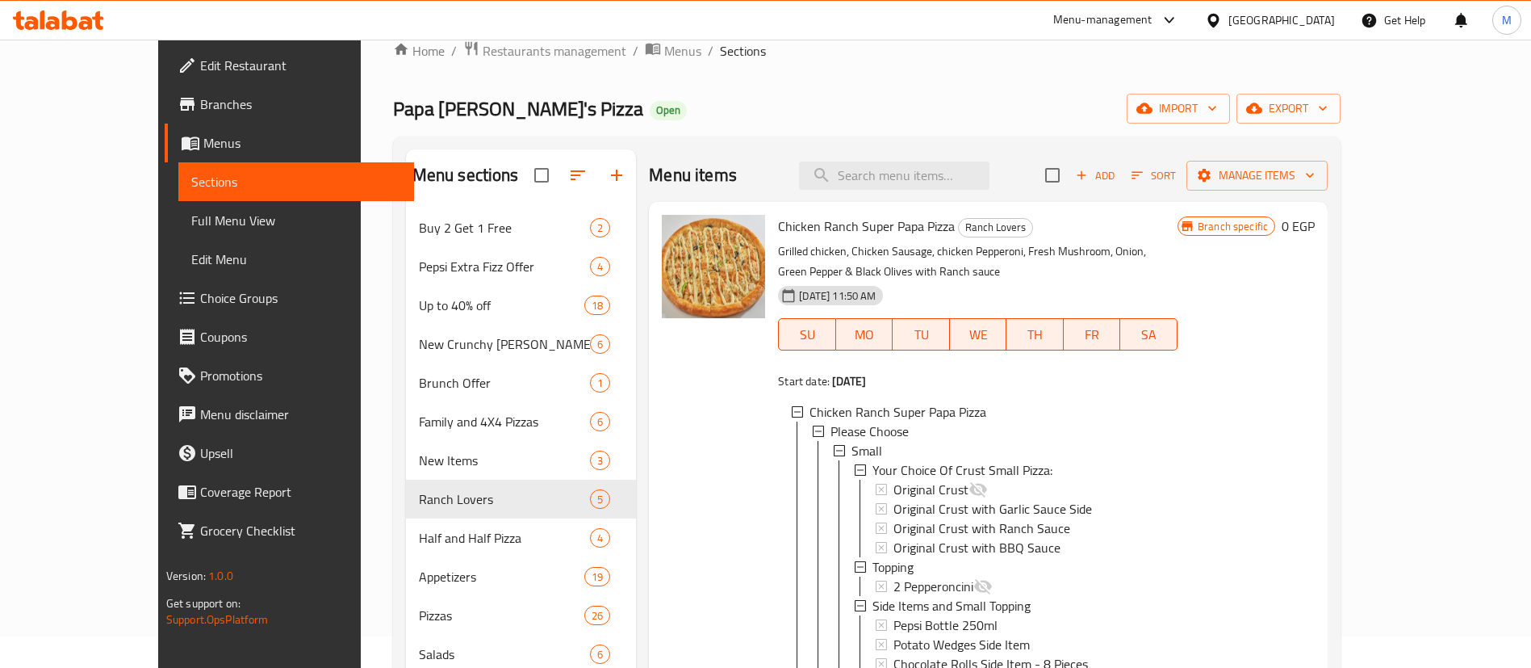
click at [864, 230] on span "Chicken Ranch Super Papa Pizza" at bounding box center [866, 226] width 177 height 24
click at [508, 52] on span "Restaurants management" at bounding box center [555, 50] width 144 height 19
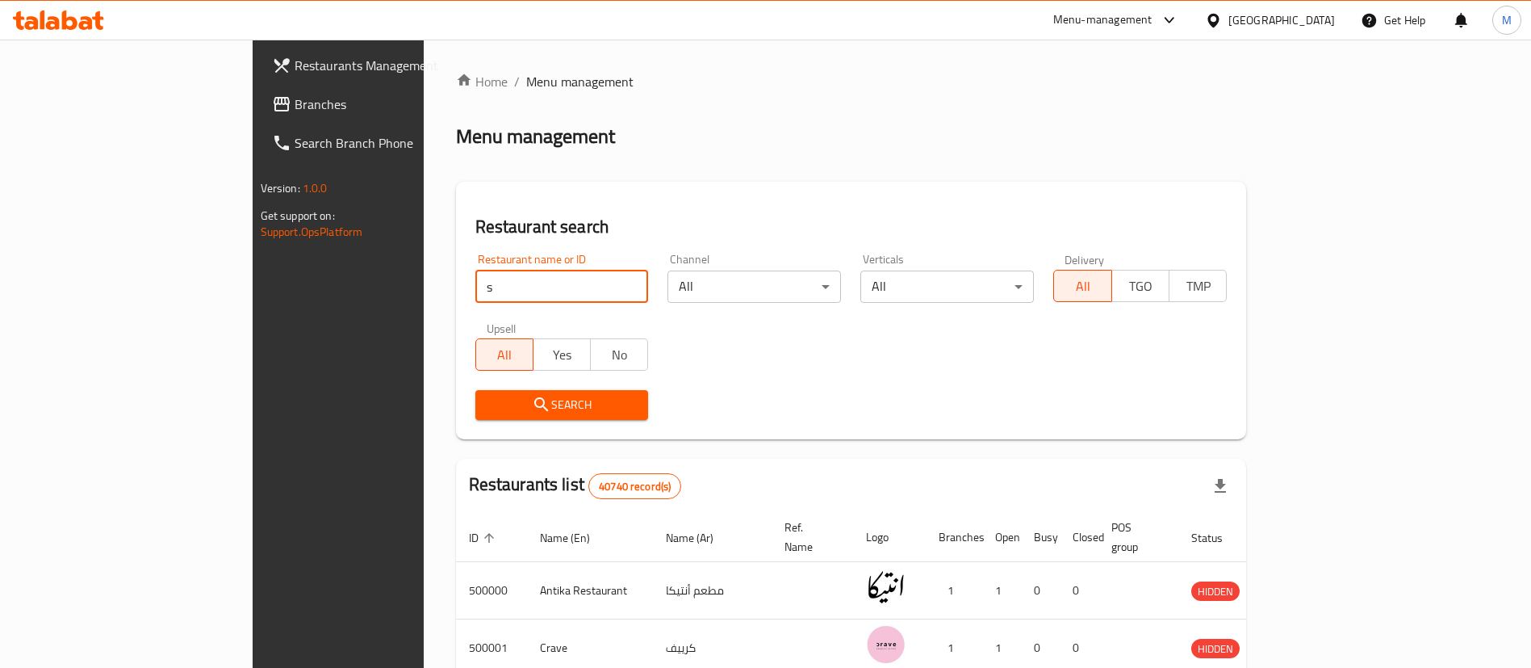
click at [477, 289] on input "s" at bounding box center [562, 286] width 174 height 32
click button "Search" at bounding box center [562, 405] width 174 height 30
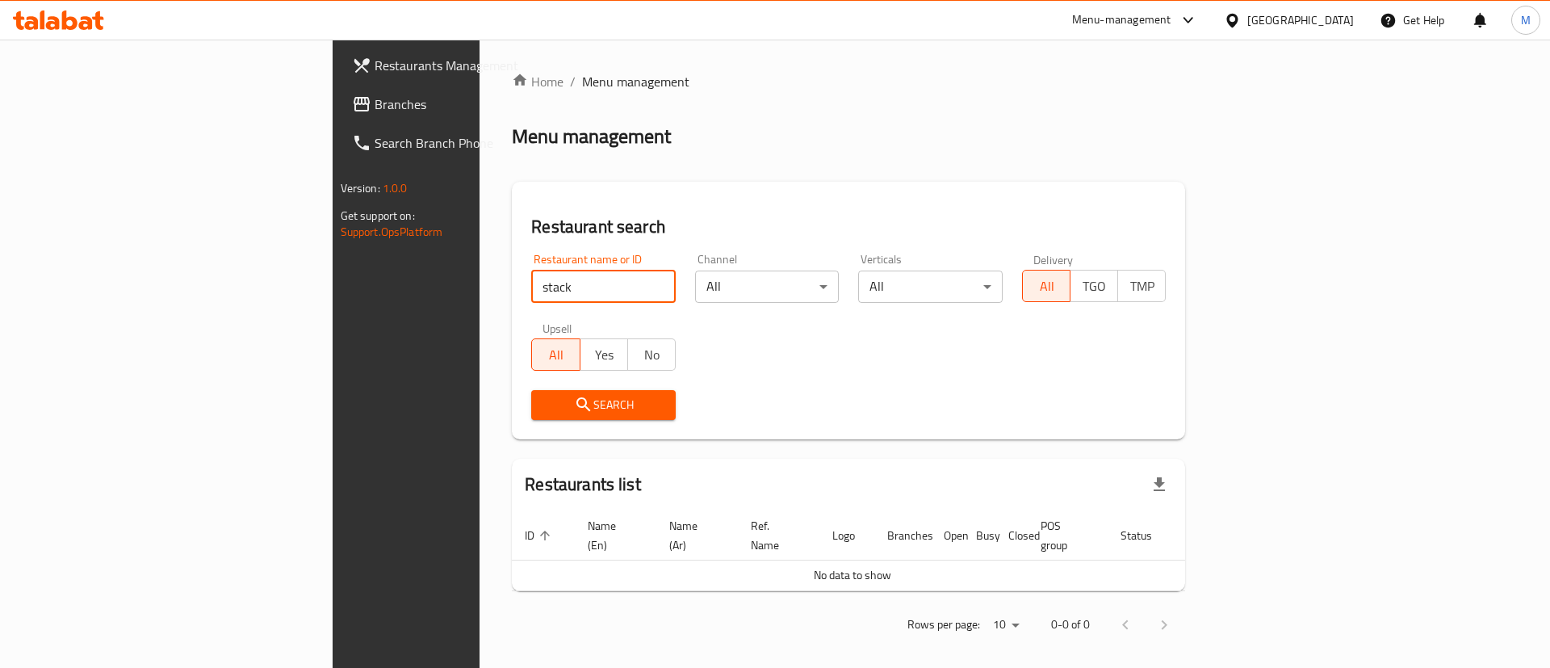
type input "stack"
click button "Search" at bounding box center [603, 405] width 144 height 30
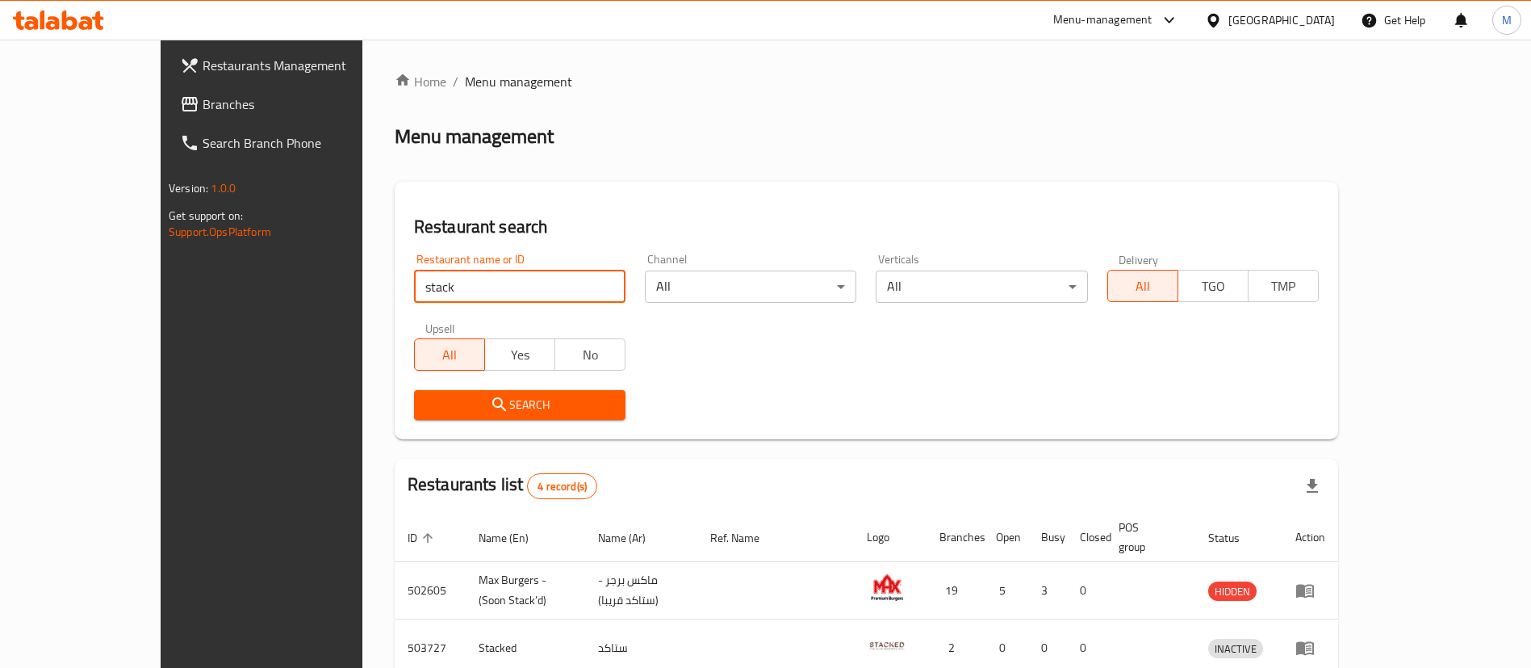
scroll to position [193, 0]
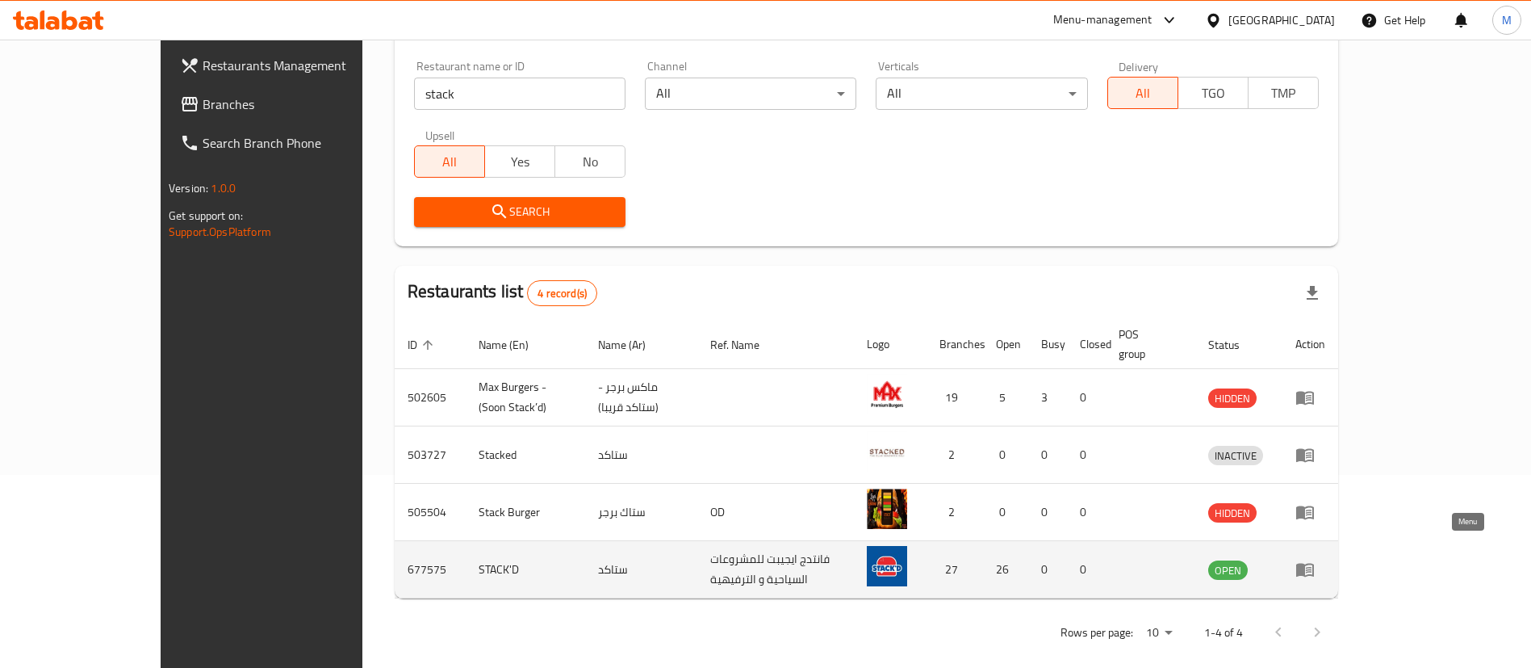
click at [1315, 559] on icon "enhanced table" at bounding box center [1304, 568] width 19 height 19
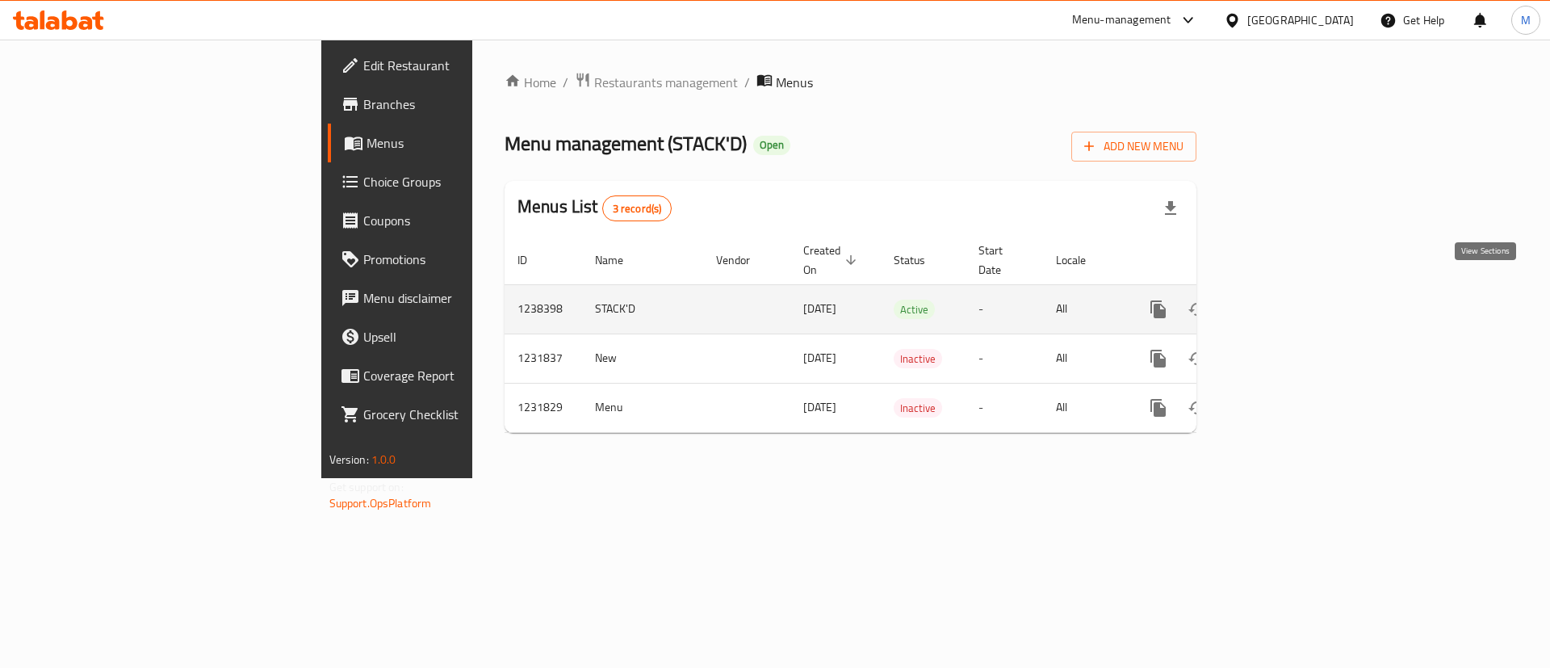
click at [1282, 302] on icon "enhanced table" at bounding box center [1274, 309] width 15 height 15
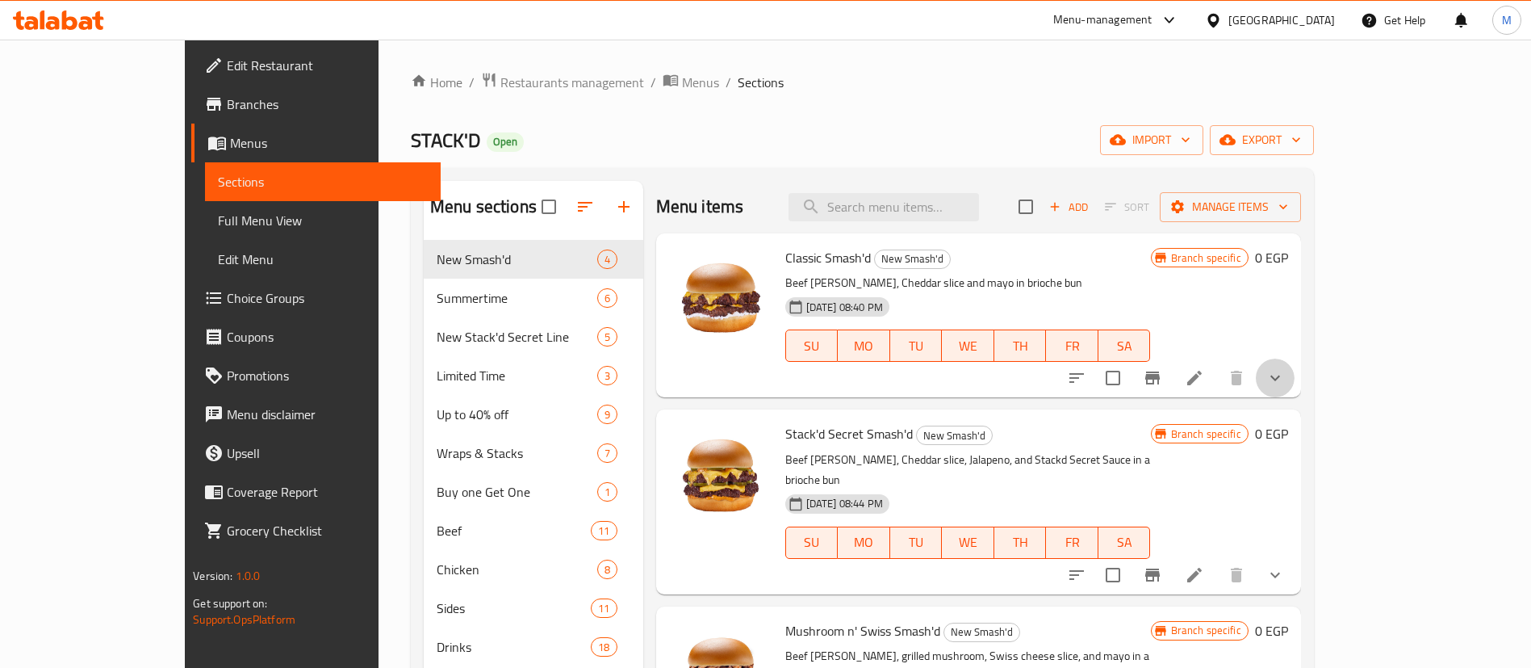
click at [1295, 389] on button "show more" at bounding box center [1275, 377] width 39 height 39
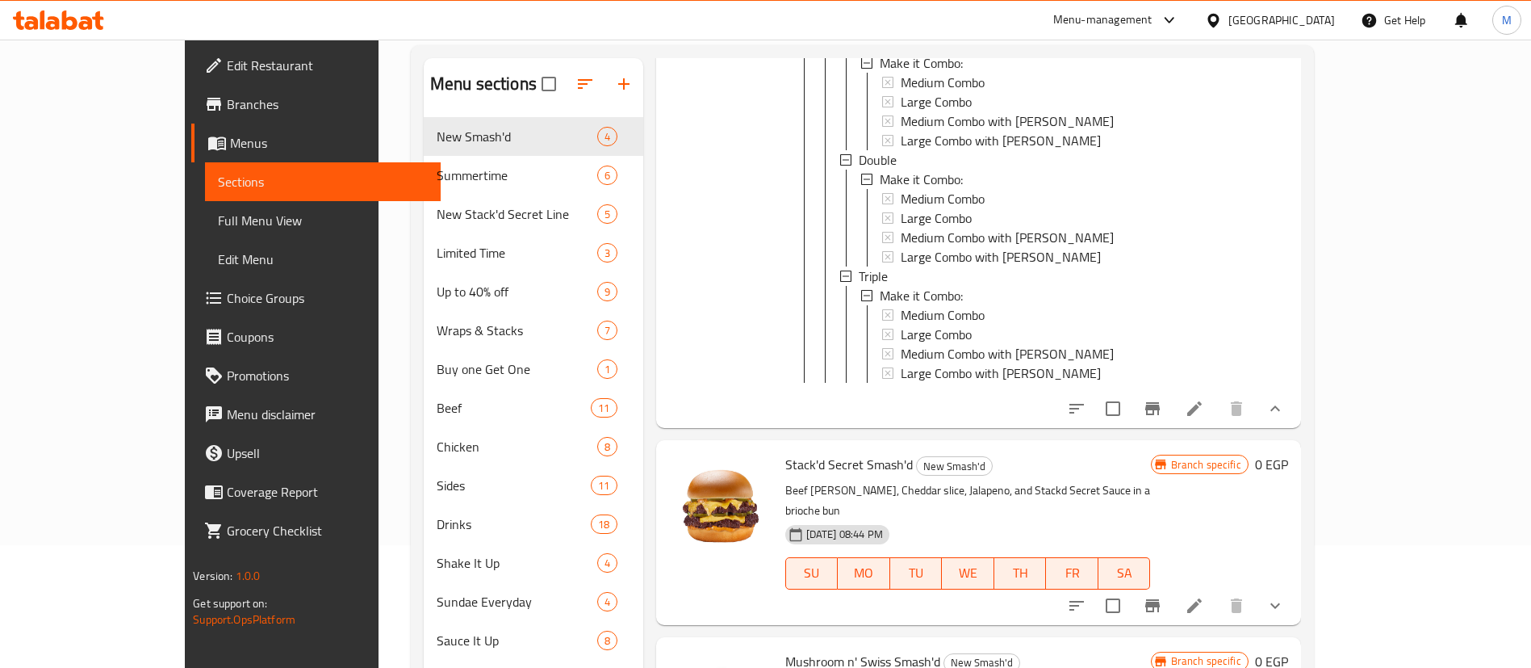
scroll to position [167, 0]
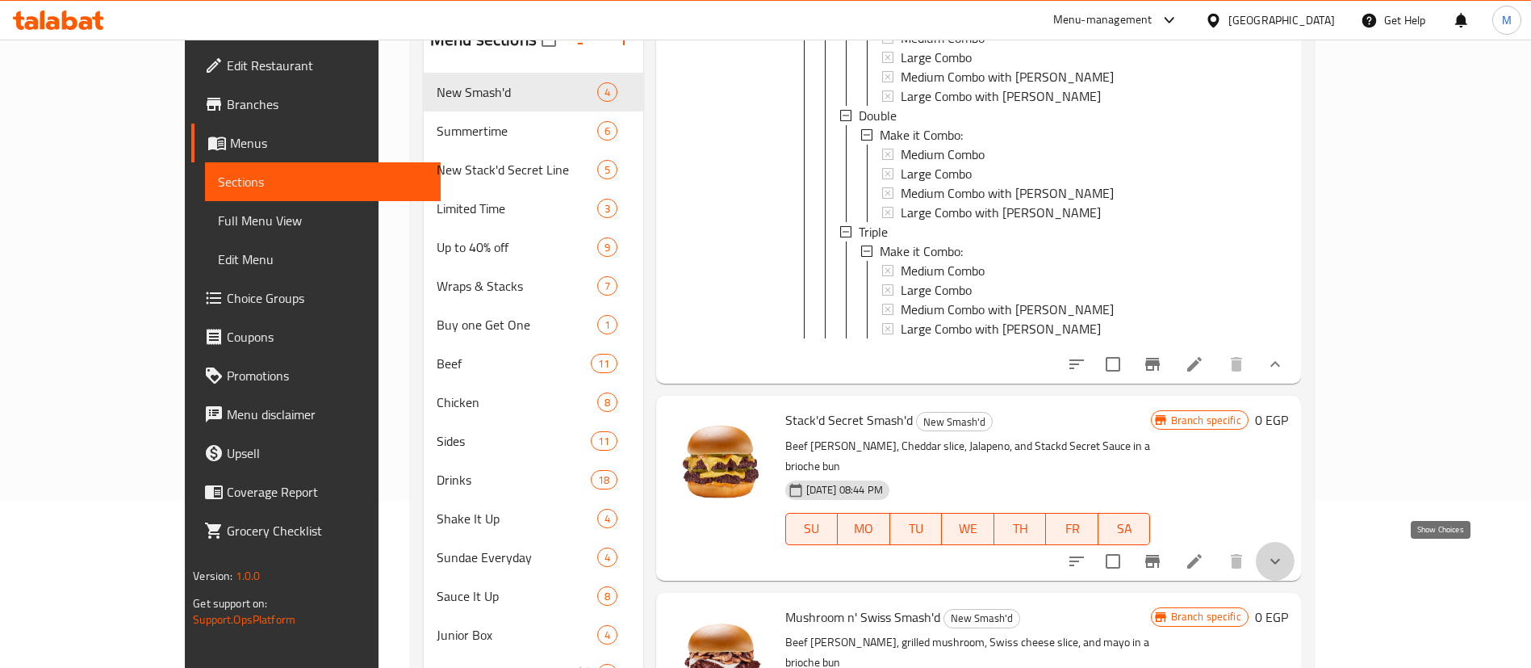
click at [1285, 562] on icon "show more" at bounding box center [1275, 560] width 19 height 19
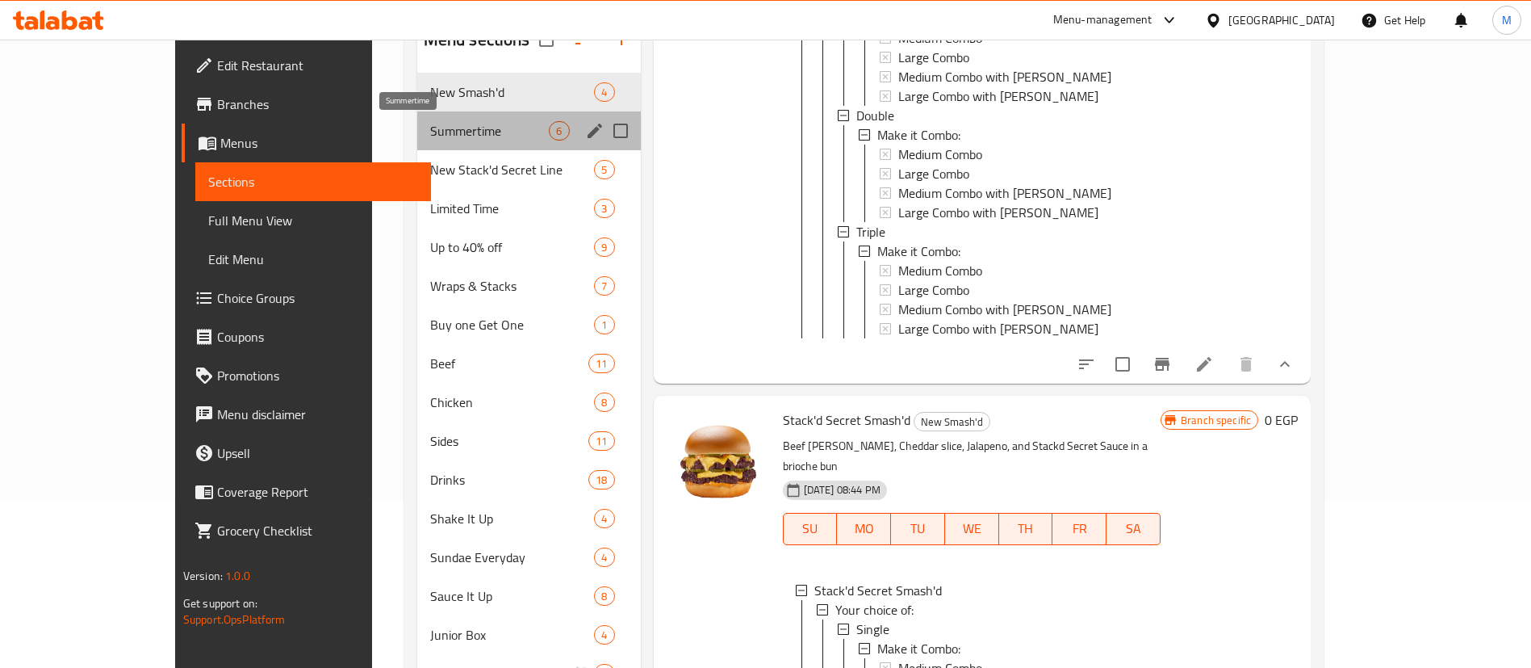
click at [430, 136] on span "Summertime" at bounding box center [489, 130] width 119 height 19
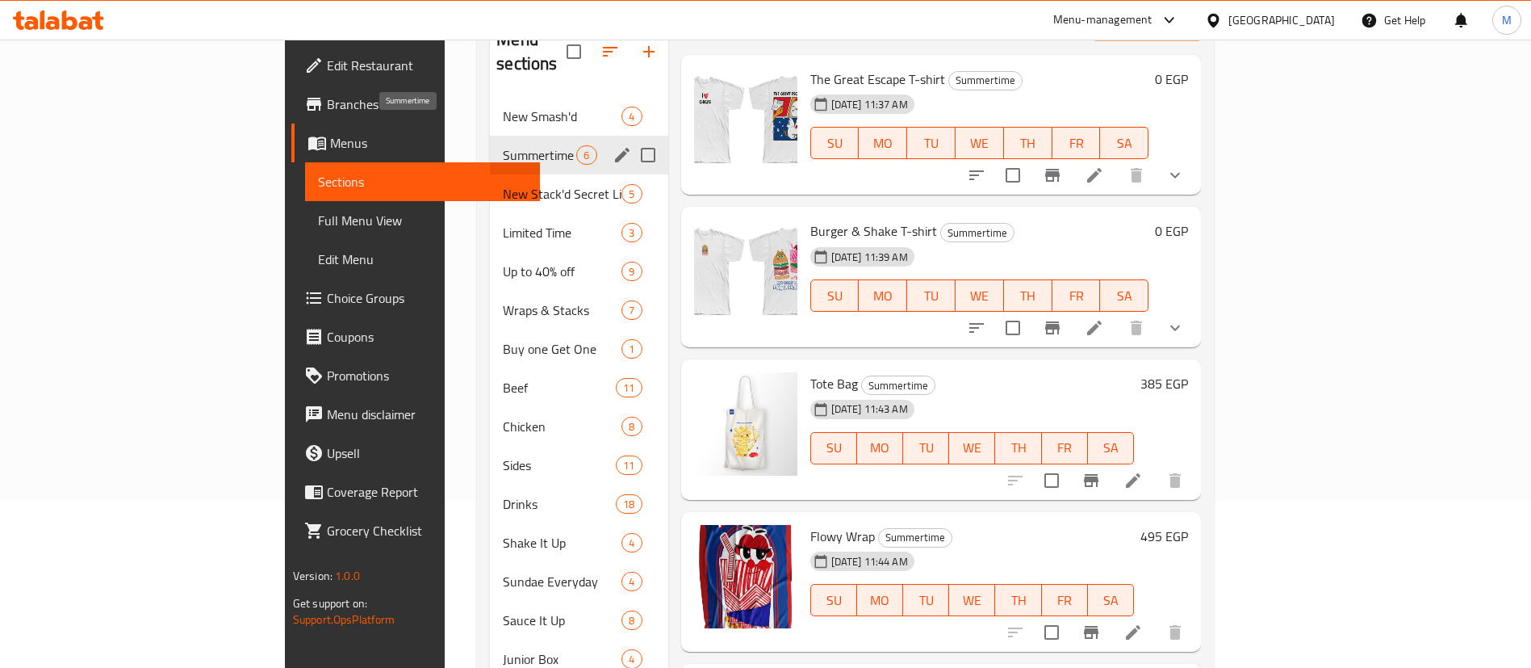
scroll to position [36, 0]
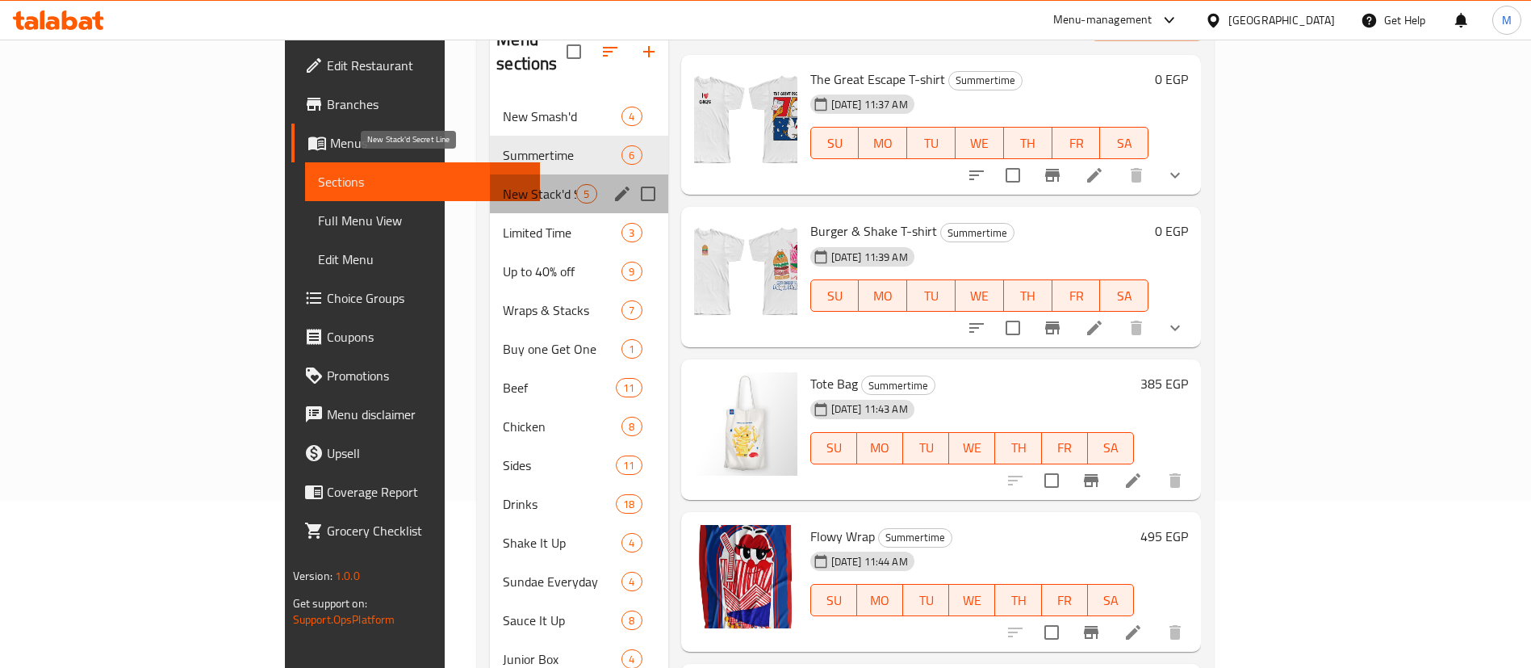
click at [503, 184] on span "New Stack'd Secret Line" at bounding box center [539, 193] width 73 height 19
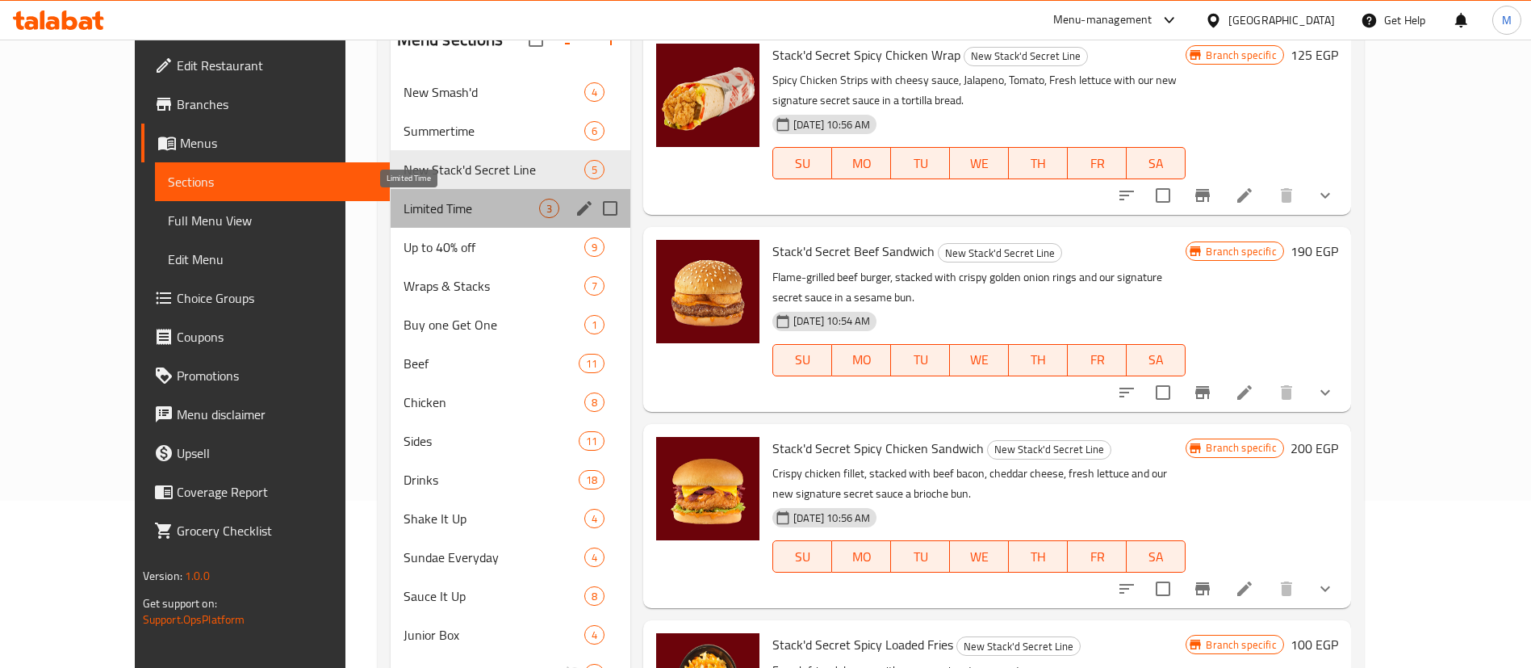
click at [404, 212] on span "Limited Time" at bounding box center [472, 208] width 136 height 19
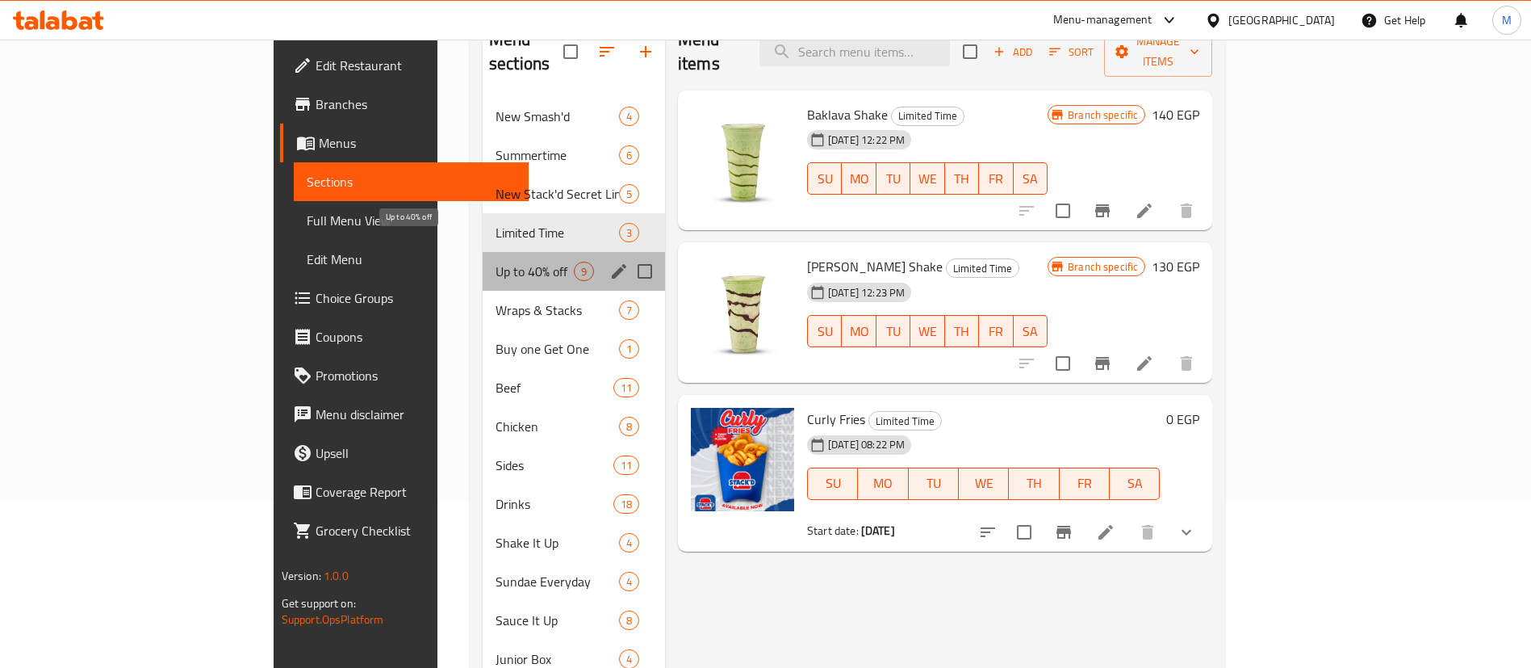
click at [496, 262] on span "Up to 40% off" at bounding box center [535, 271] width 78 height 19
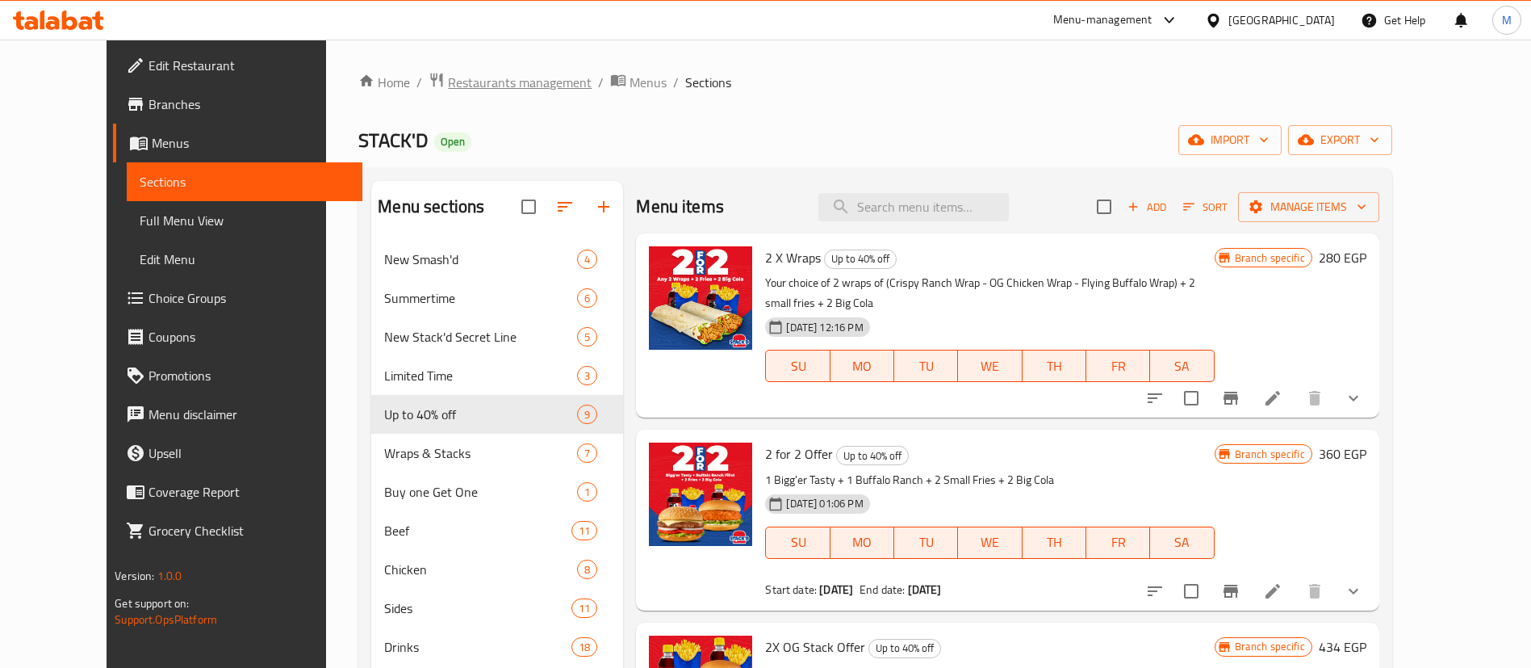
click at [482, 86] on span "Restaurants management" at bounding box center [520, 82] width 144 height 19
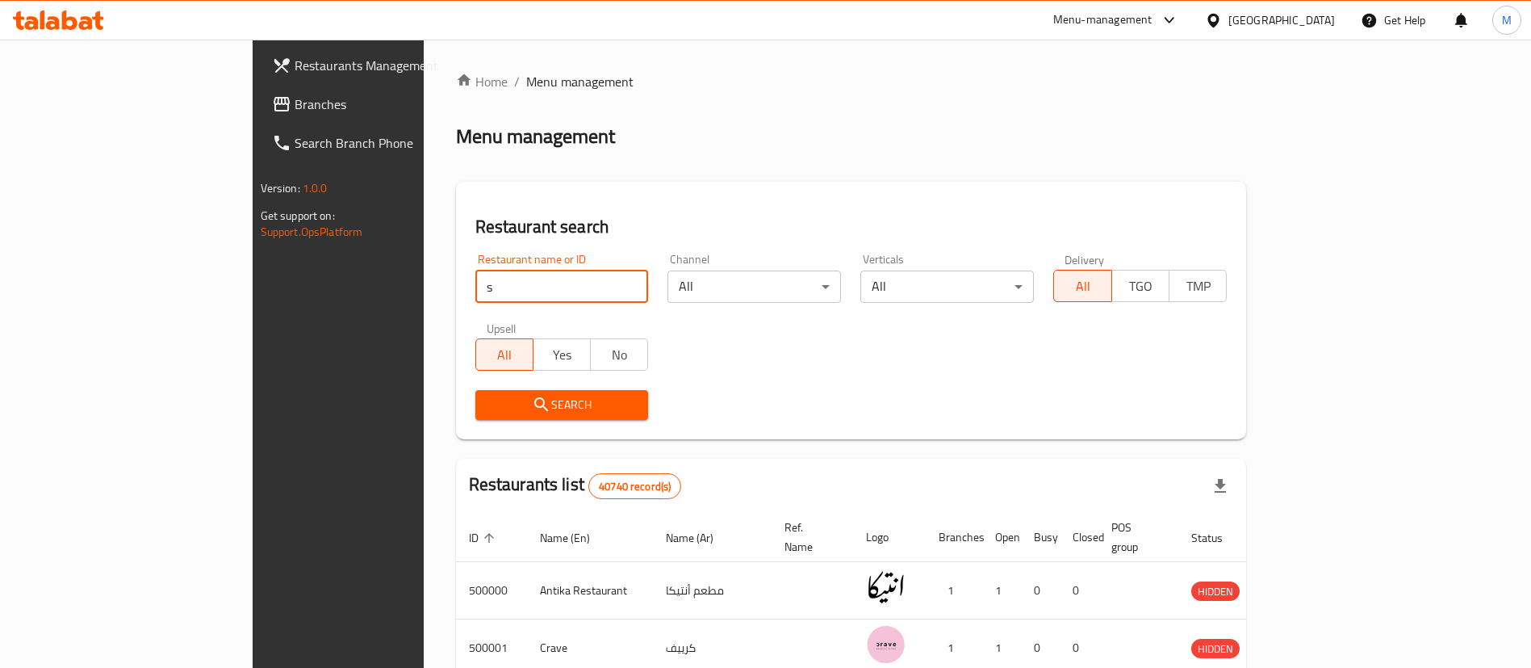
click at [484, 288] on input "s" at bounding box center [562, 286] width 174 height 32
type input "stack"
click button "Search" at bounding box center [562, 405] width 174 height 30
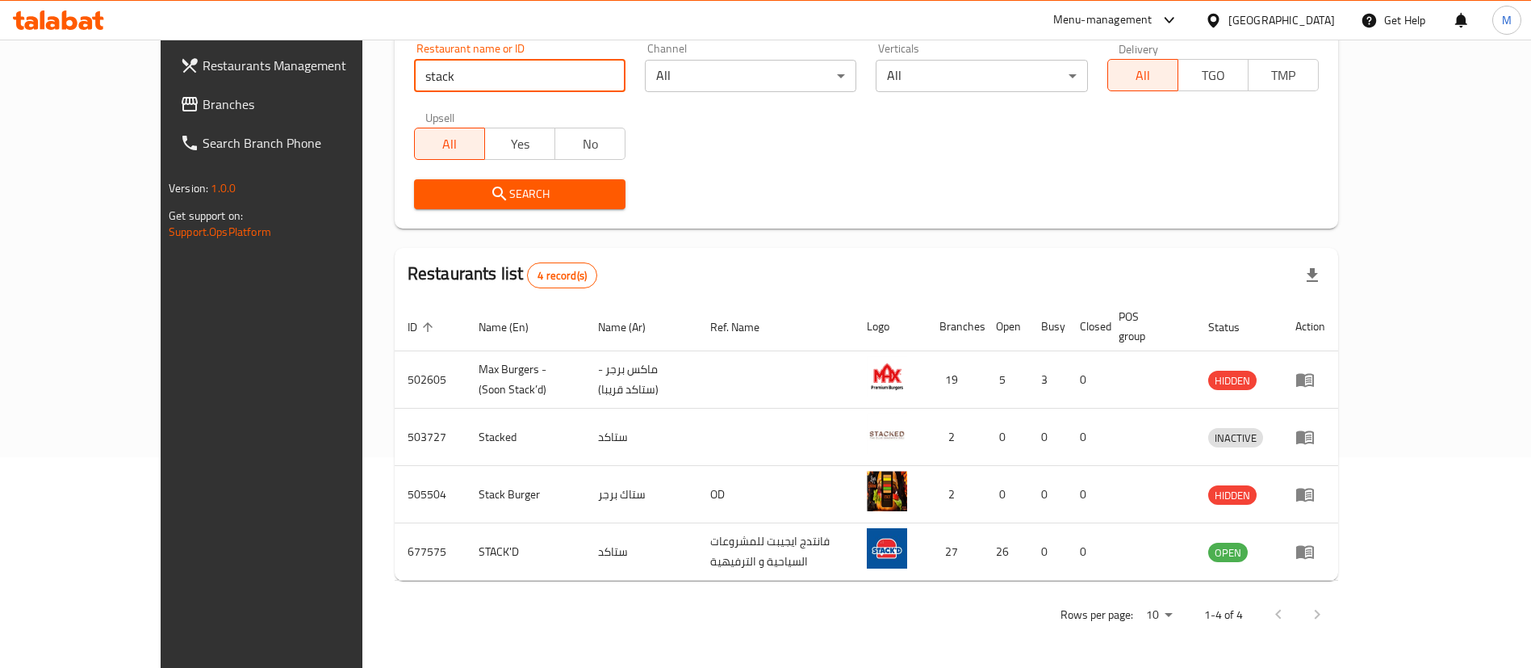
scroll to position [193, 0]
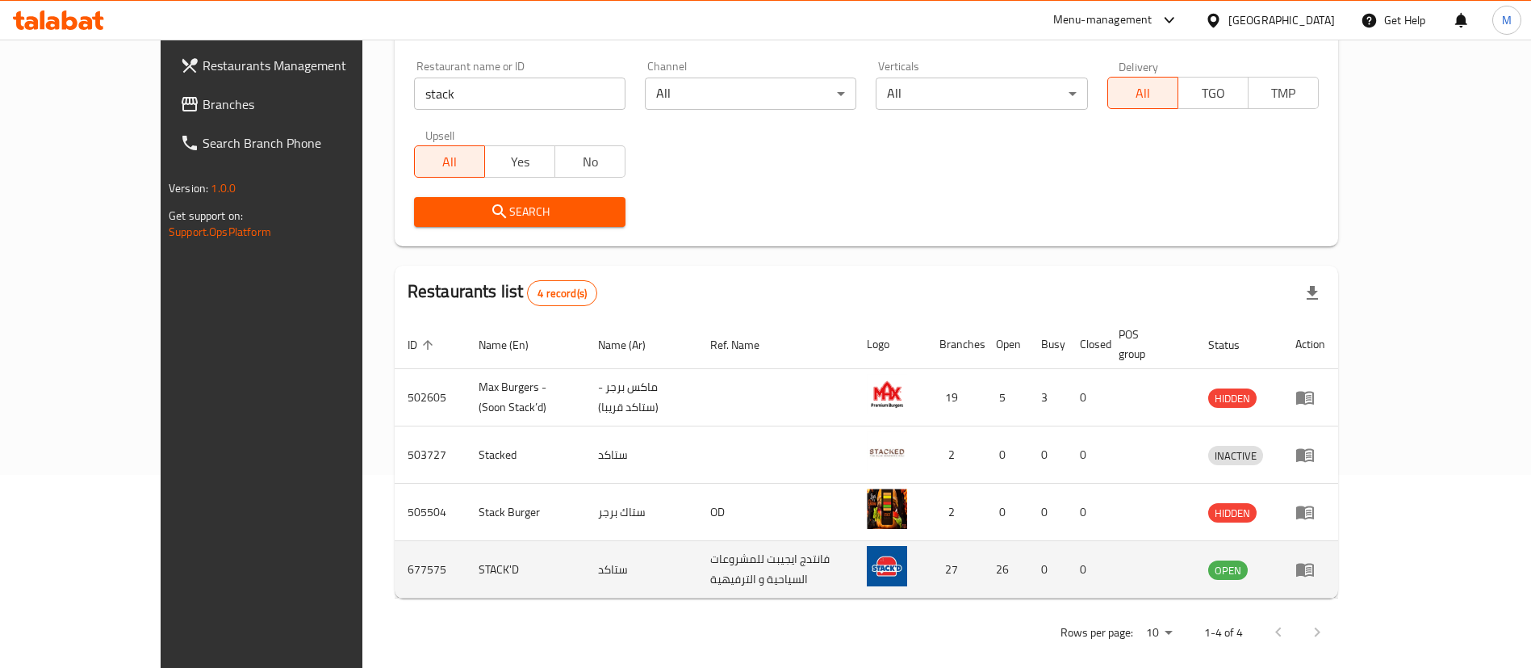
click at [395, 541] on td "677575" at bounding box center [430, 569] width 71 height 57
copy td "677575"
click at [1314, 563] on icon "enhanced table" at bounding box center [1305, 570] width 18 height 14
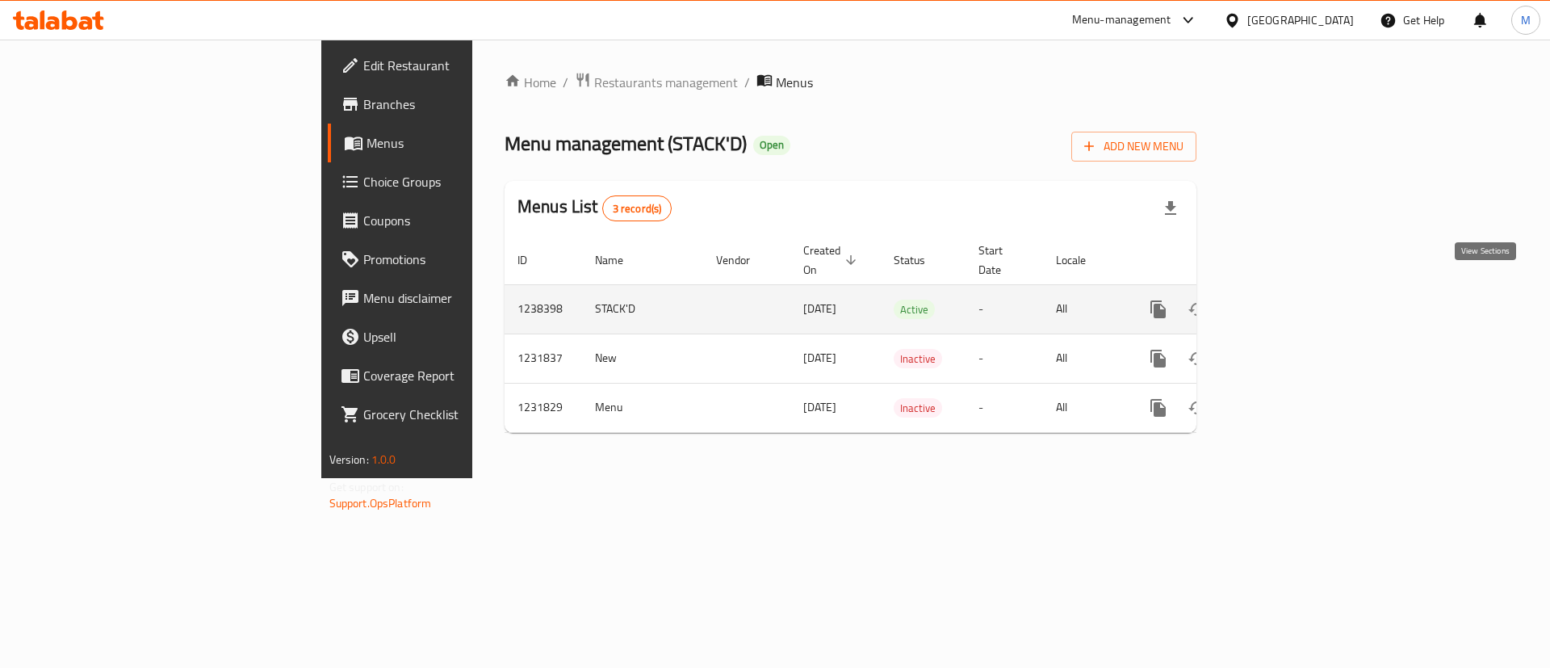
click at [1294, 291] on link "enhanced table" at bounding box center [1274, 309] width 39 height 39
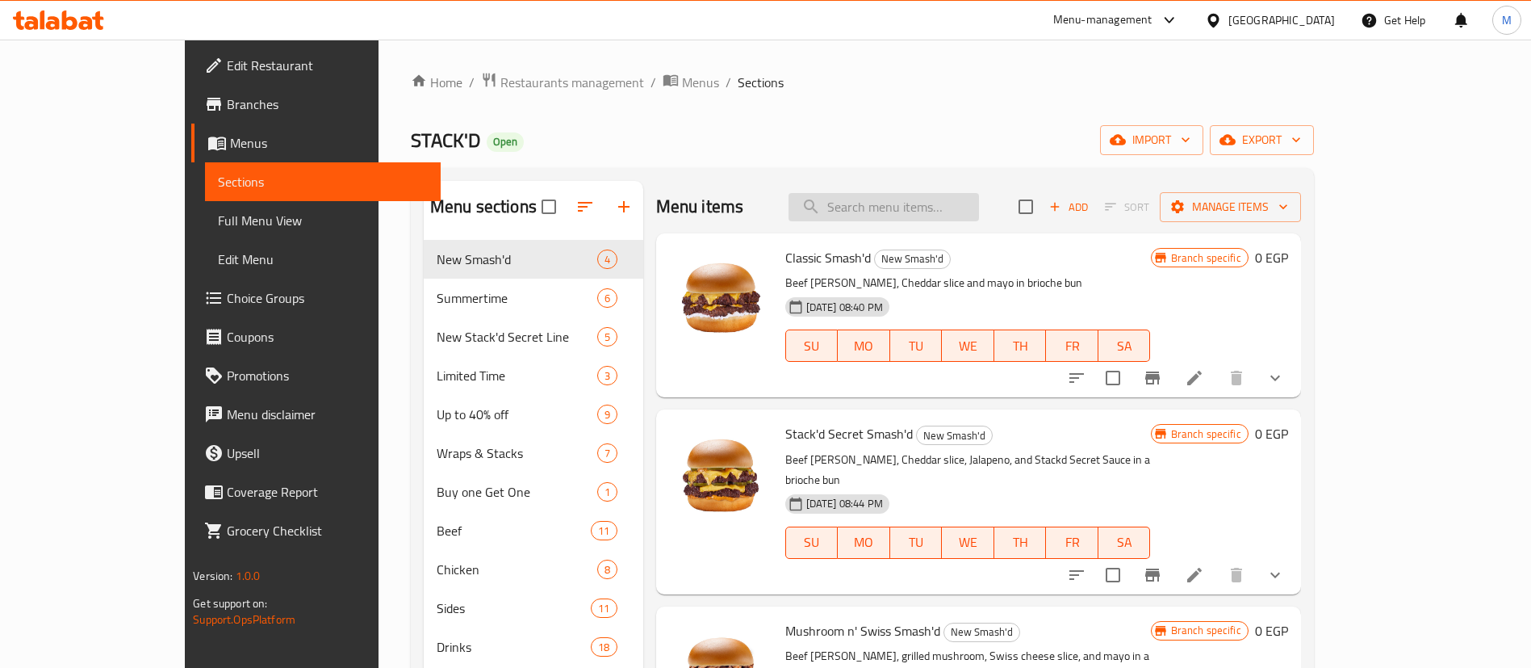
paste input "JR [DEMOGRAPHIC_DATA]"
click at [940, 203] on input "JR [DEMOGRAPHIC_DATA]" at bounding box center [884, 207] width 190 height 28
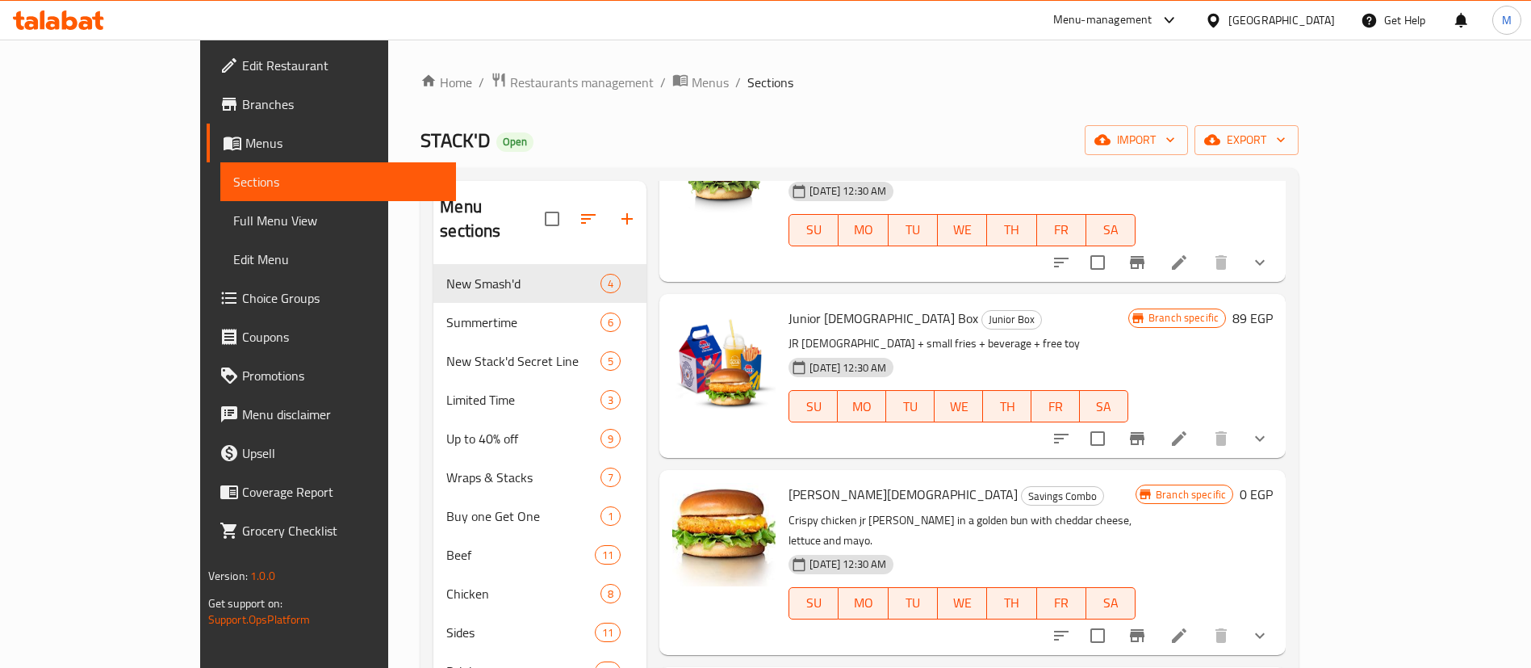
scroll to position [234, 0]
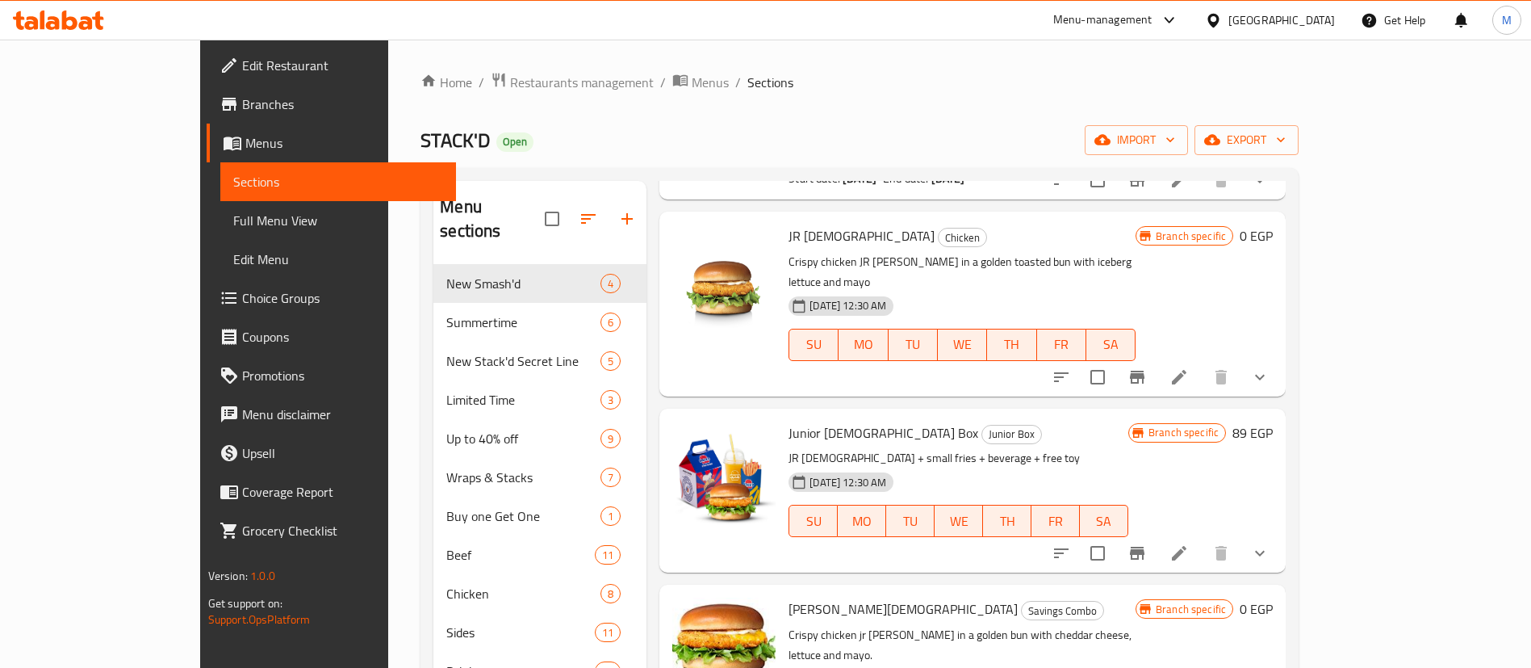
type input "JR [DEMOGRAPHIC_DATA]"
click at [1279, 358] on button "show more" at bounding box center [1260, 377] width 39 height 39
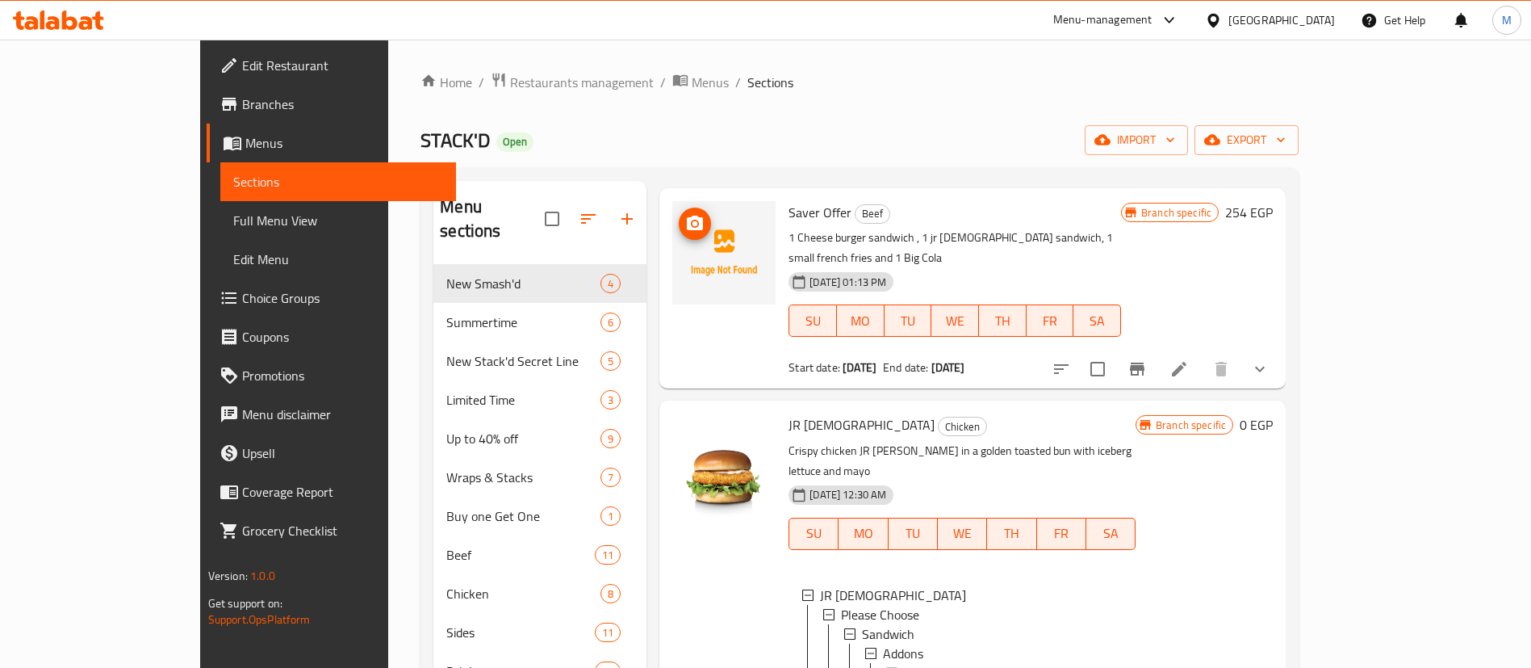
scroll to position [0, 0]
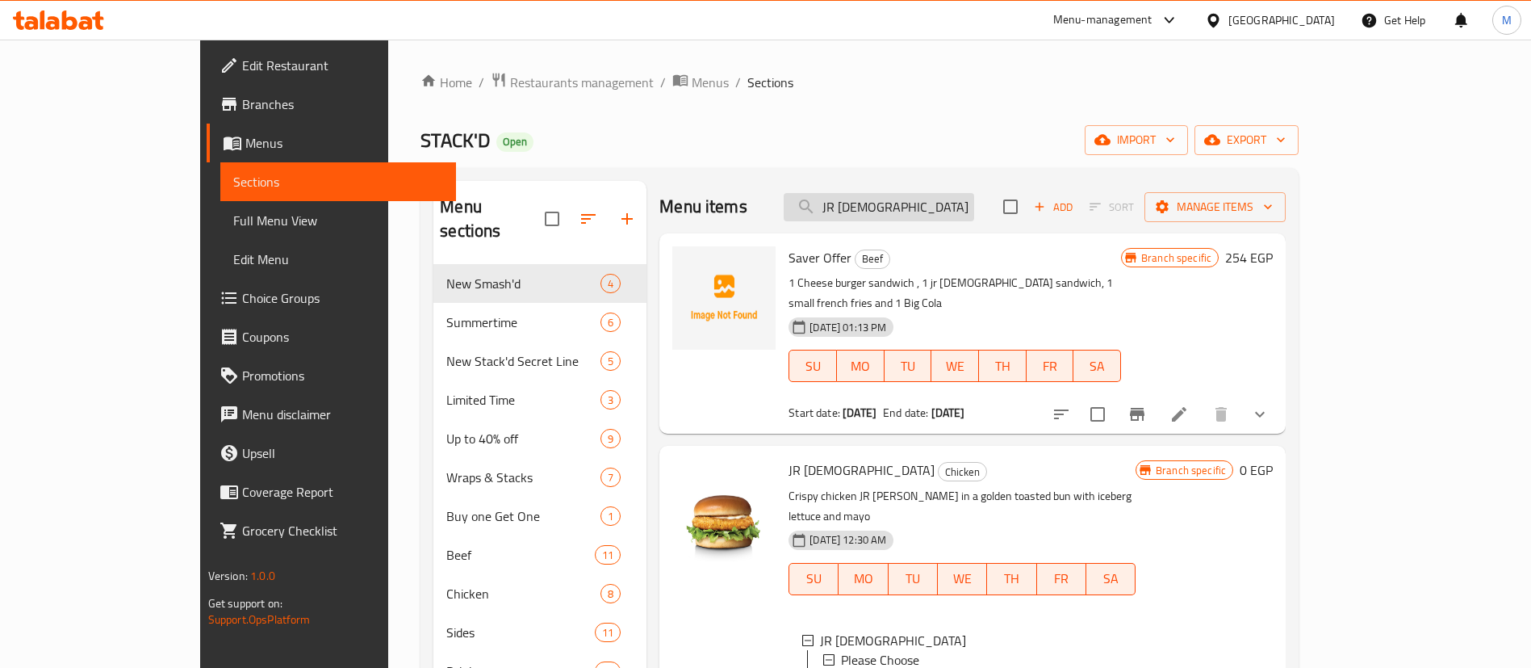
click at [931, 195] on input "JR [DEMOGRAPHIC_DATA]" at bounding box center [879, 207] width 190 height 28
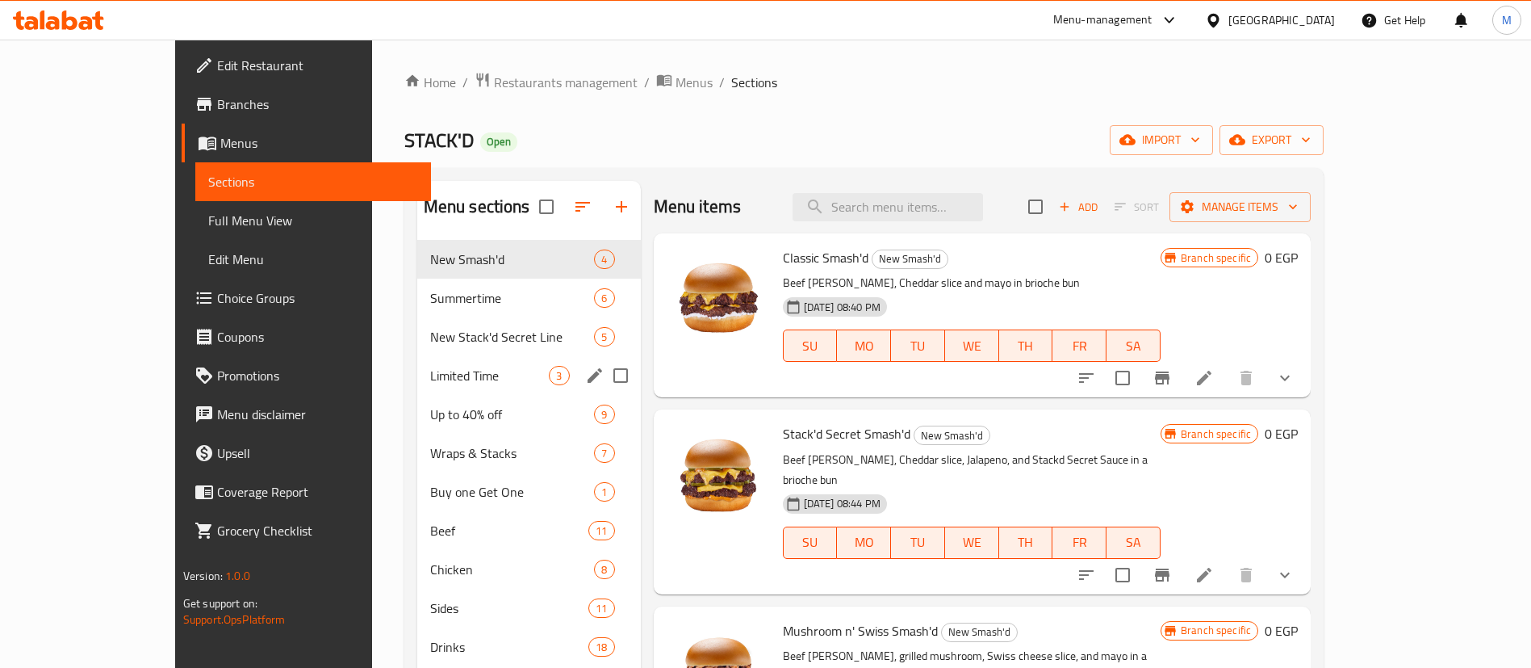
click at [427, 387] on div "Limited Time 3" at bounding box center [529, 375] width 224 height 39
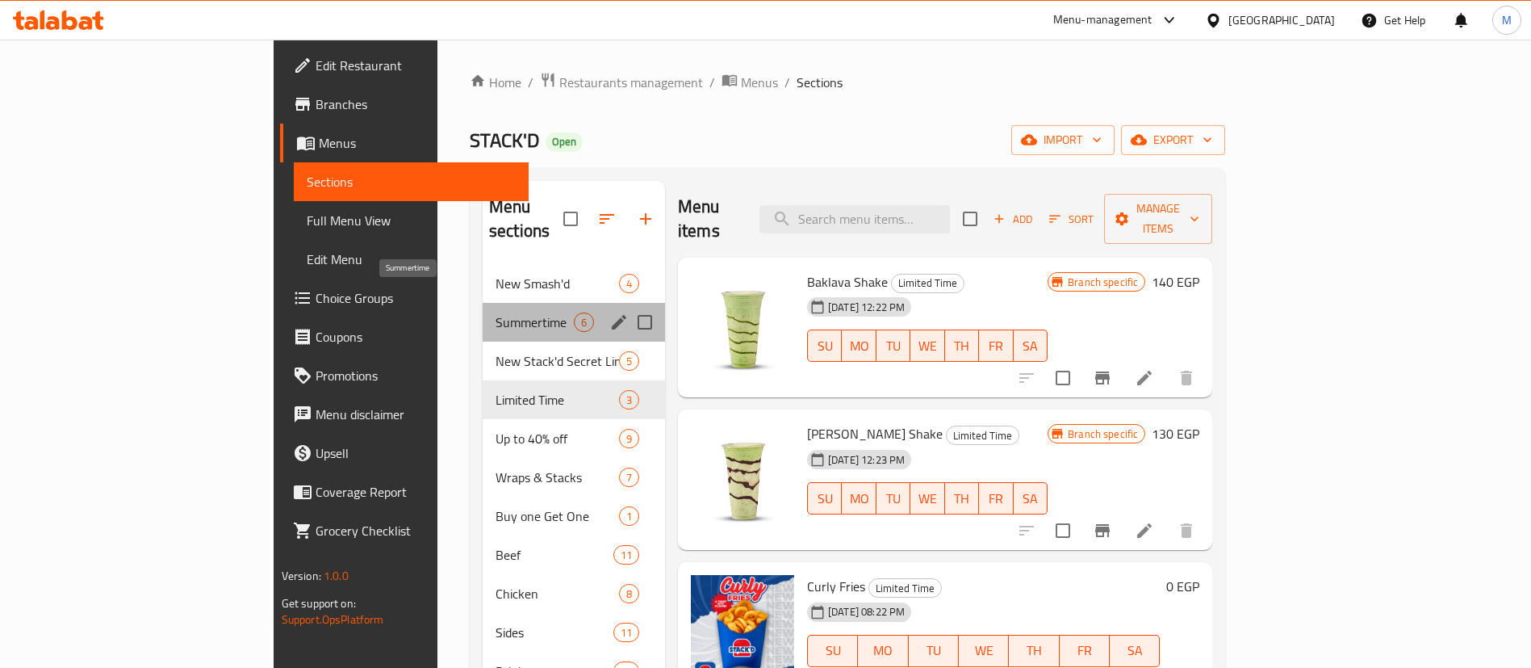
click at [496, 312] on span "Summertime" at bounding box center [535, 321] width 78 height 19
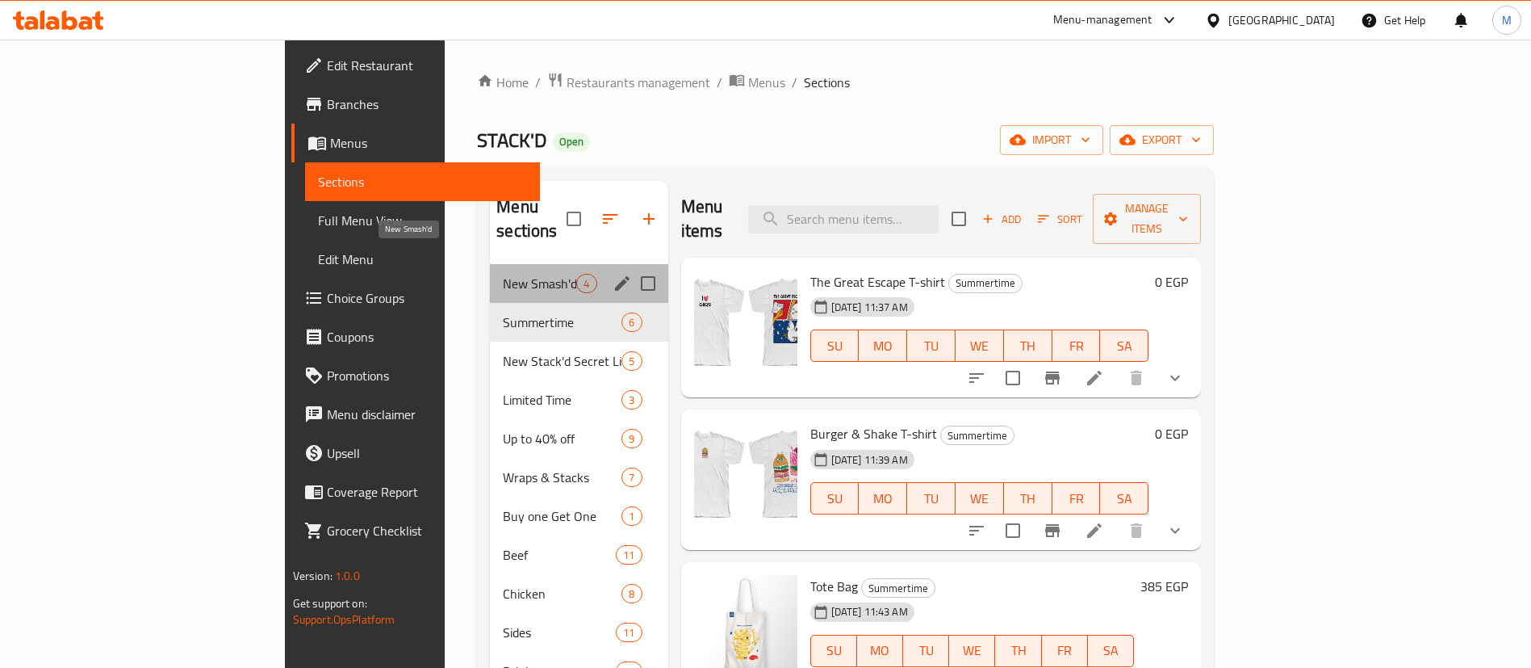
click at [503, 274] on span "New Smash'd" at bounding box center [539, 283] width 73 height 19
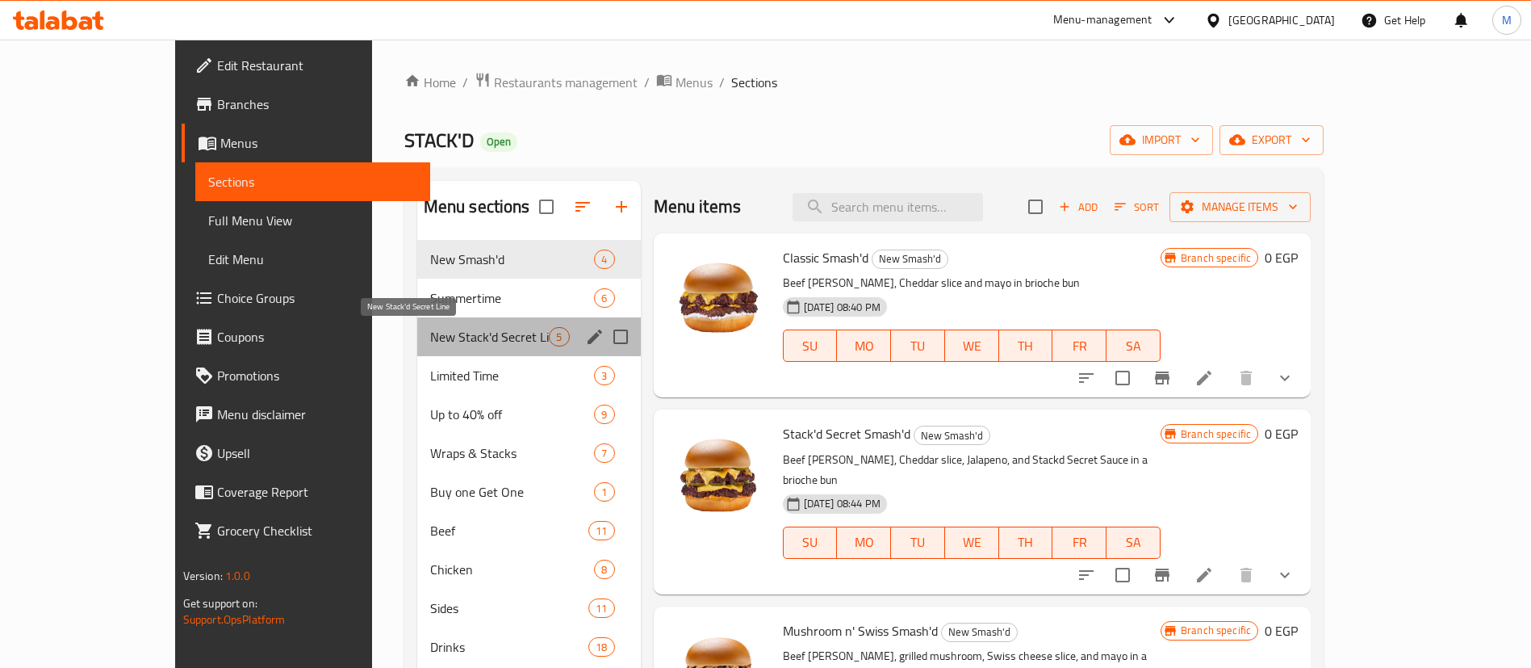
click at [430, 339] on span "New Stack'd Secret Line" at bounding box center [489, 336] width 119 height 19
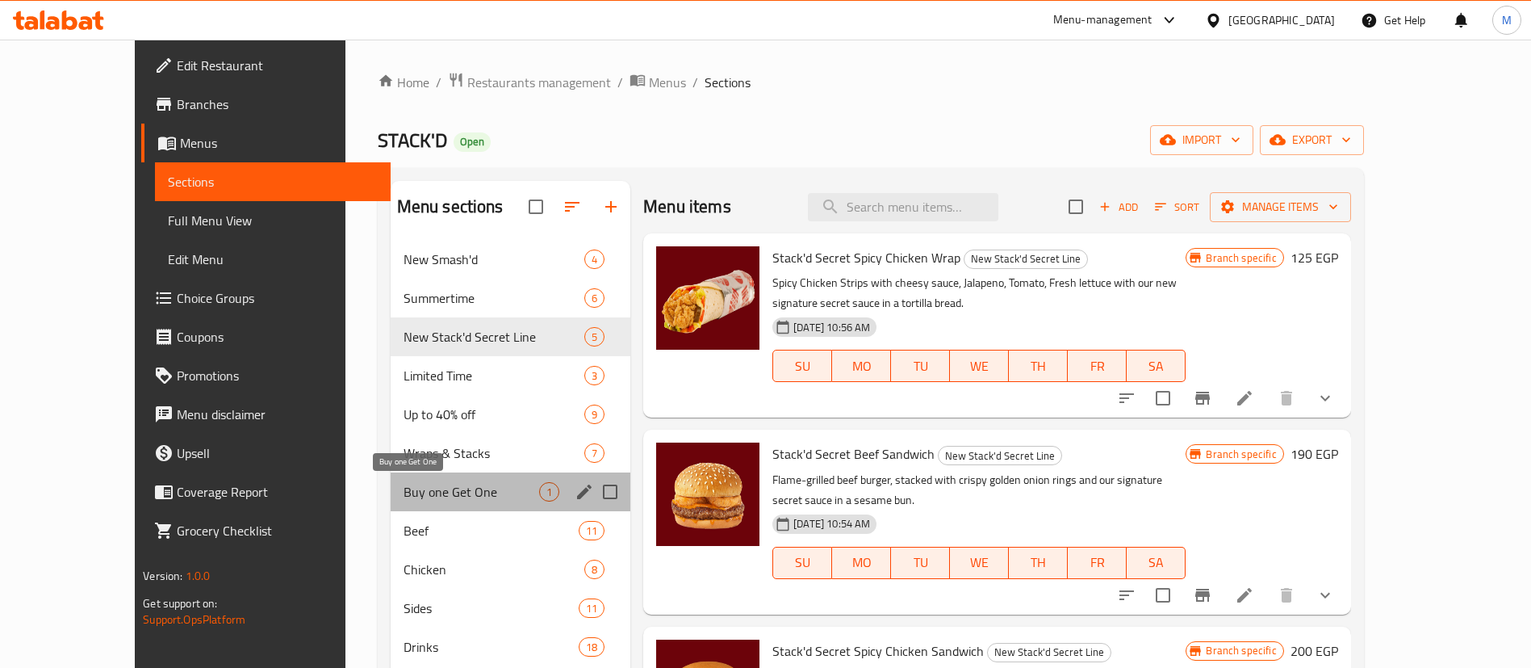
click at [419, 491] on span "Buy one Get One" at bounding box center [472, 491] width 136 height 19
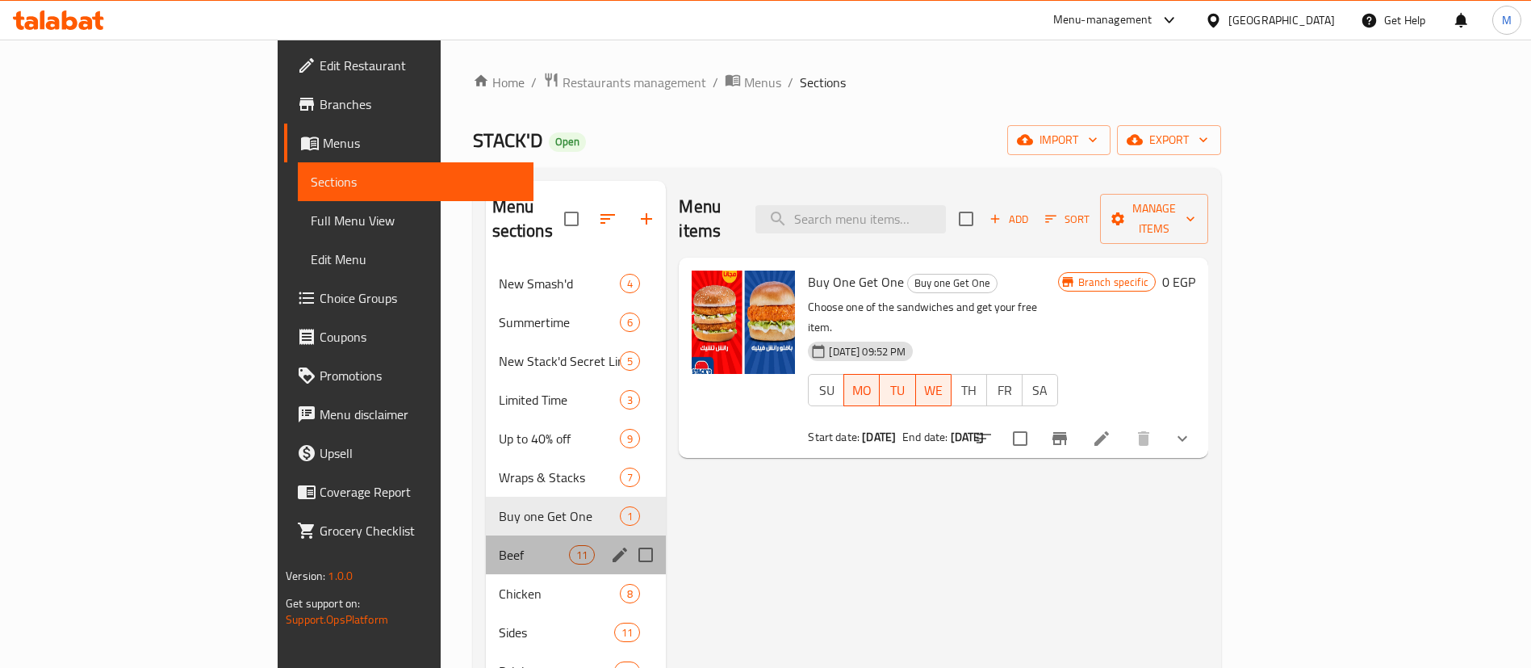
click at [486, 535] on div "Beef 11" at bounding box center [576, 554] width 181 height 39
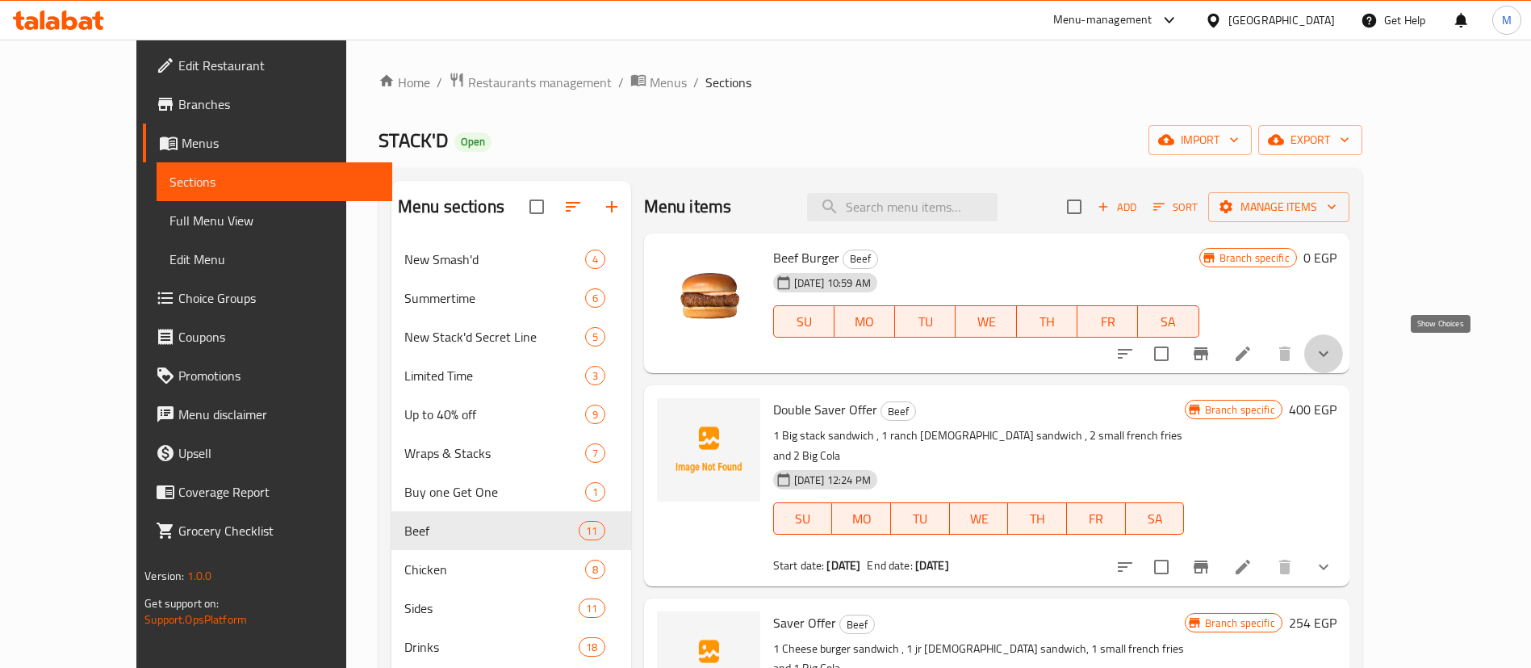
click at [1333, 357] on icon "show more" at bounding box center [1323, 353] width 19 height 19
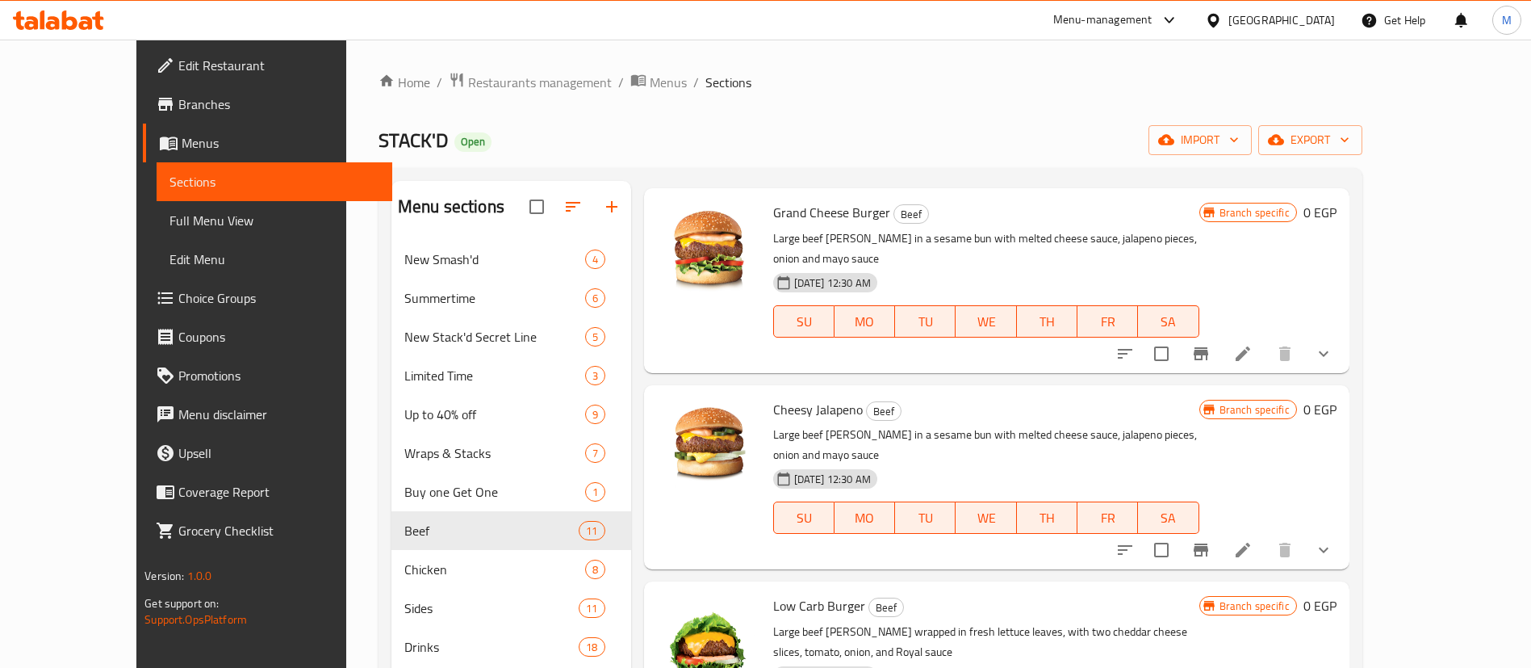
scroll to position [1111, 0]
click at [1343, 336] on button "show more" at bounding box center [1323, 355] width 39 height 39
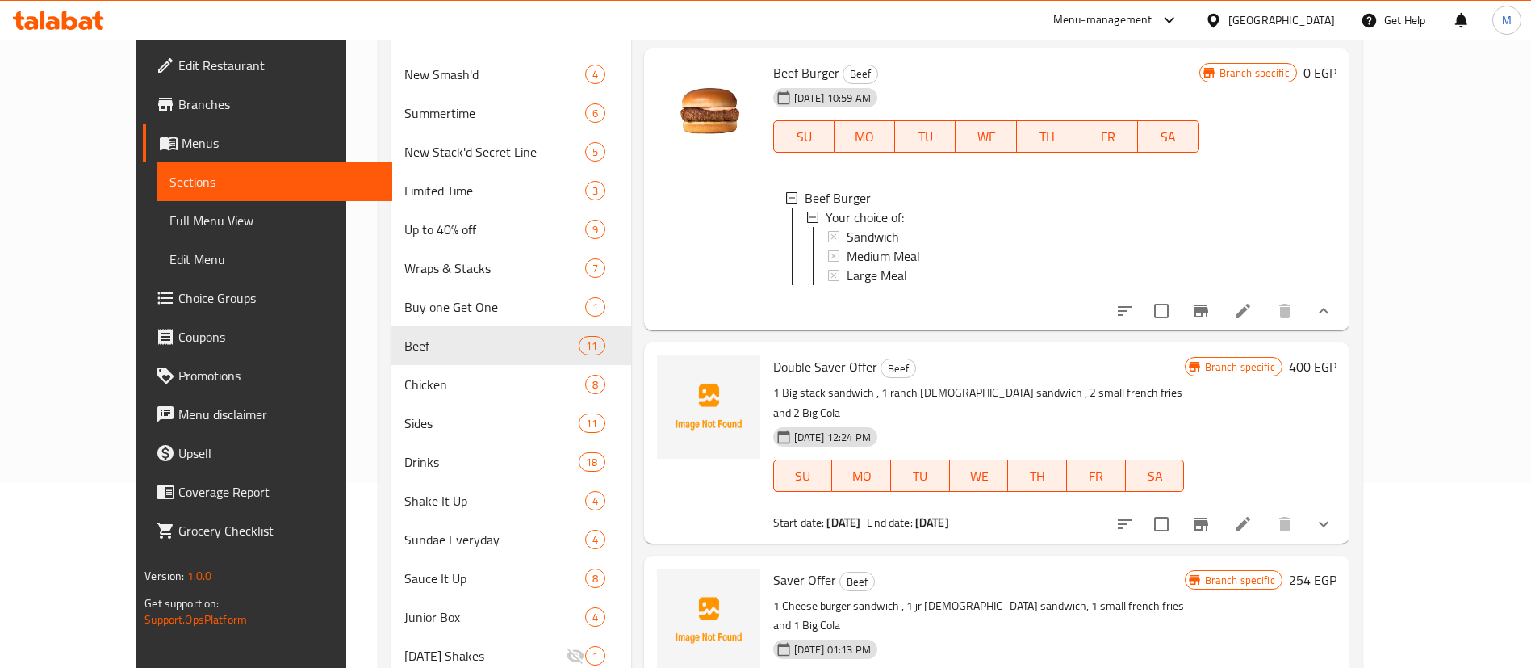
scroll to position [183, 0]
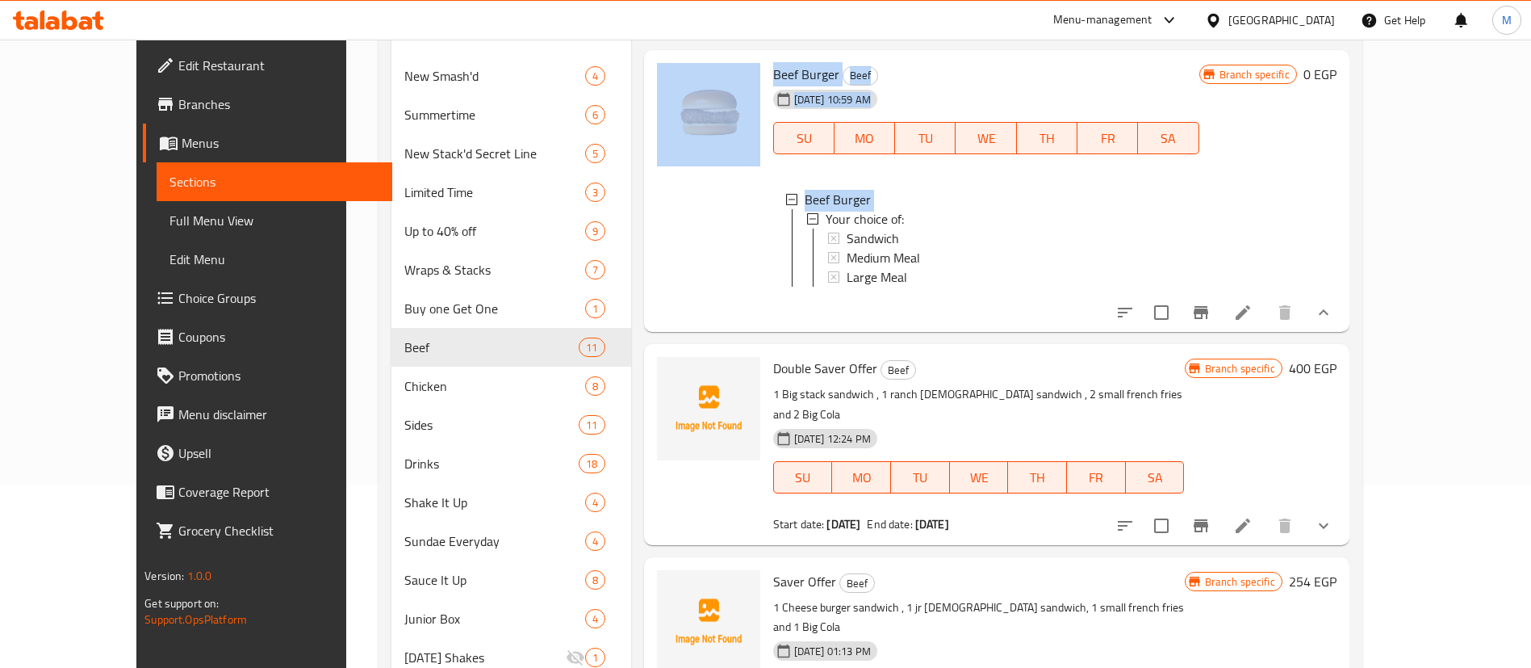
drag, startPoint x: 738, startPoint y: 213, endPoint x: 634, endPoint y: 177, distance: 109.5
click at [651, 177] on div "Beef Burger Beef [DATE] 10:59 AM SU MO TU WE TH FR SA Beef Burger Your choice o…" at bounding box center [997, 192] width 693 height 270
click at [651, 177] on div at bounding box center [709, 192] width 116 height 270
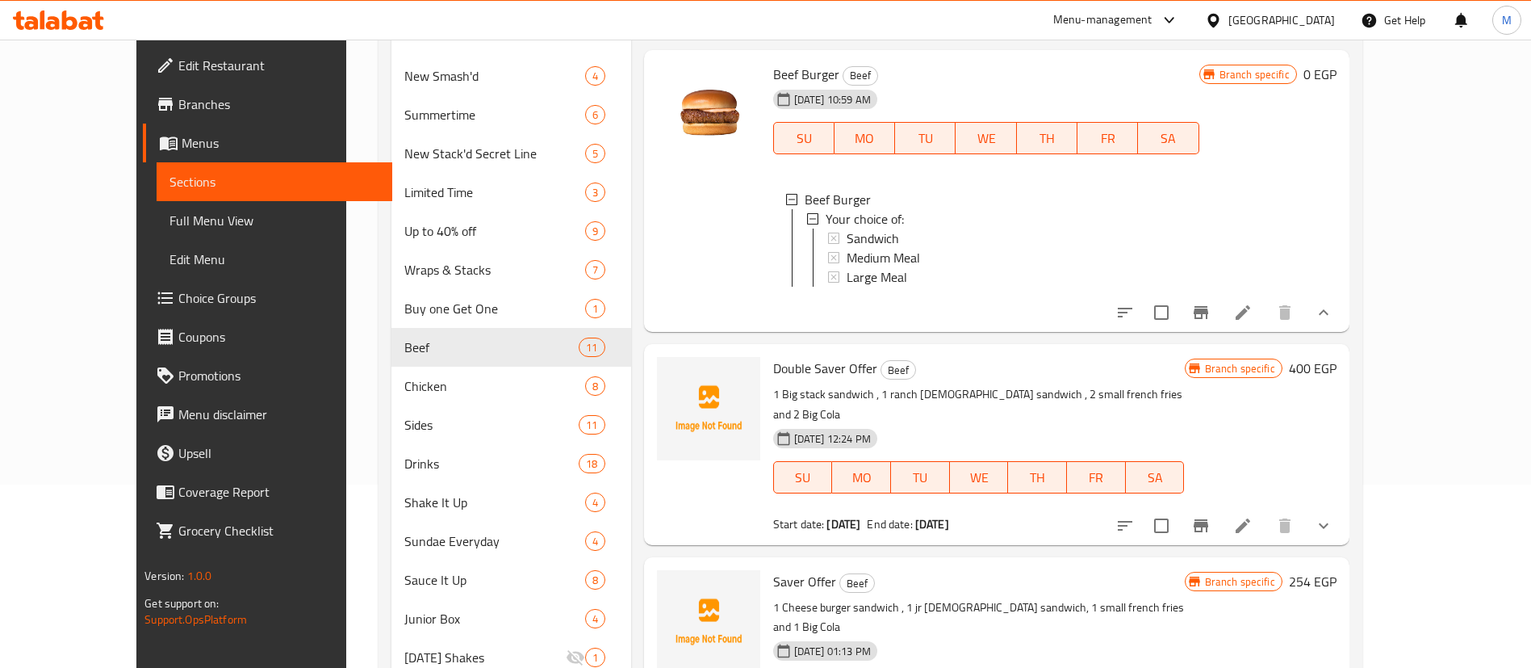
scroll to position [0, 0]
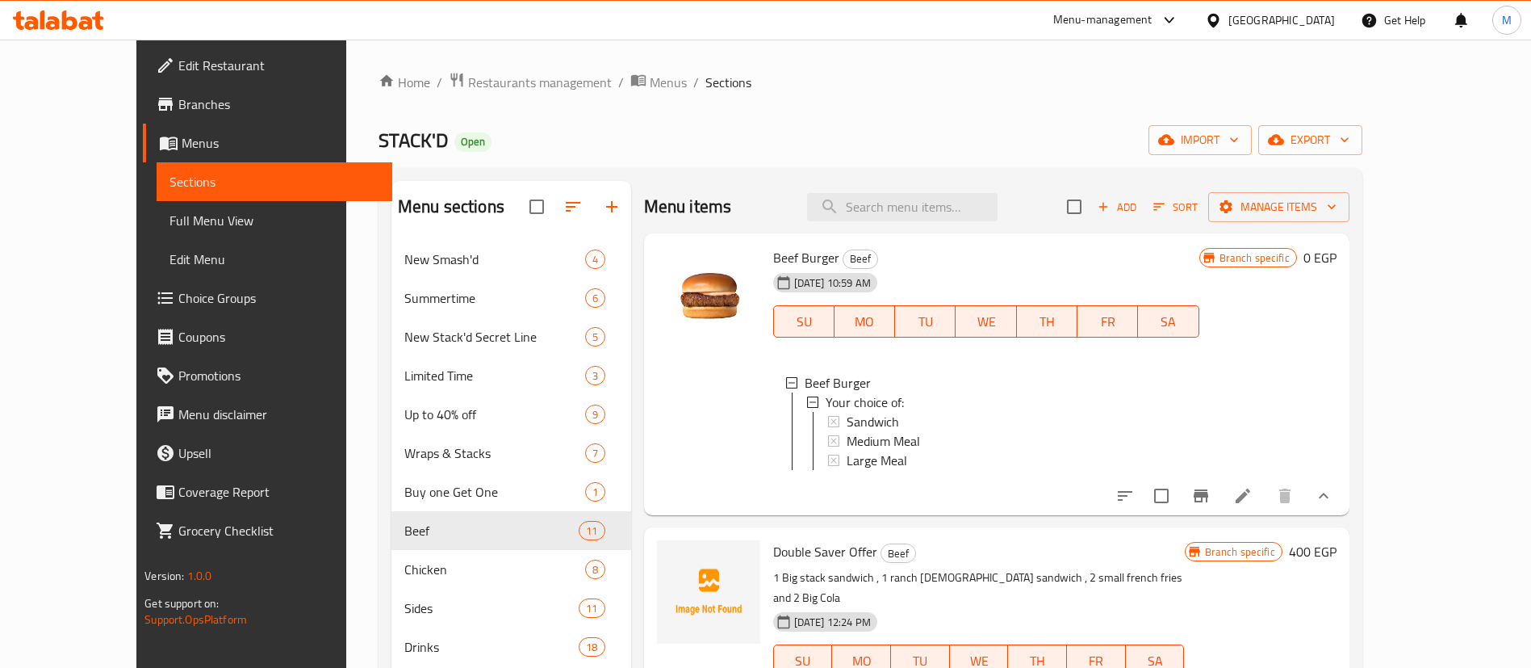
click at [720, 105] on div "Home / Restaurants management / Menus / Sections STACK'D Open import export Men…" at bounding box center [871, 592] width 984 height 1040
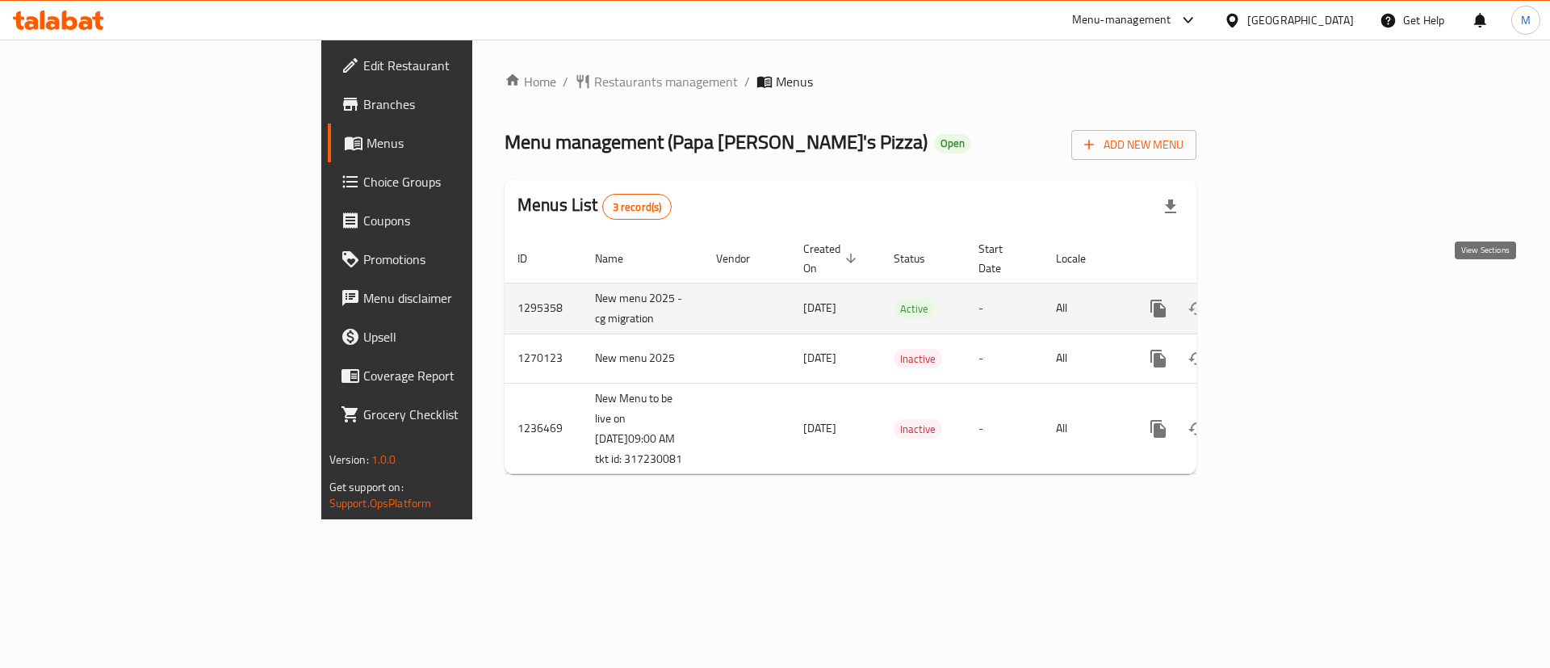
click at [1284, 299] on icon "enhanced table" at bounding box center [1274, 308] width 19 height 19
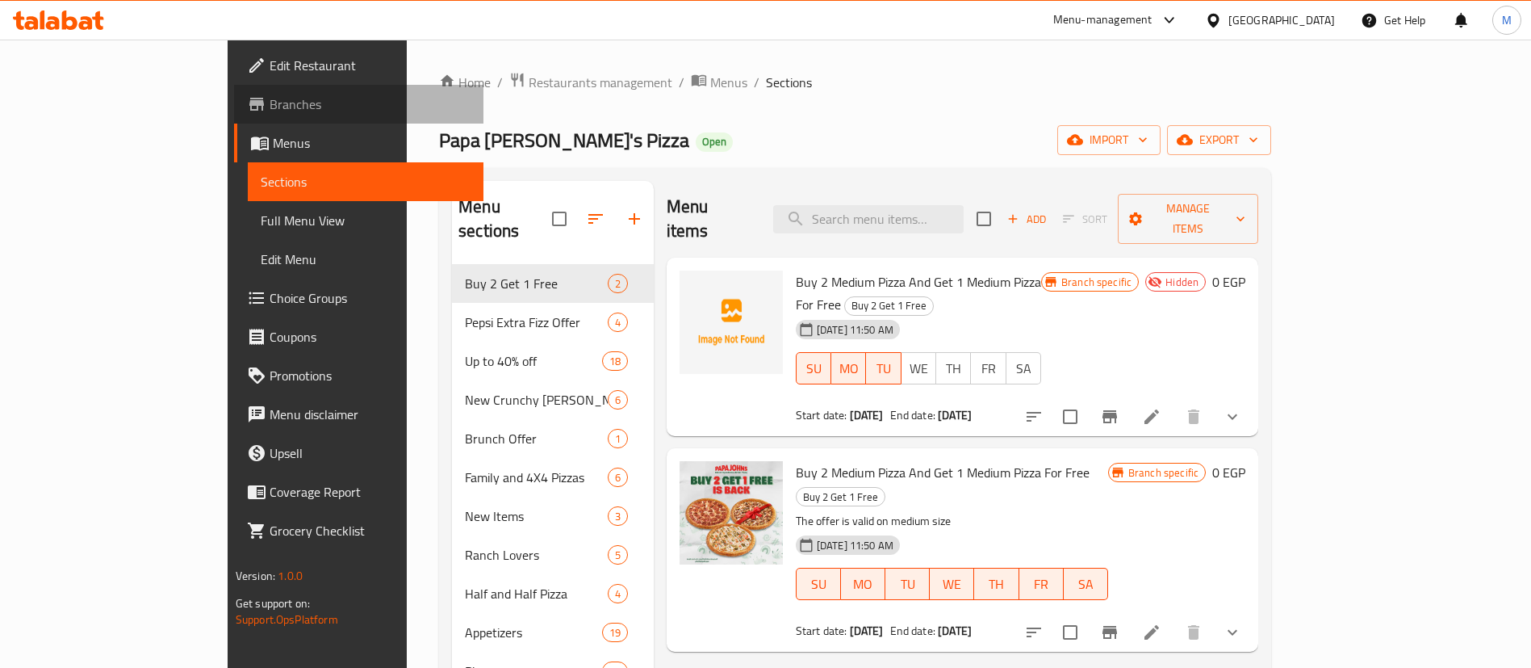
click at [270, 111] on span "Branches" at bounding box center [370, 103] width 201 height 19
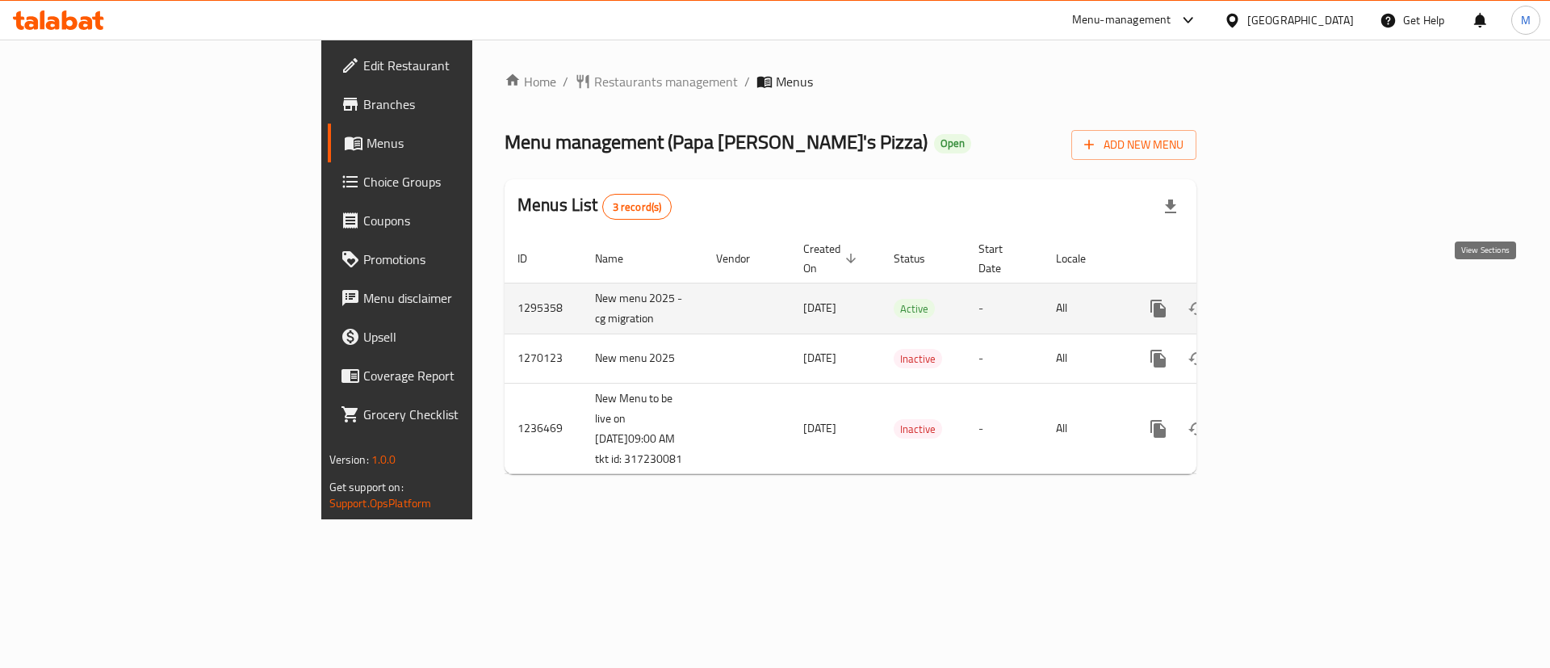
click at [1294, 300] on link "enhanced table" at bounding box center [1274, 308] width 39 height 39
